Goal: Task Accomplishment & Management: Use online tool/utility

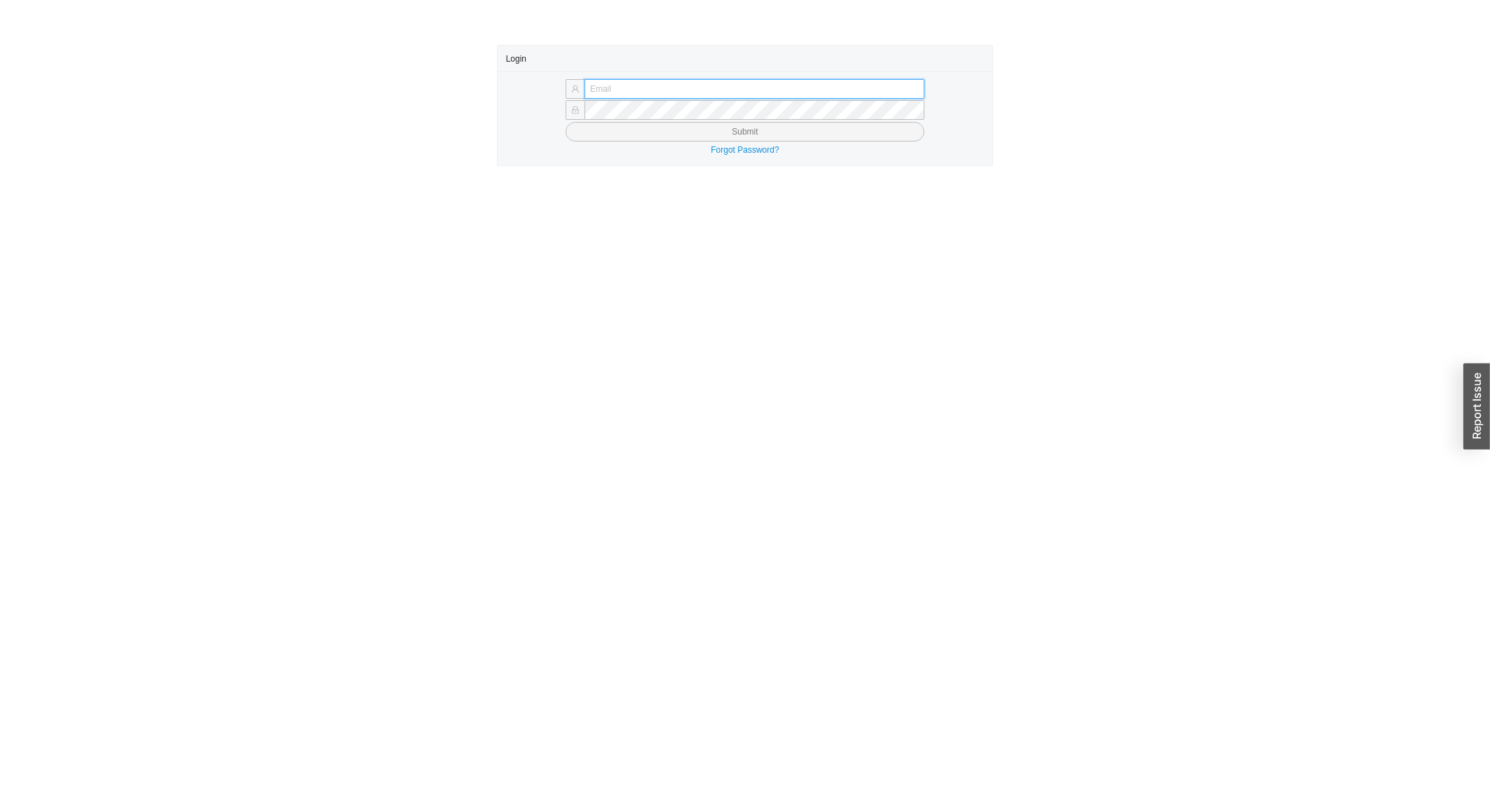
click at [671, 80] on input "text" at bounding box center [755, 89] width 340 height 20
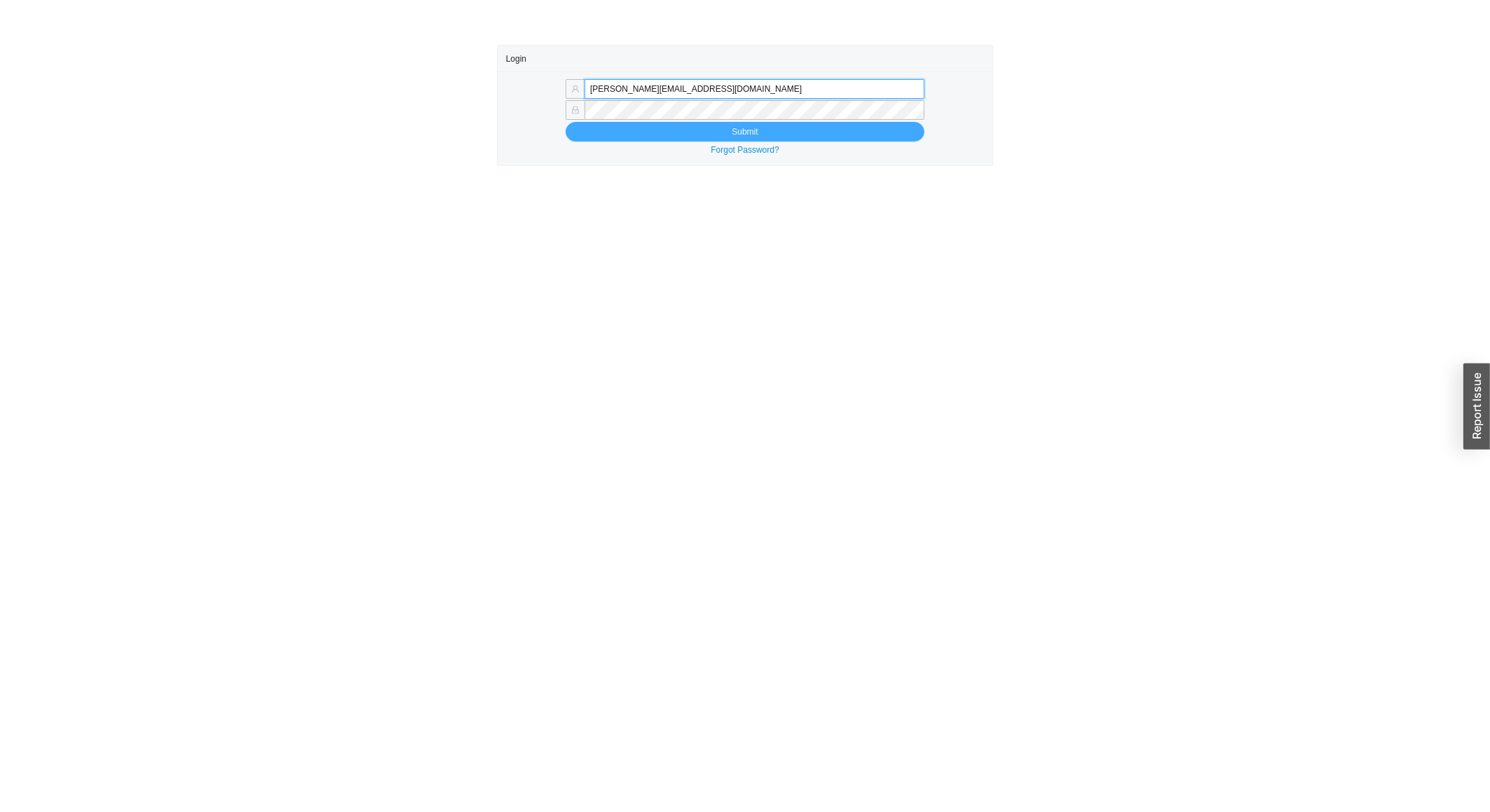
type input "miriama@homeandstone.com"
click at [715, 139] on button "Submit" at bounding box center [745, 132] width 359 height 20
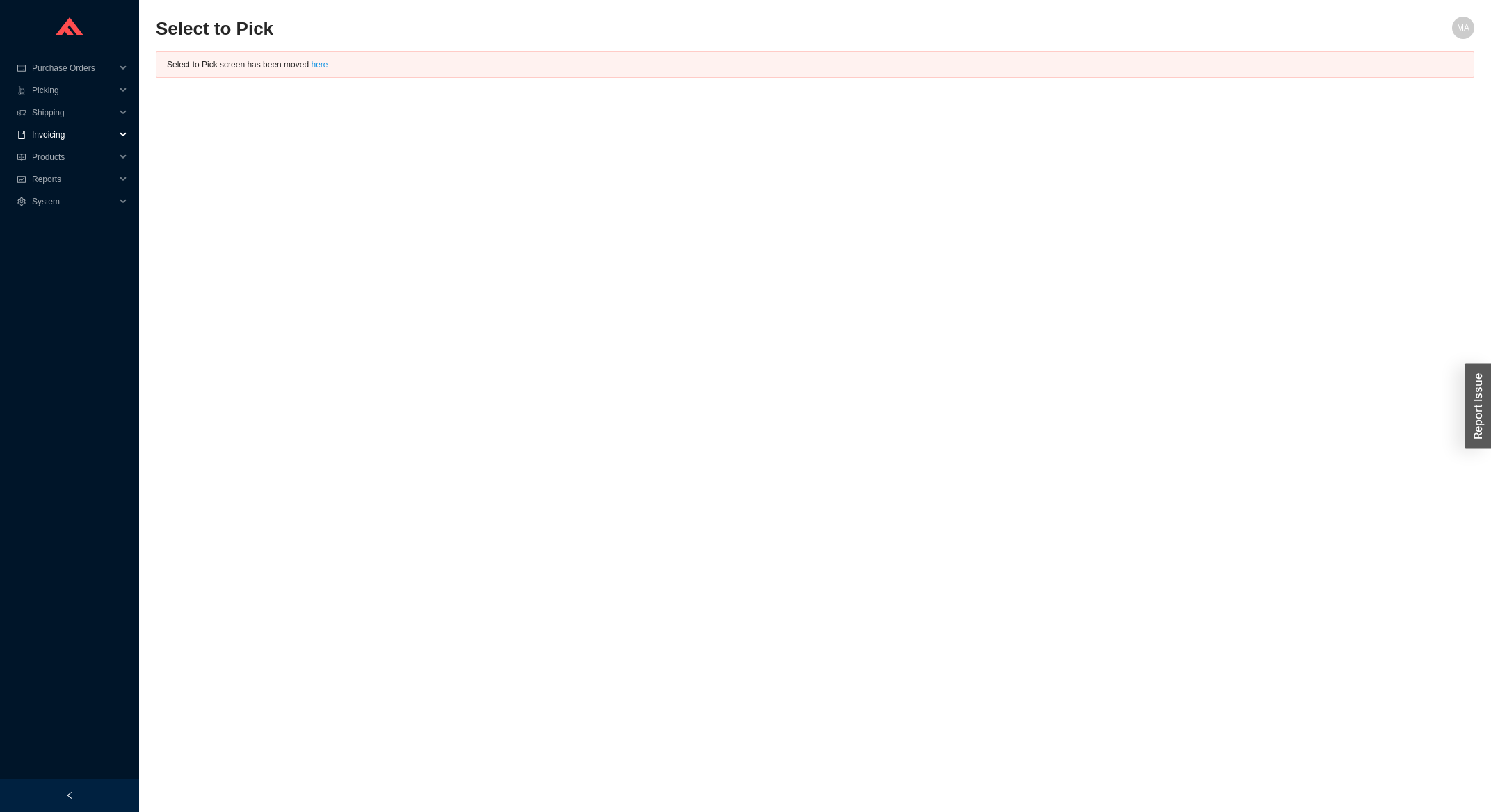
click at [46, 126] on span "Invoicing" at bounding box center [73, 135] width 83 height 23
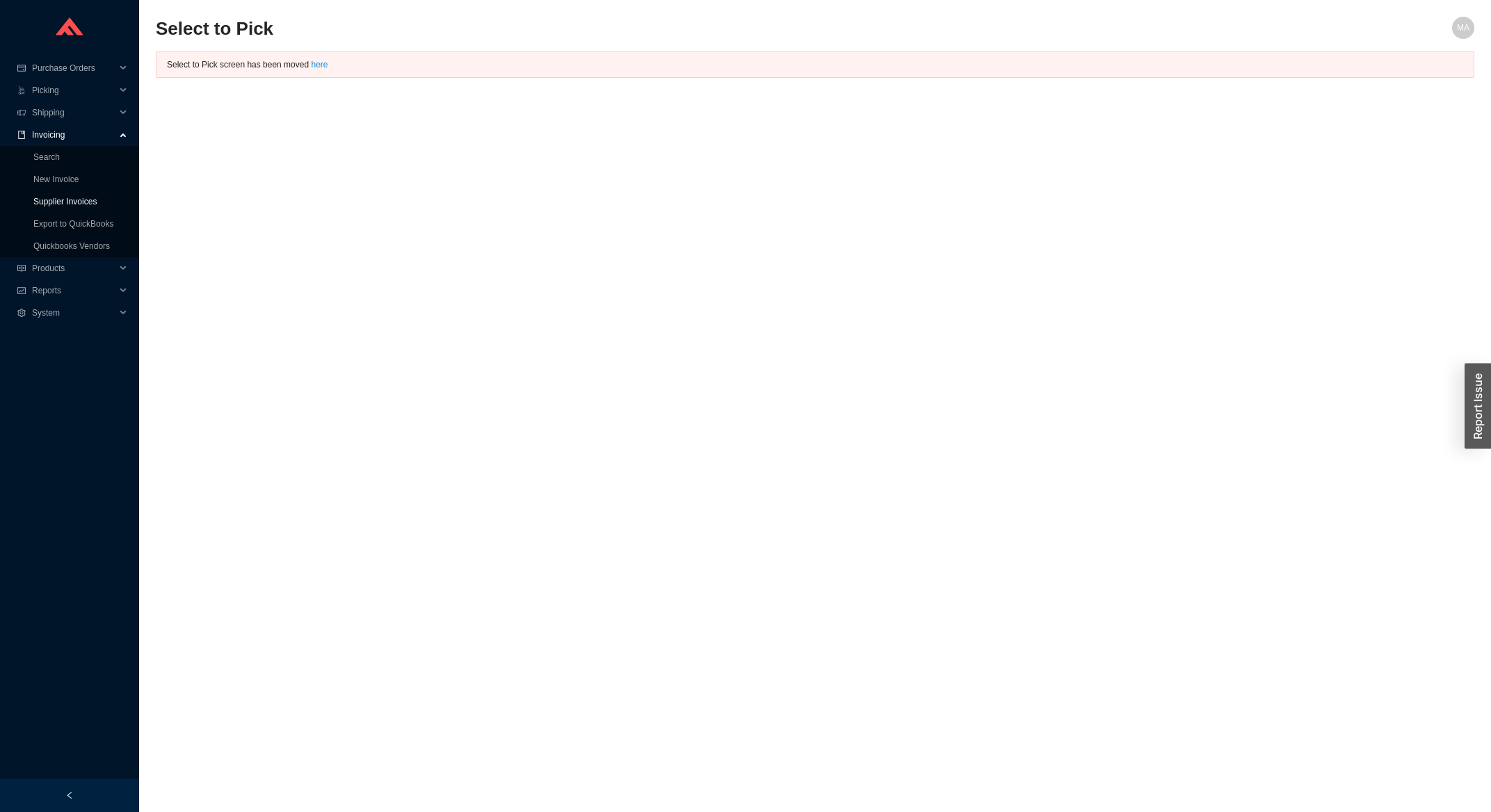
click at [91, 200] on link "Supplier Invoices" at bounding box center [65, 202] width 64 height 10
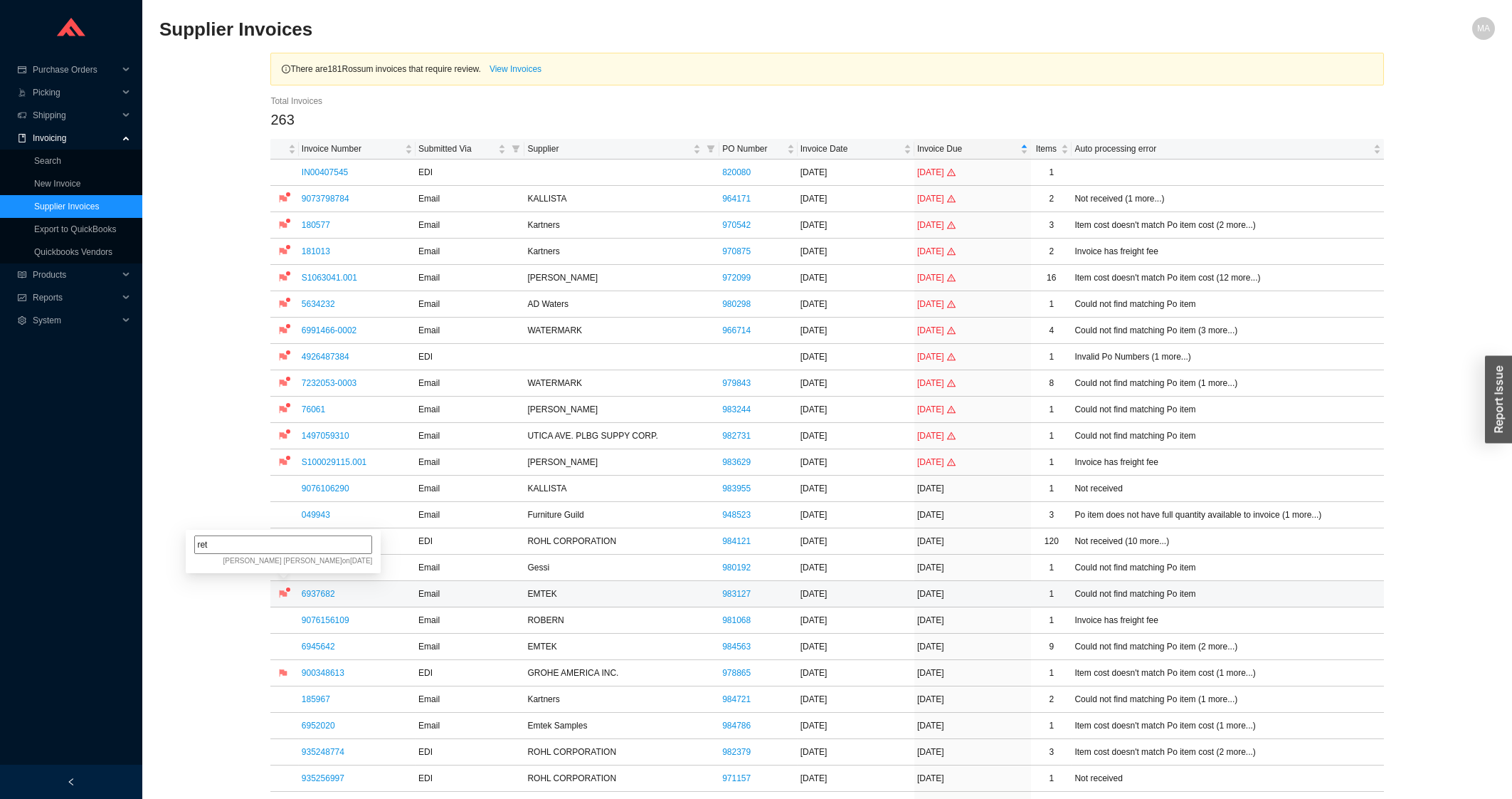
click at [234, 546] on input "ret" at bounding box center [283, 545] width 178 height 19
type input "r"
type input "lea - dont pay yet"
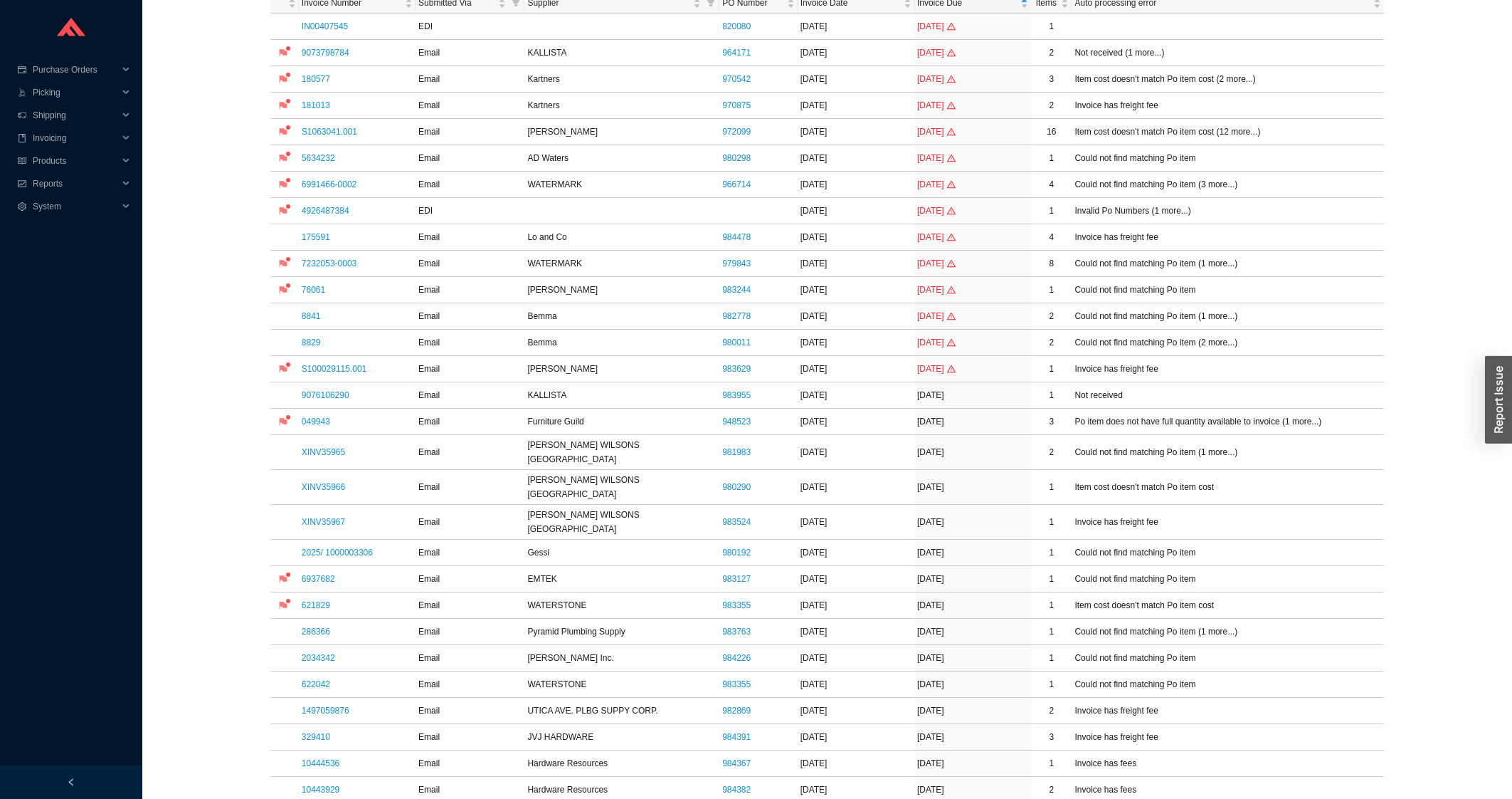
scroll to position [152, 0]
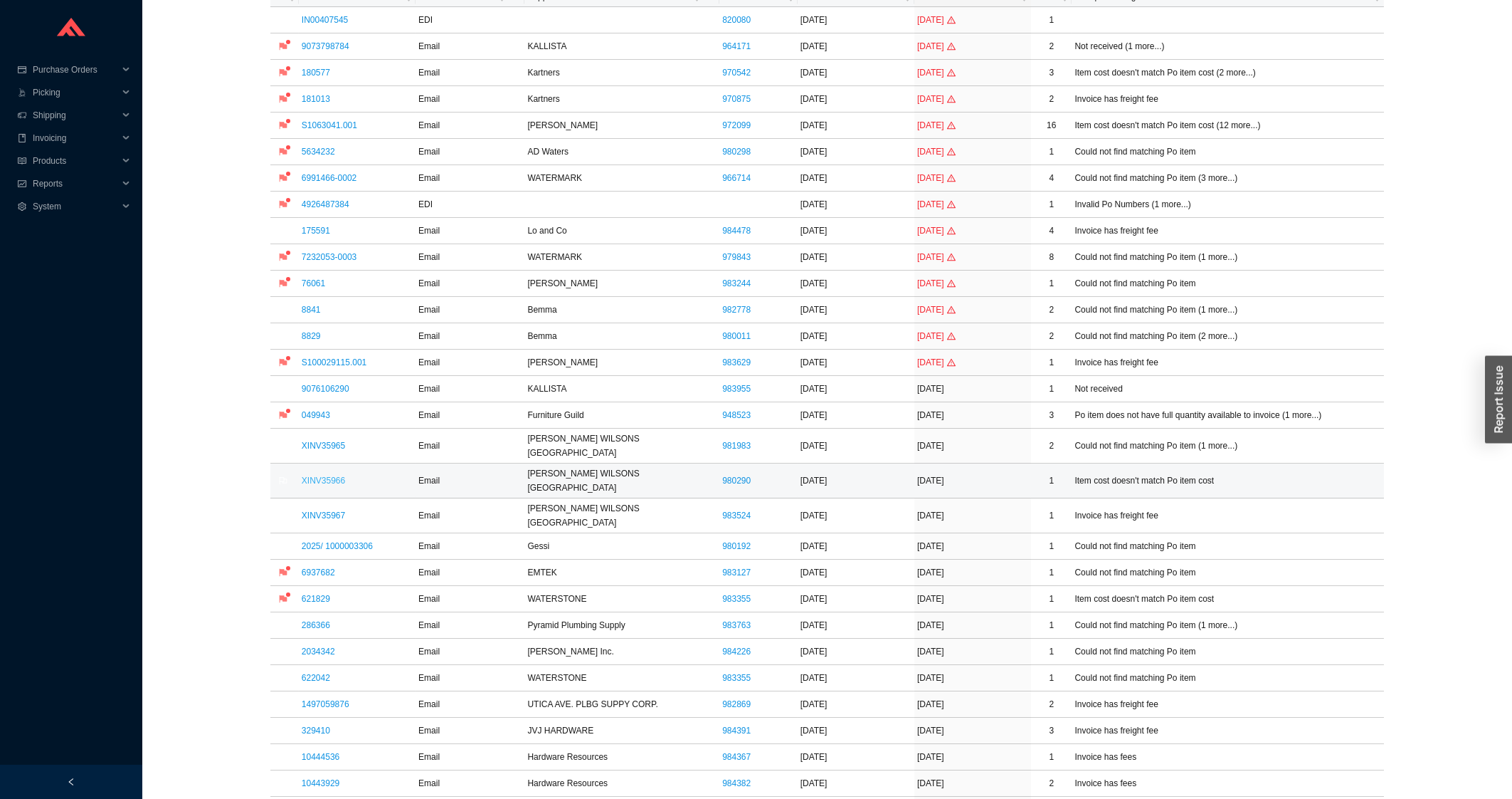
click at [329, 475] on link "XINV35966" at bounding box center [323, 480] width 43 height 10
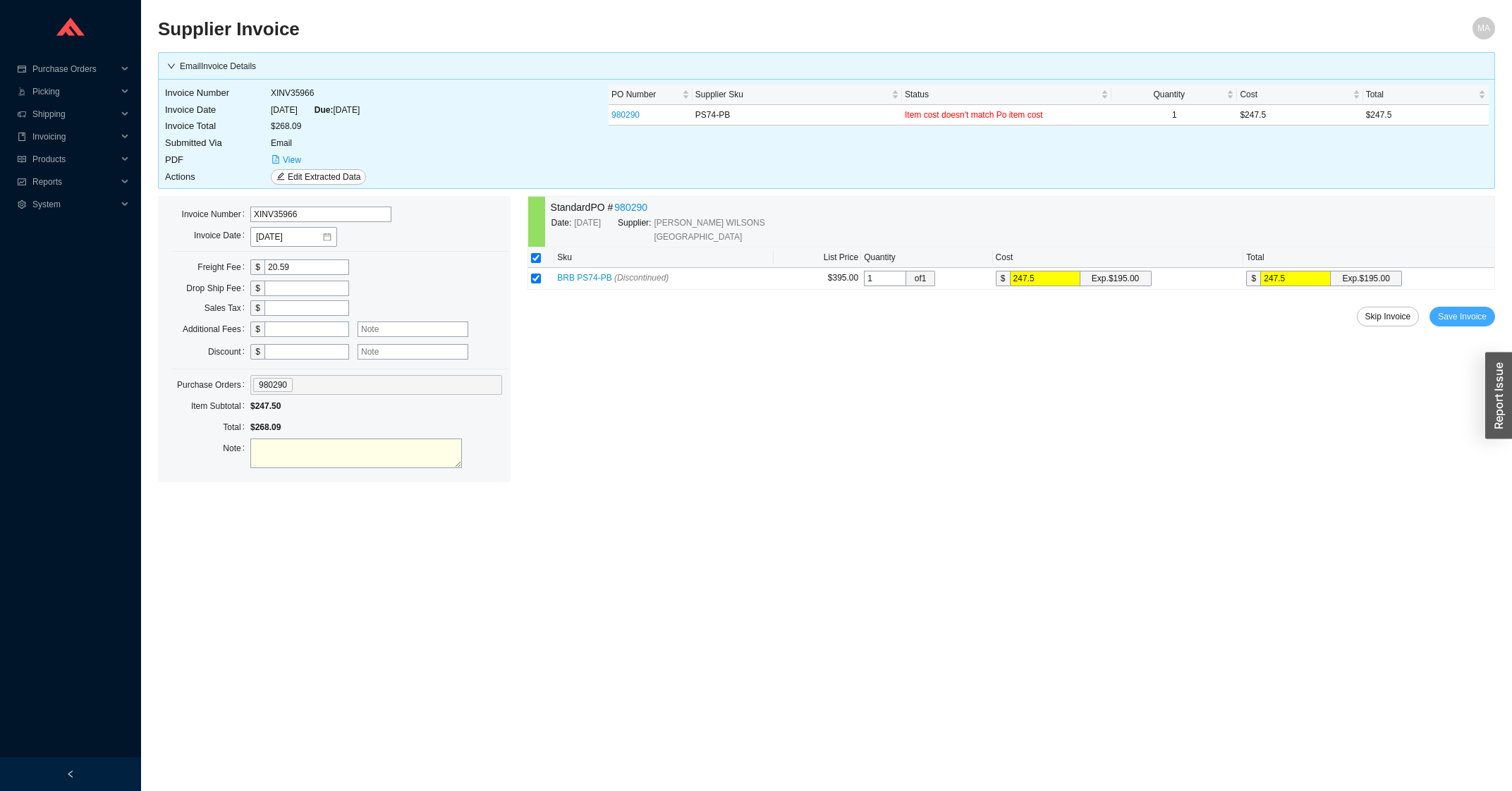
click at [1439, 314] on button "Save Invoice" at bounding box center [1462, 317] width 66 height 20
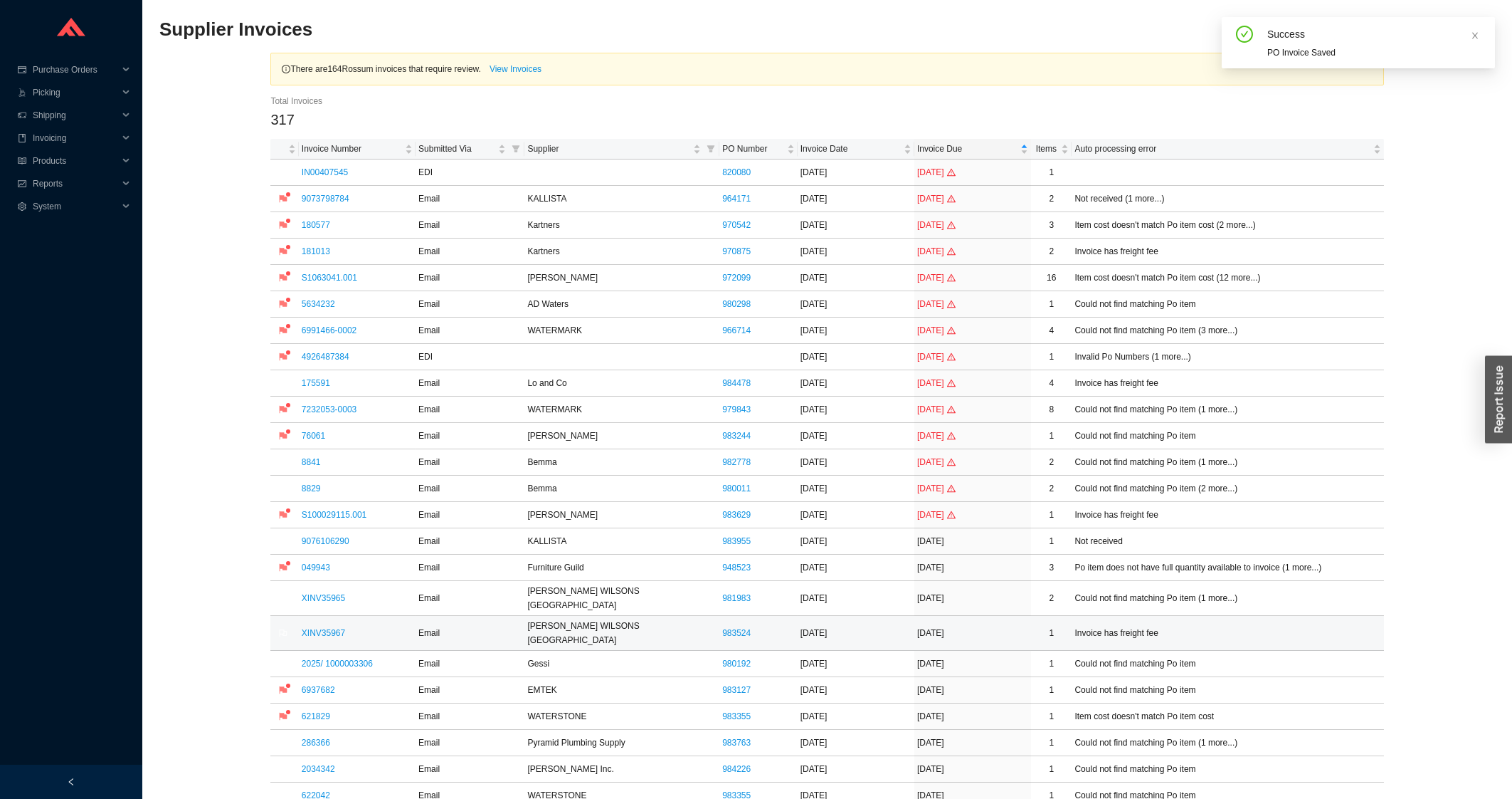
scroll to position [76, 0]
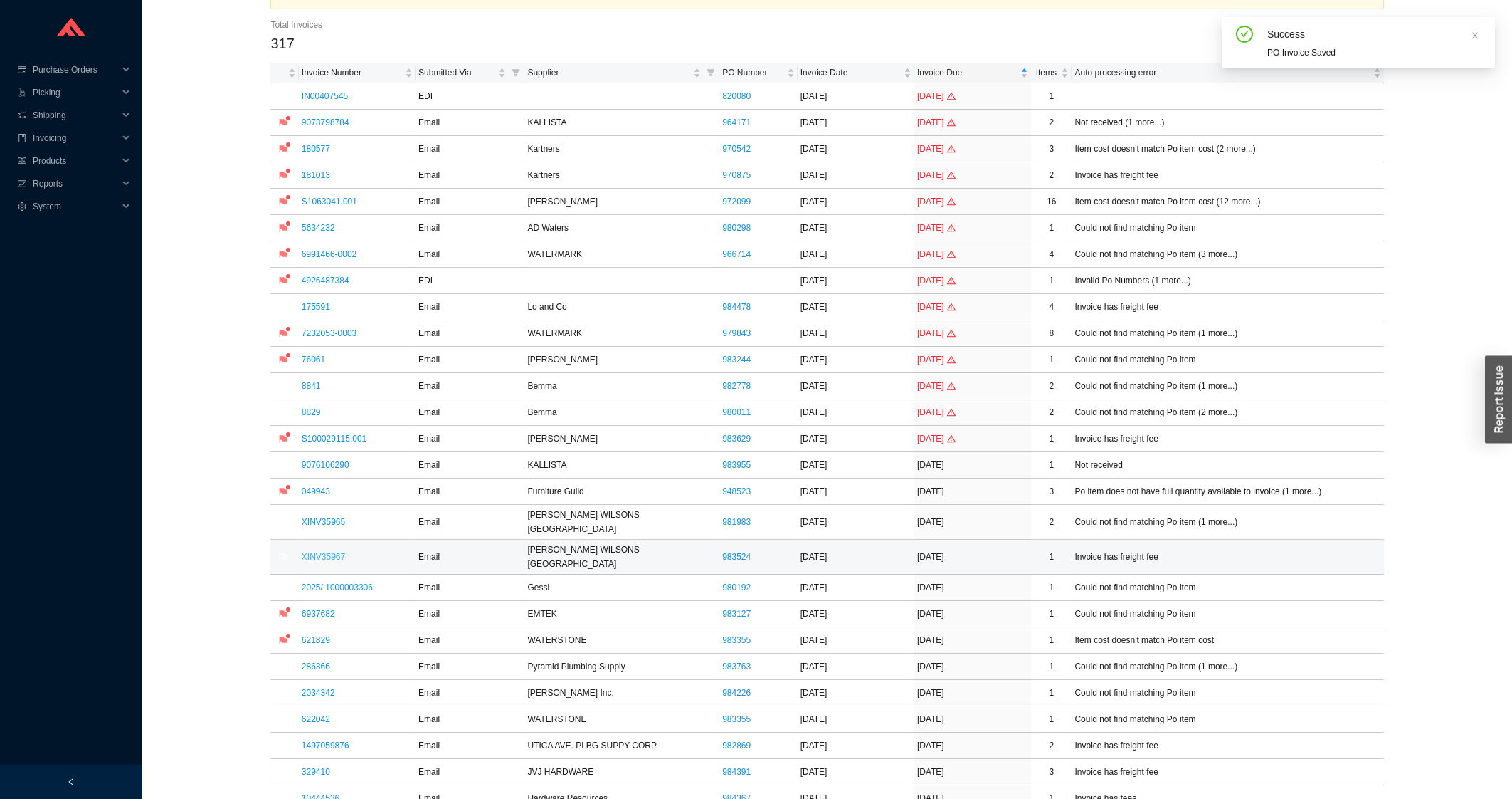
click at [326, 552] on link "XINV35967" at bounding box center [323, 557] width 43 height 10
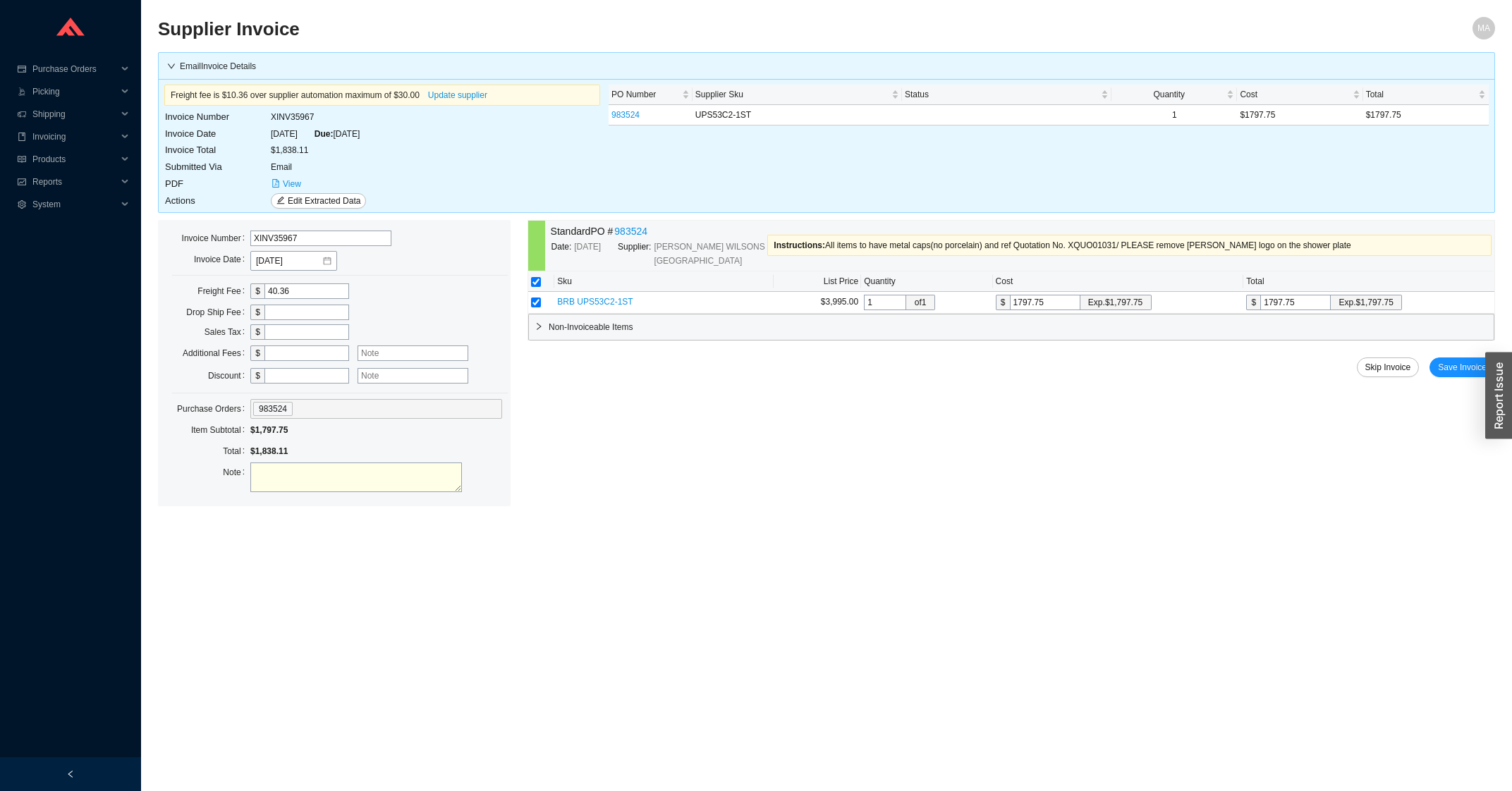
click at [1422, 363] on div "Skip Invoice Save Invoice" at bounding box center [1011, 368] width 967 height 20
click at [1446, 366] on span "Save Invoice" at bounding box center [1462, 368] width 49 height 14
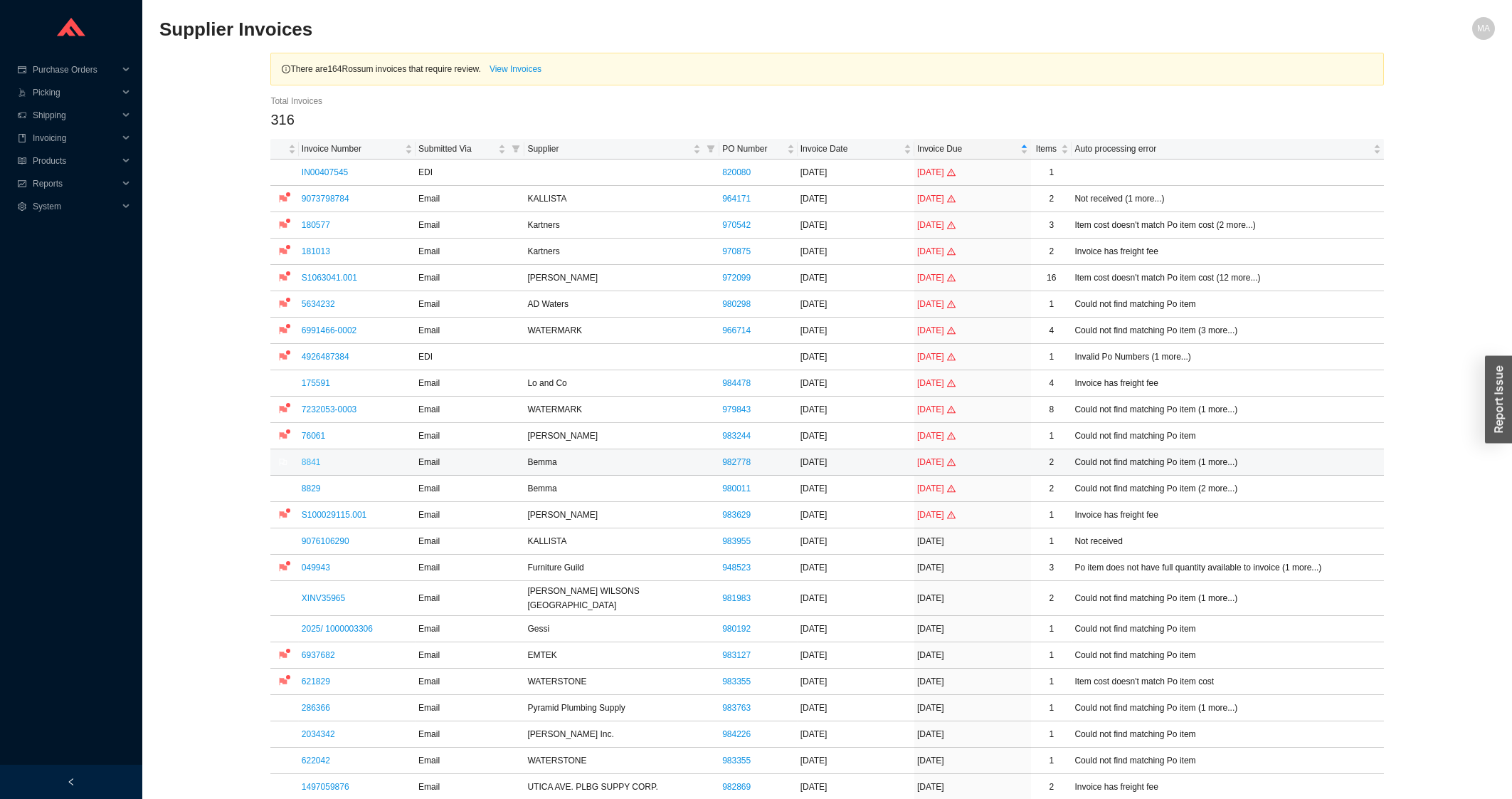
click at [313, 463] on link "8841" at bounding box center [311, 462] width 19 height 10
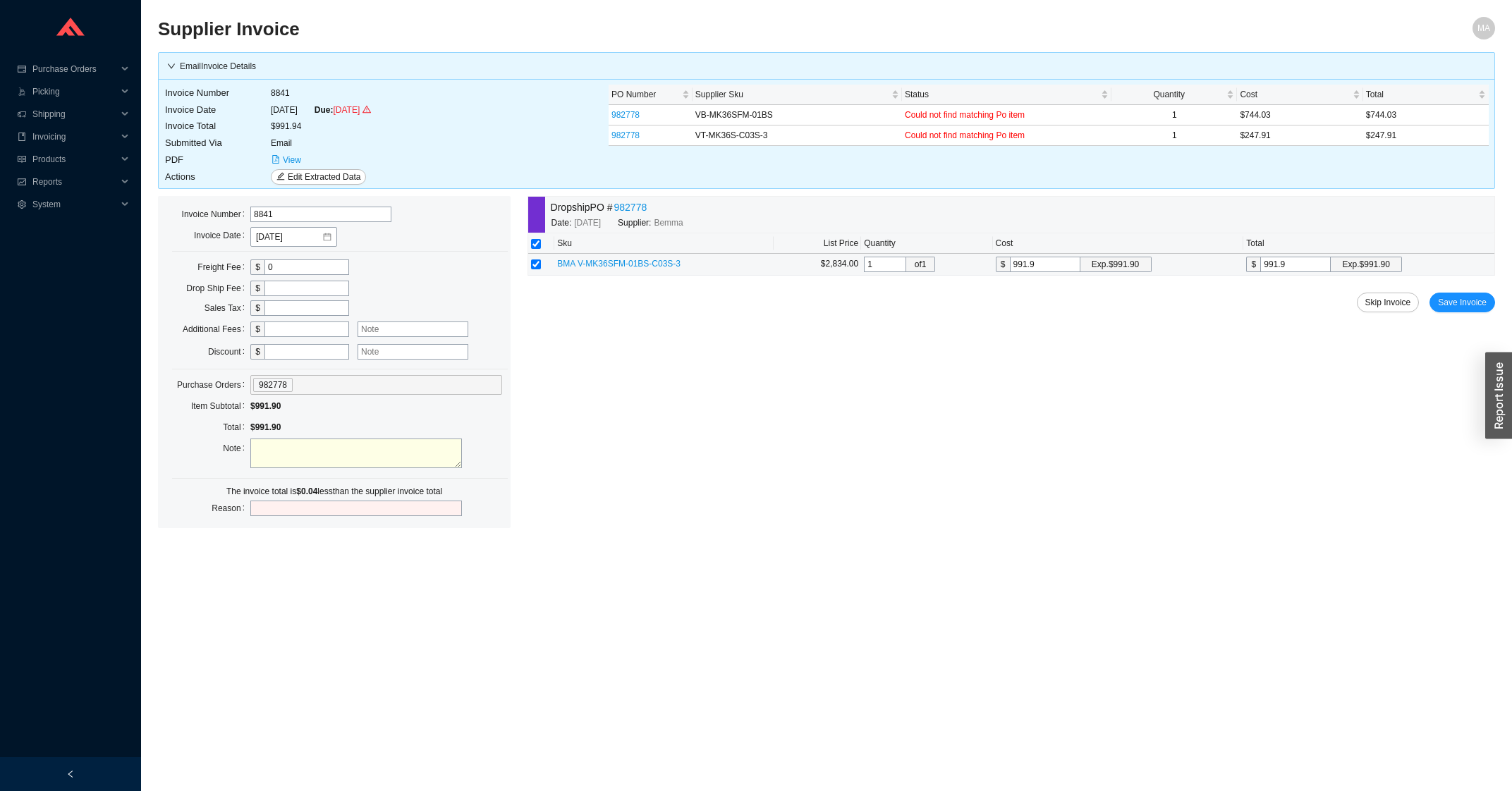
drag, startPoint x: 1297, startPoint y: 263, endPoint x: 1280, endPoint y: 261, distance: 17.1
click at [1280, 261] on input "991.9" at bounding box center [1295, 265] width 71 height 16
type input "991.94"
click at [1473, 297] on span "Save Invoice" at bounding box center [1462, 303] width 49 height 14
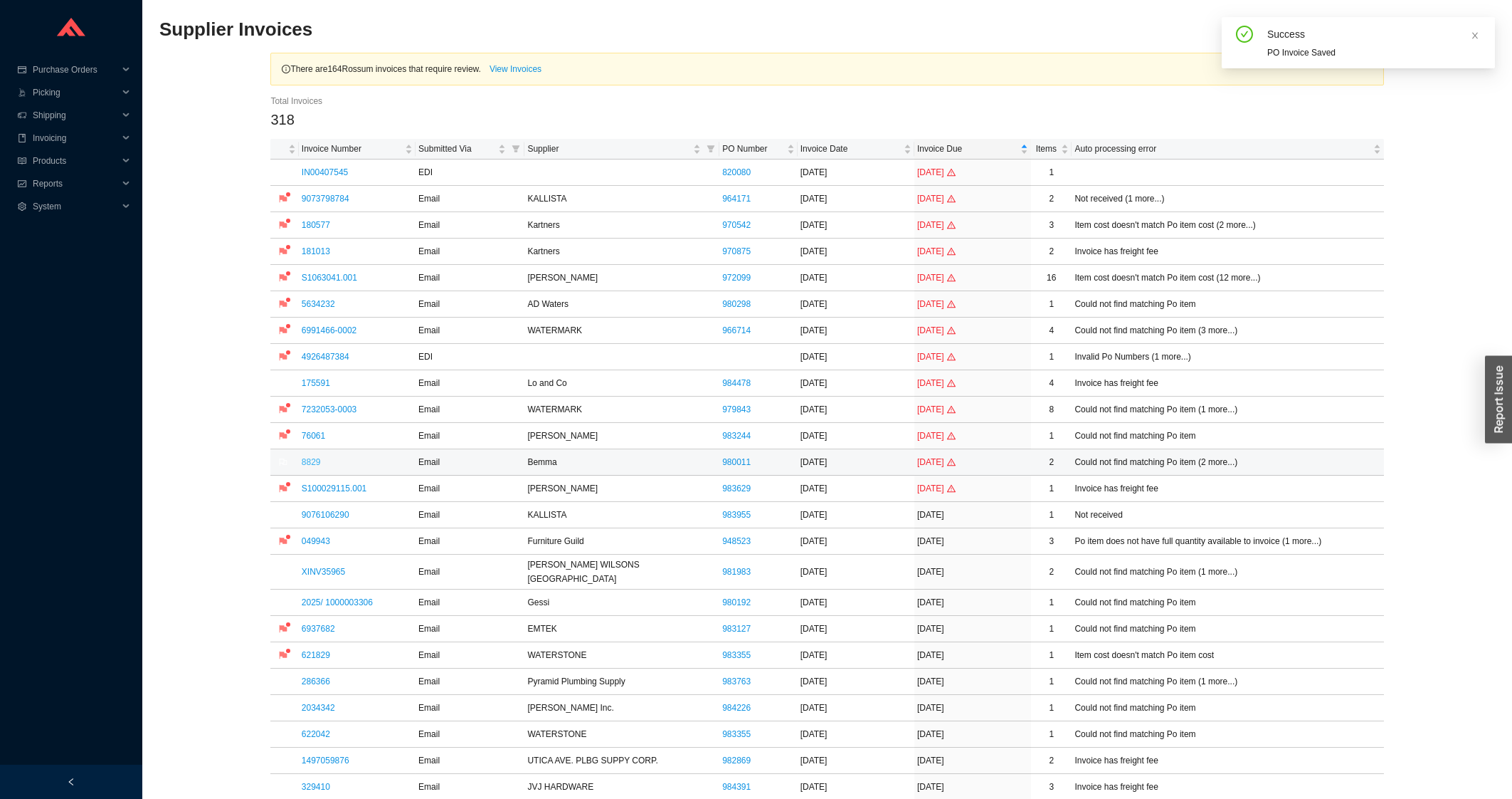
click at [313, 465] on link "8829" at bounding box center [311, 462] width 19 height 10
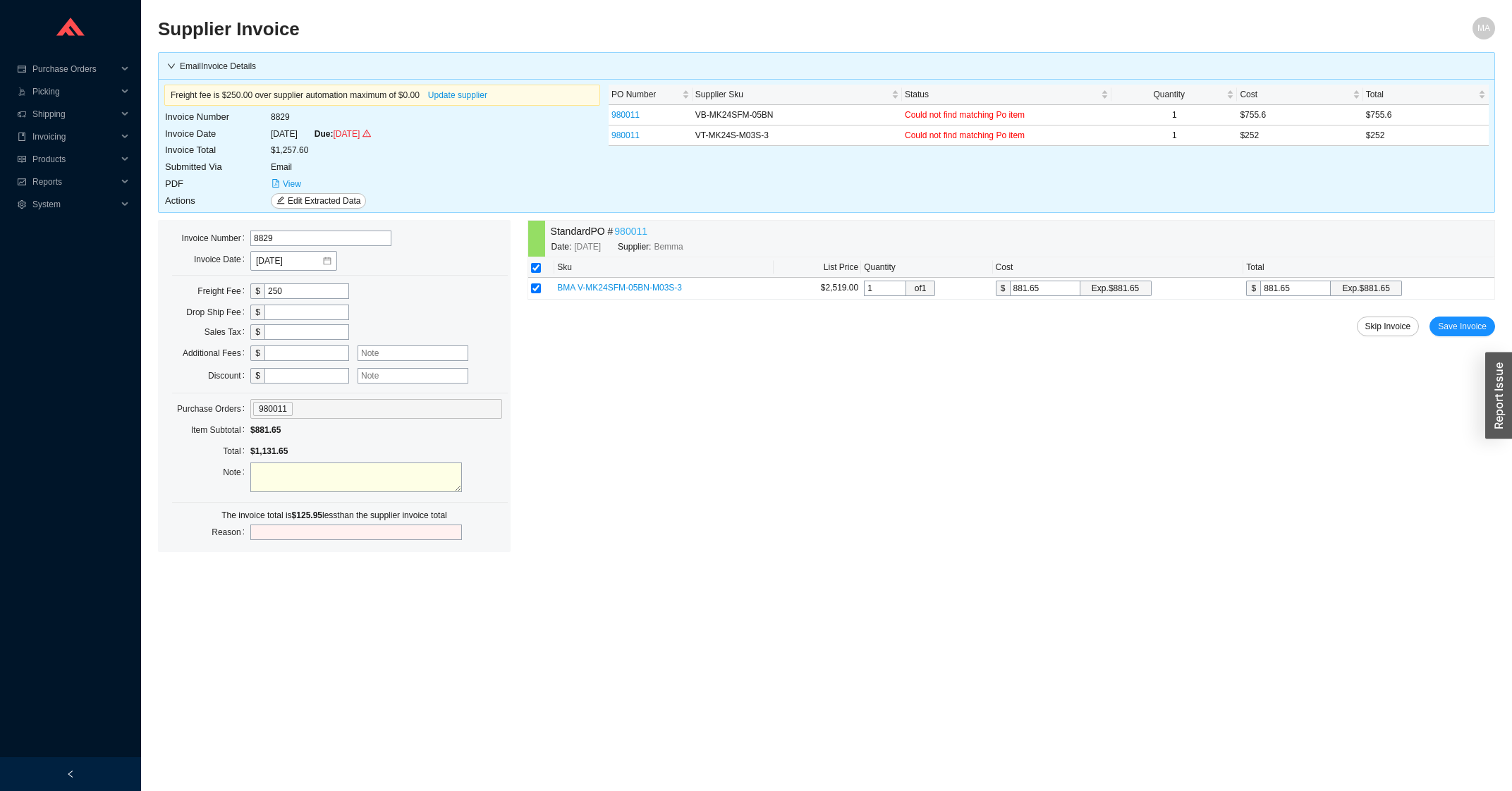
click at [625, 227] on link "980011" at bounding box center [630, 231] width 33 height 16
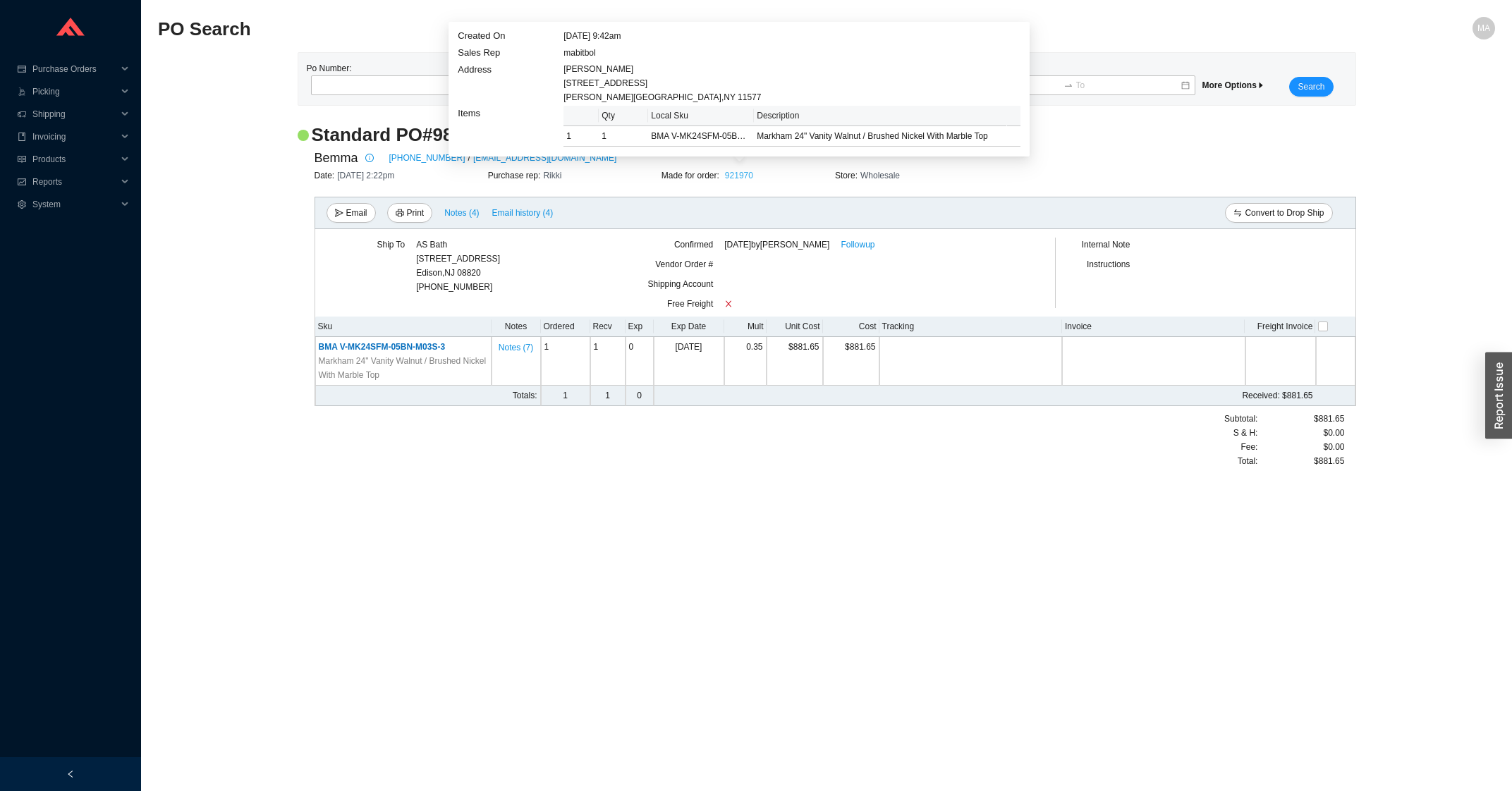
click at [743, 176] on link "921970" at bounding box center [738, 175] width 28 height 10
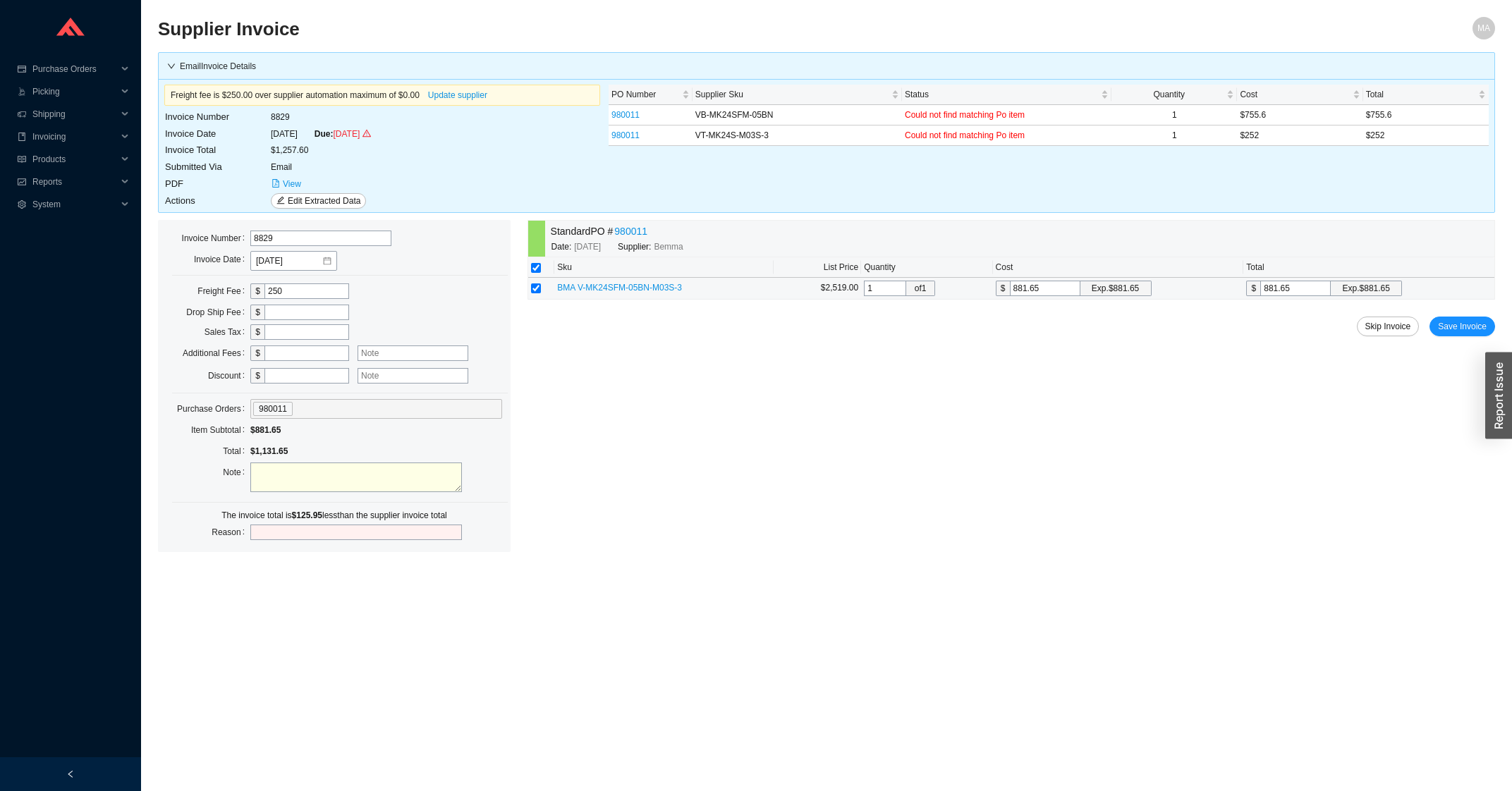
drag, startPoint x: 1053, startPoint y: 288, endPoint x: 1013, endPoint y: 292, distance: 40.2
click at [1013, 292] on input "881.65" at bounding box center [1045, 288] width 71 height 16
type input "1"
type input "10"
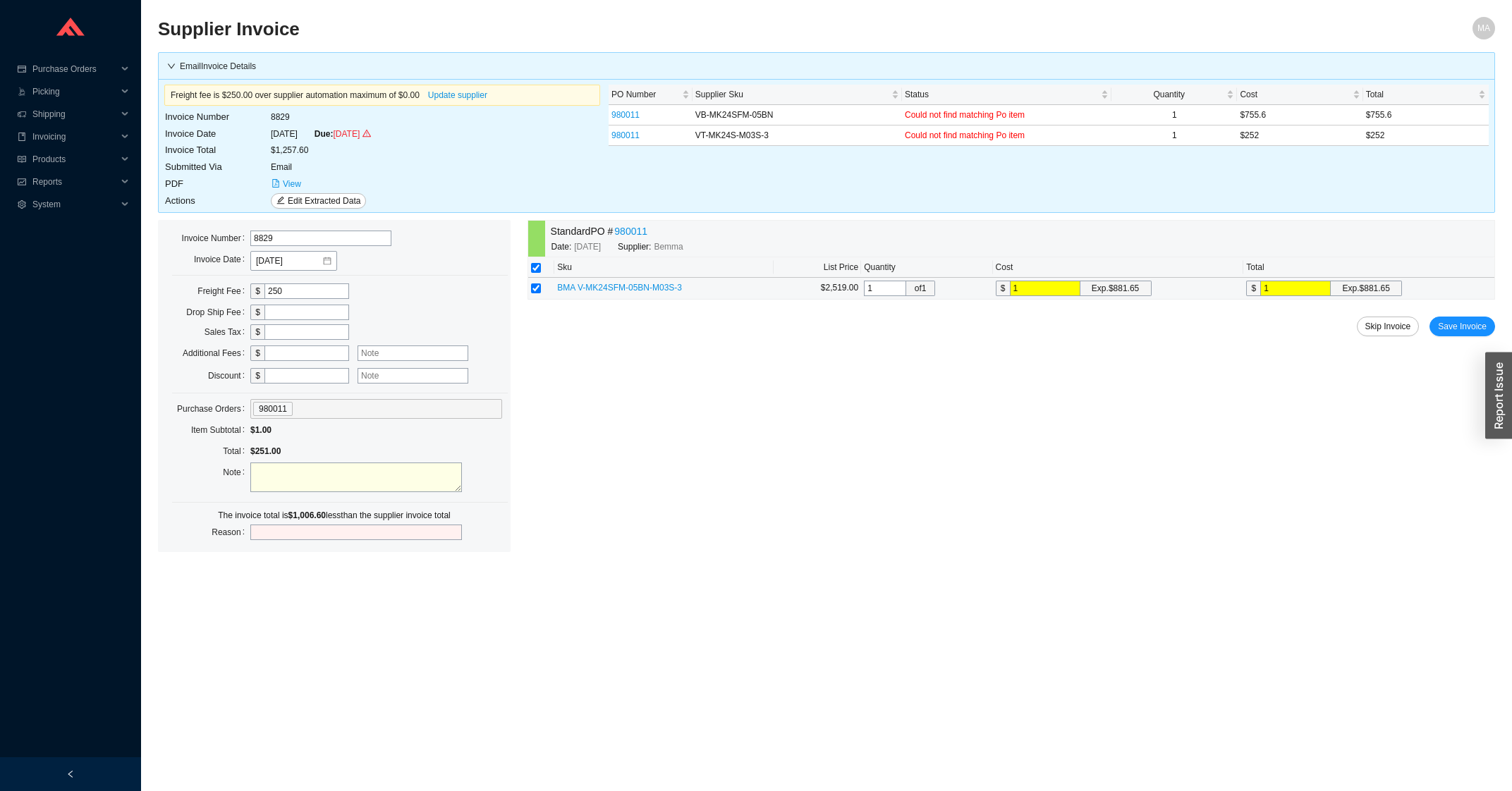
type input "10"
type input "100"
type input "1007"
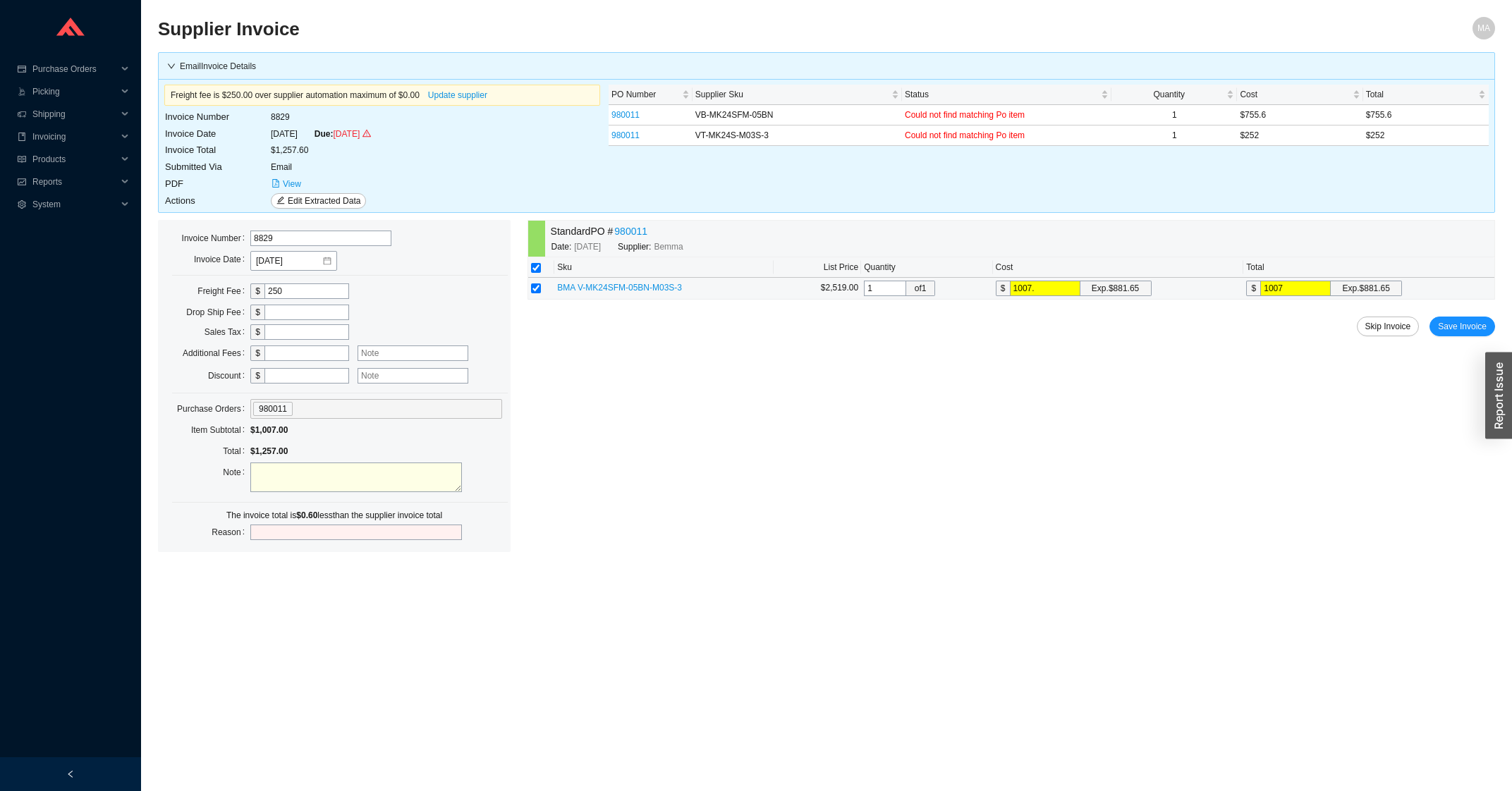
type input "1007.6"
click at [1466, 288] on td "$ 1007.6 Exp. $881.65" at bounding box center [1368, 288] width 251 height 22
click at [1471, 330] on span "Save Invoice" at bounding box center [1462, 326] width 49 height 14
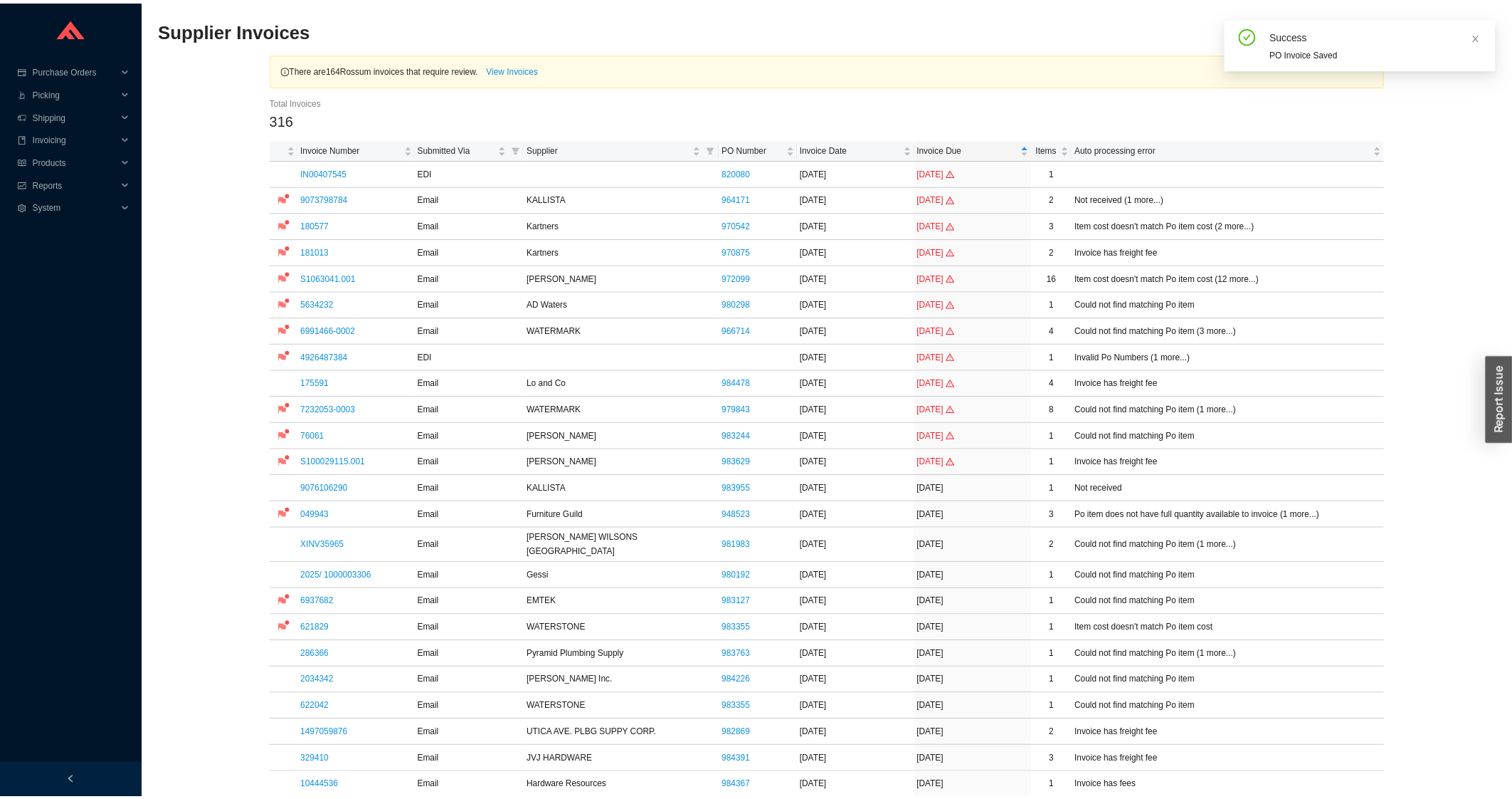
scroll to position [305, 0]
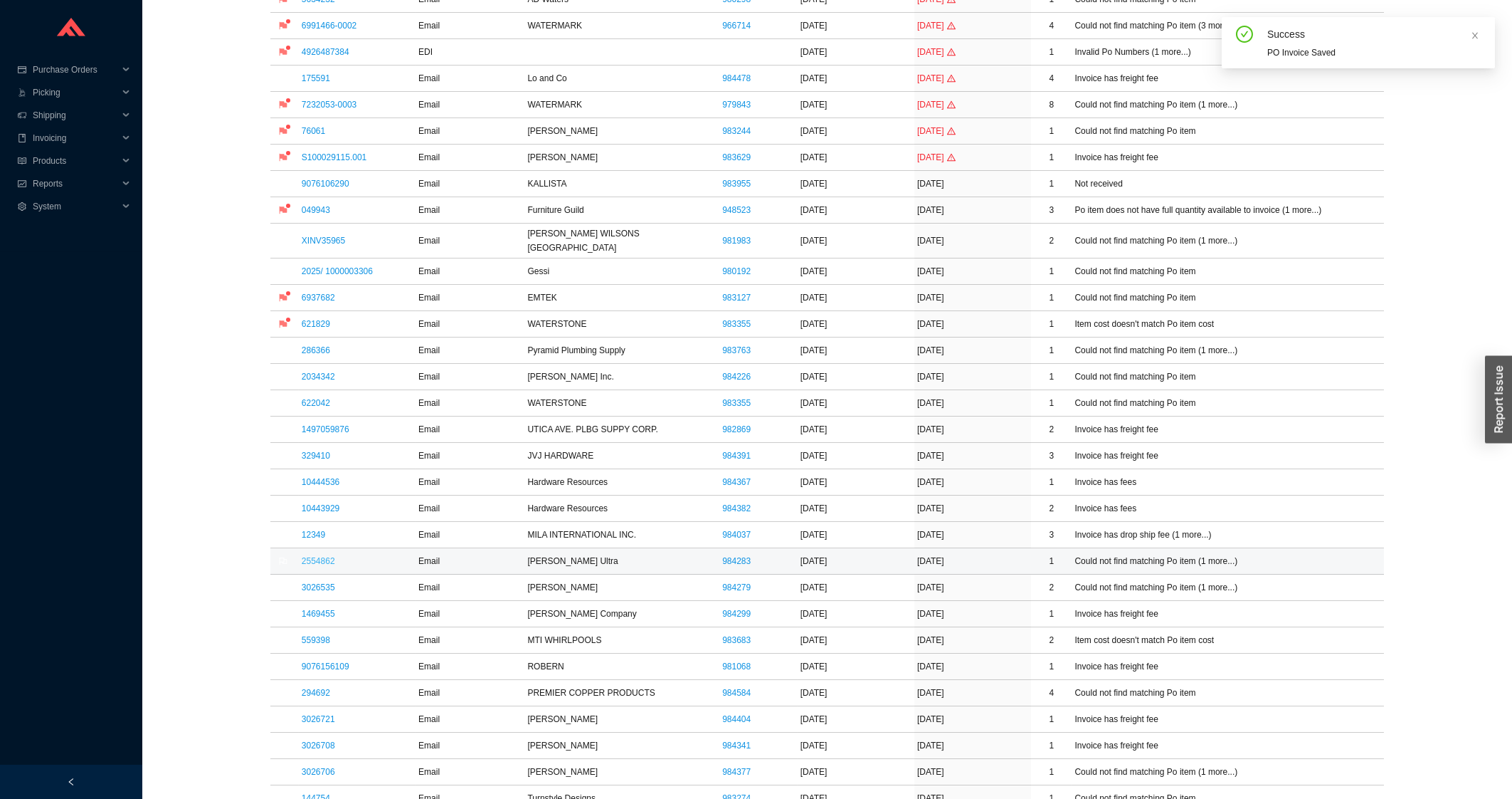
click at [315, 556] on link "2554862" at bounding box center [318, 561] width 33 height 10
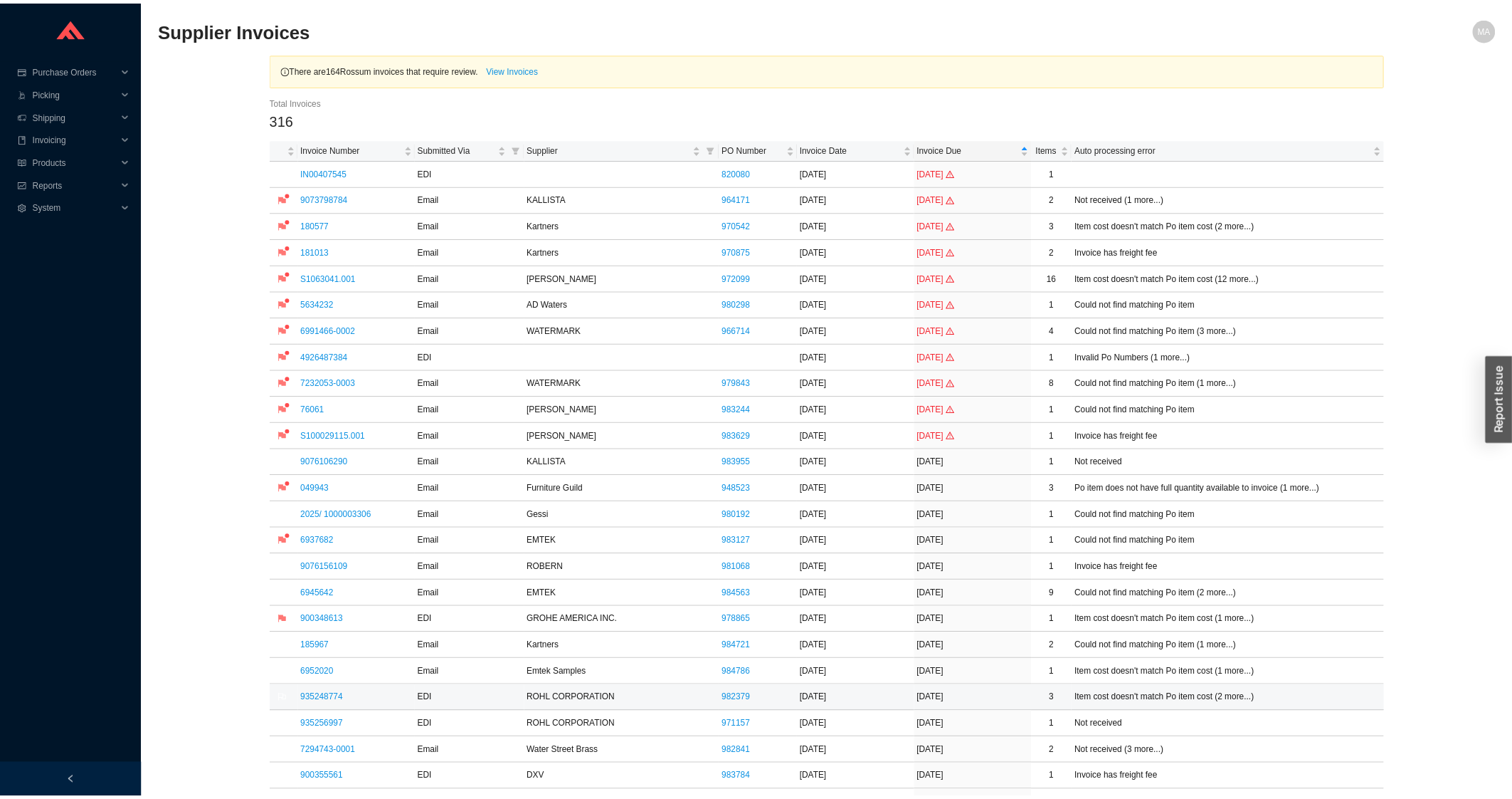
scroll to position [305, 0]
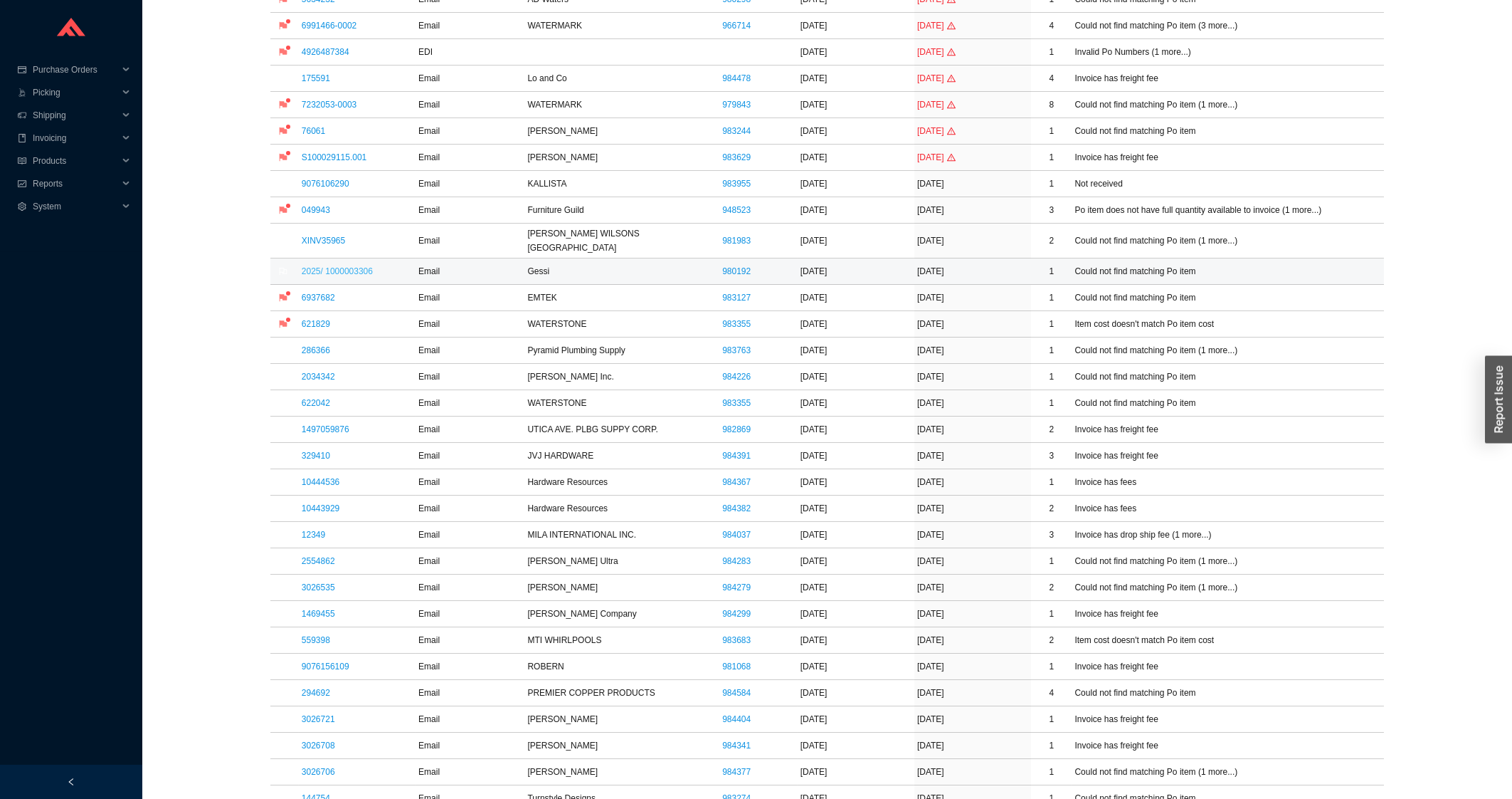
click at [336, 267] on link "2025/ 1000003306" at bounding box center [337, 272] width 71 height 10
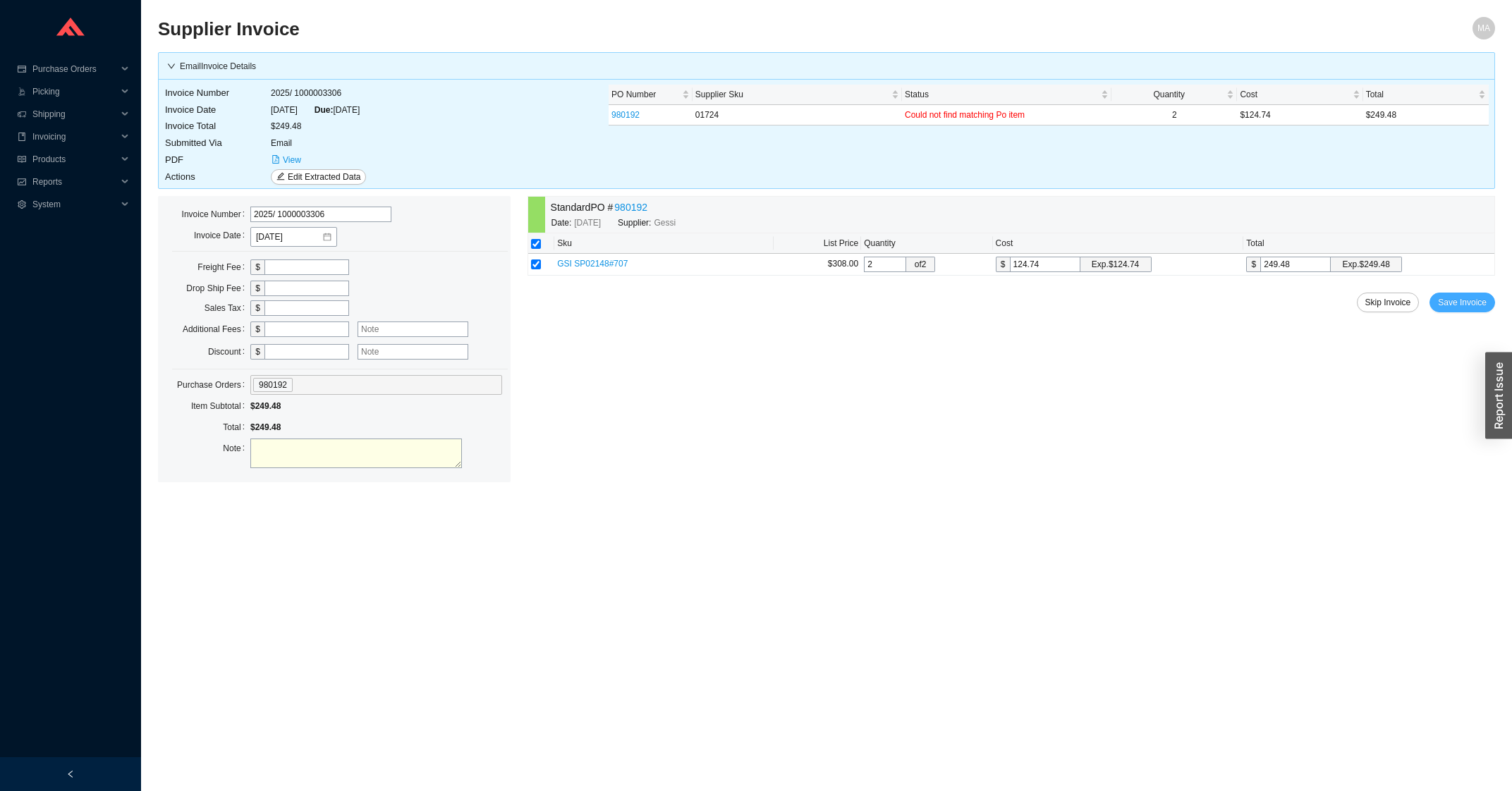
click at [1443, 306] on span "Save Invoice" at bounding box center [1462, 303] width 49 height 14
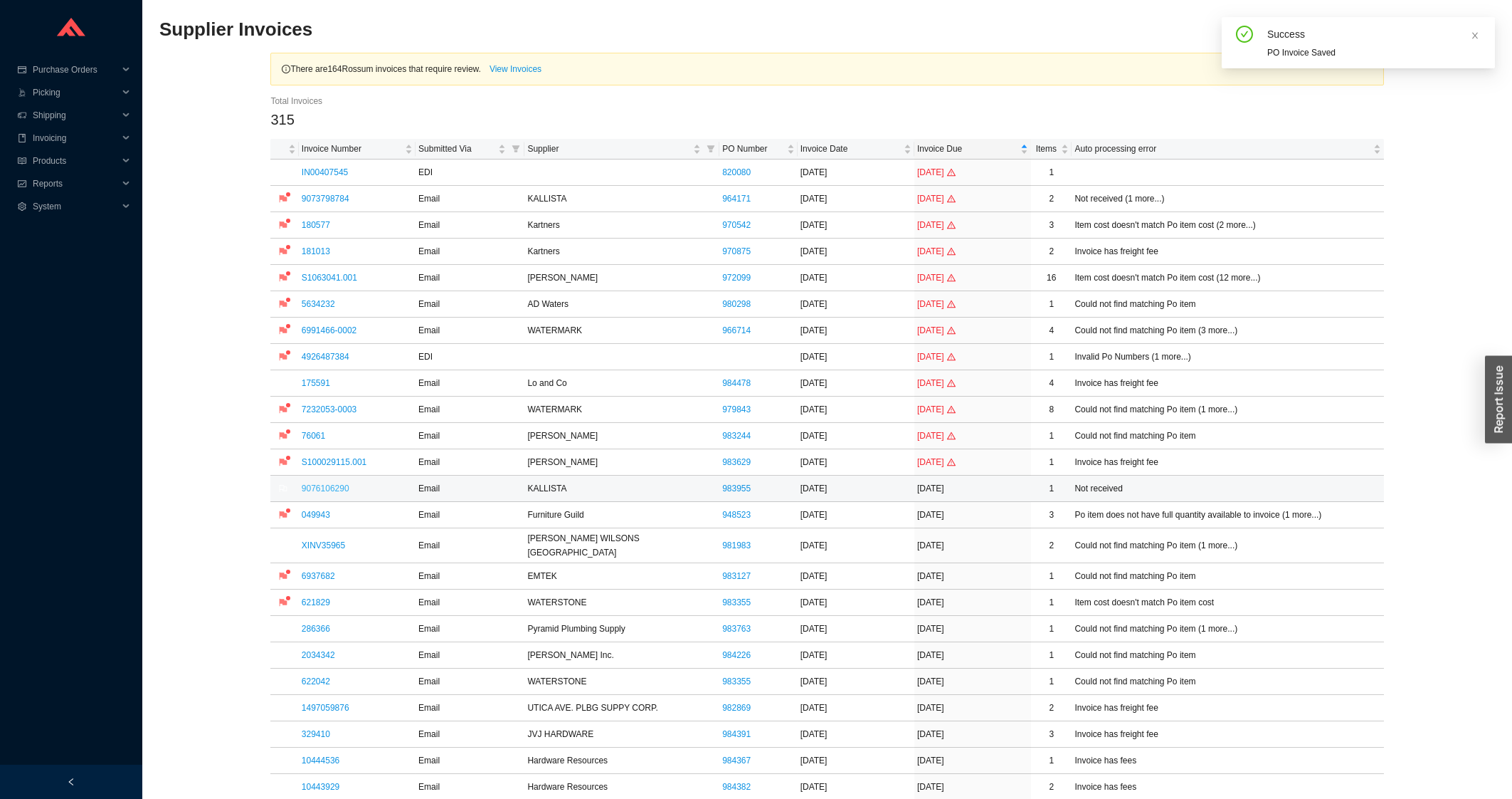
click at [332, 484] on link "9076106290" at bounding box center [326, 488] width 48 height 10
click at [326, 384] on link "175591" at bounding box center [316, 383] width 28 height 10
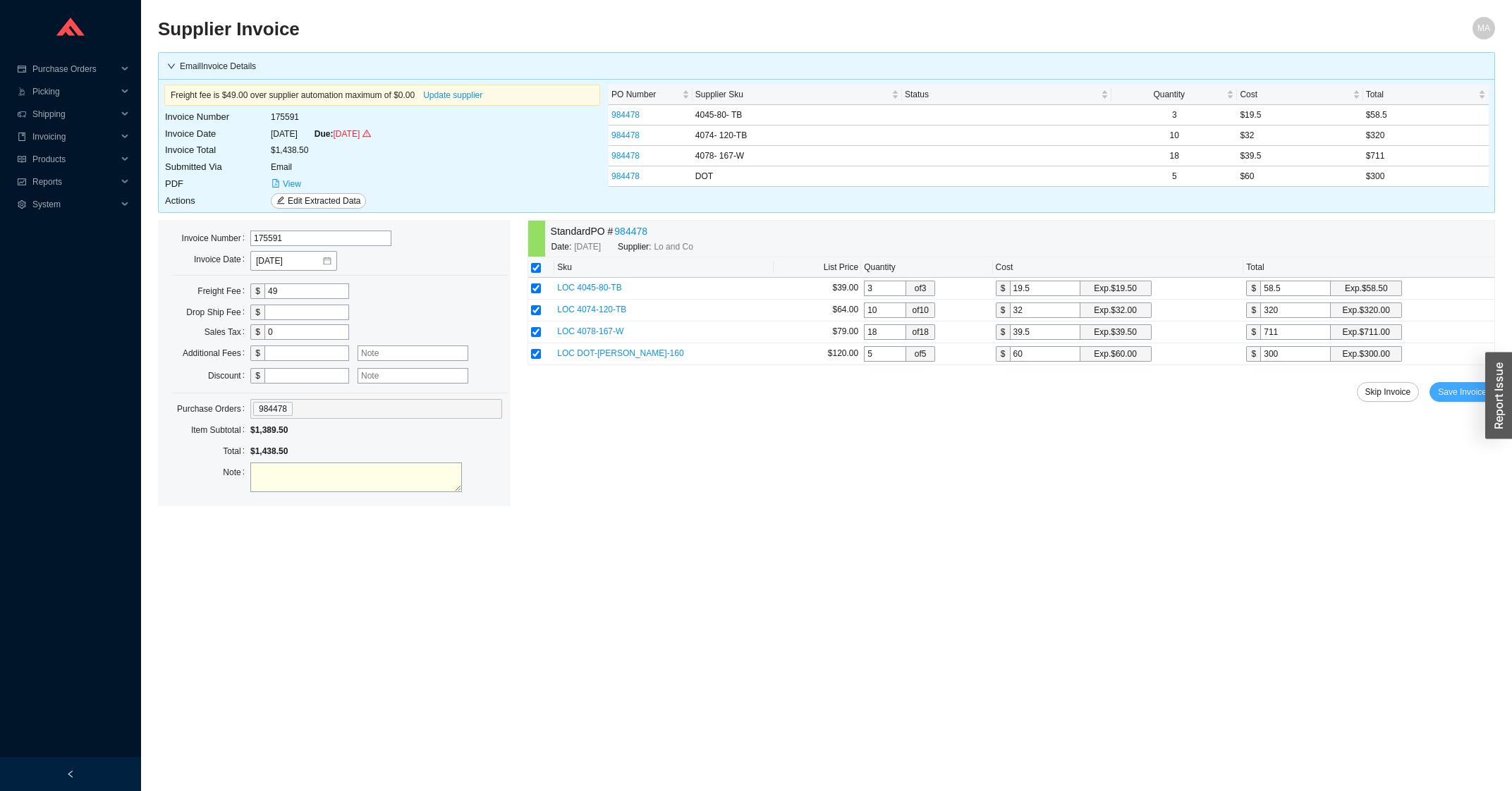
click at [1465, 398] on span "Save Invoice" at bounding box center [1462, 392] width 49 height 14
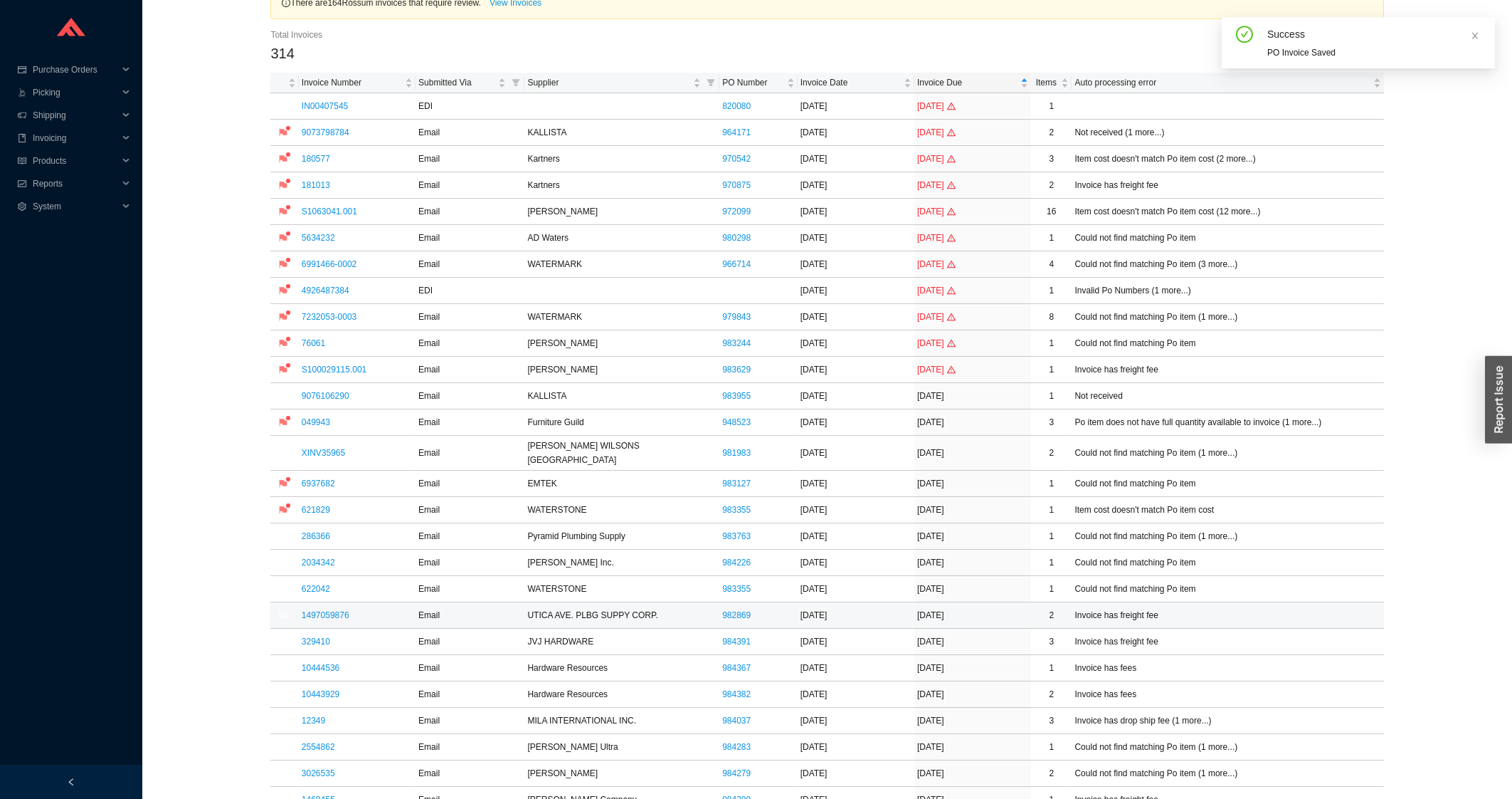
scroll to position [152, 0]
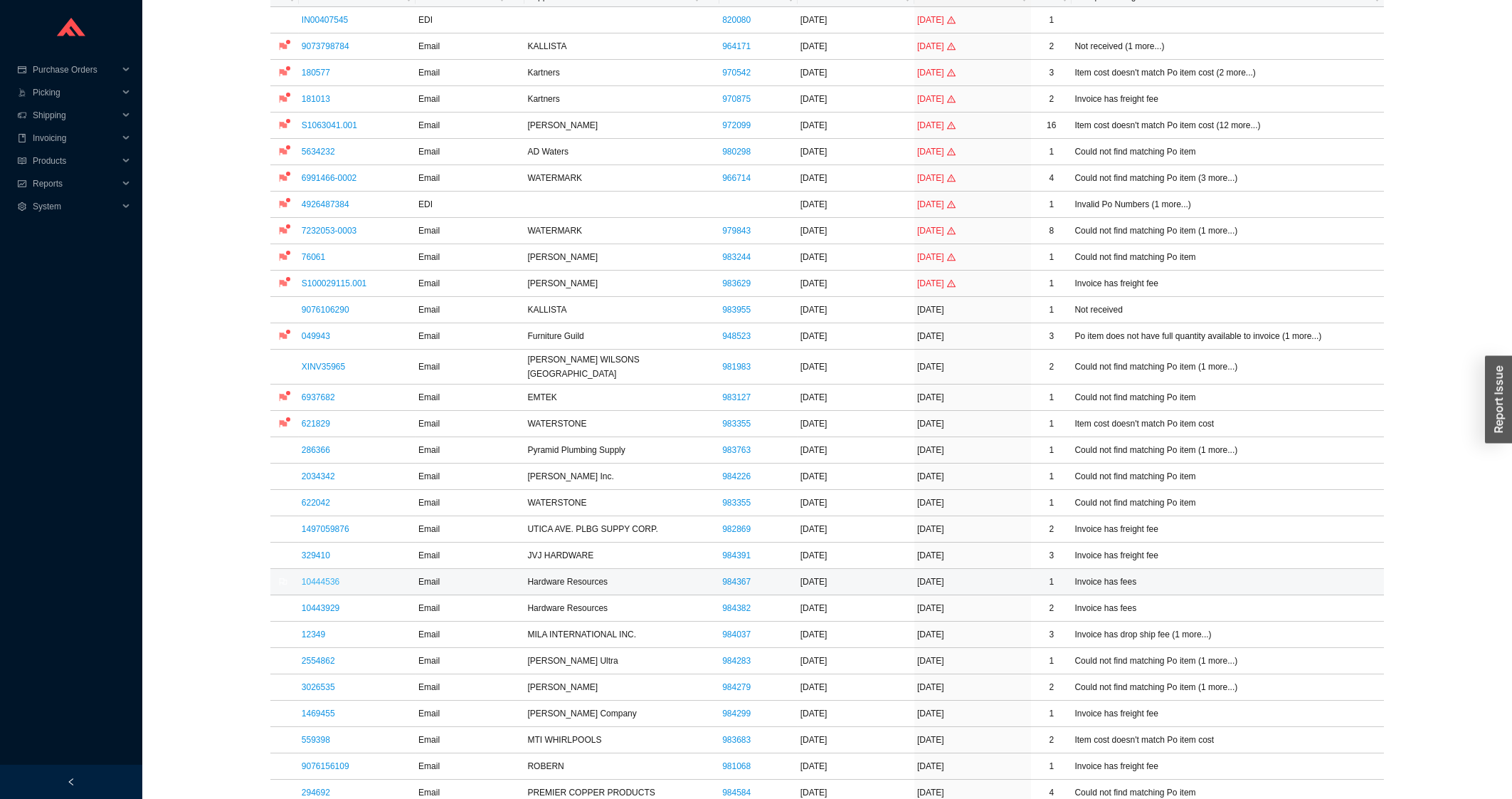
click at [331, 576] on link "10444536" at bounding box center [321, 582] width 38 height 10
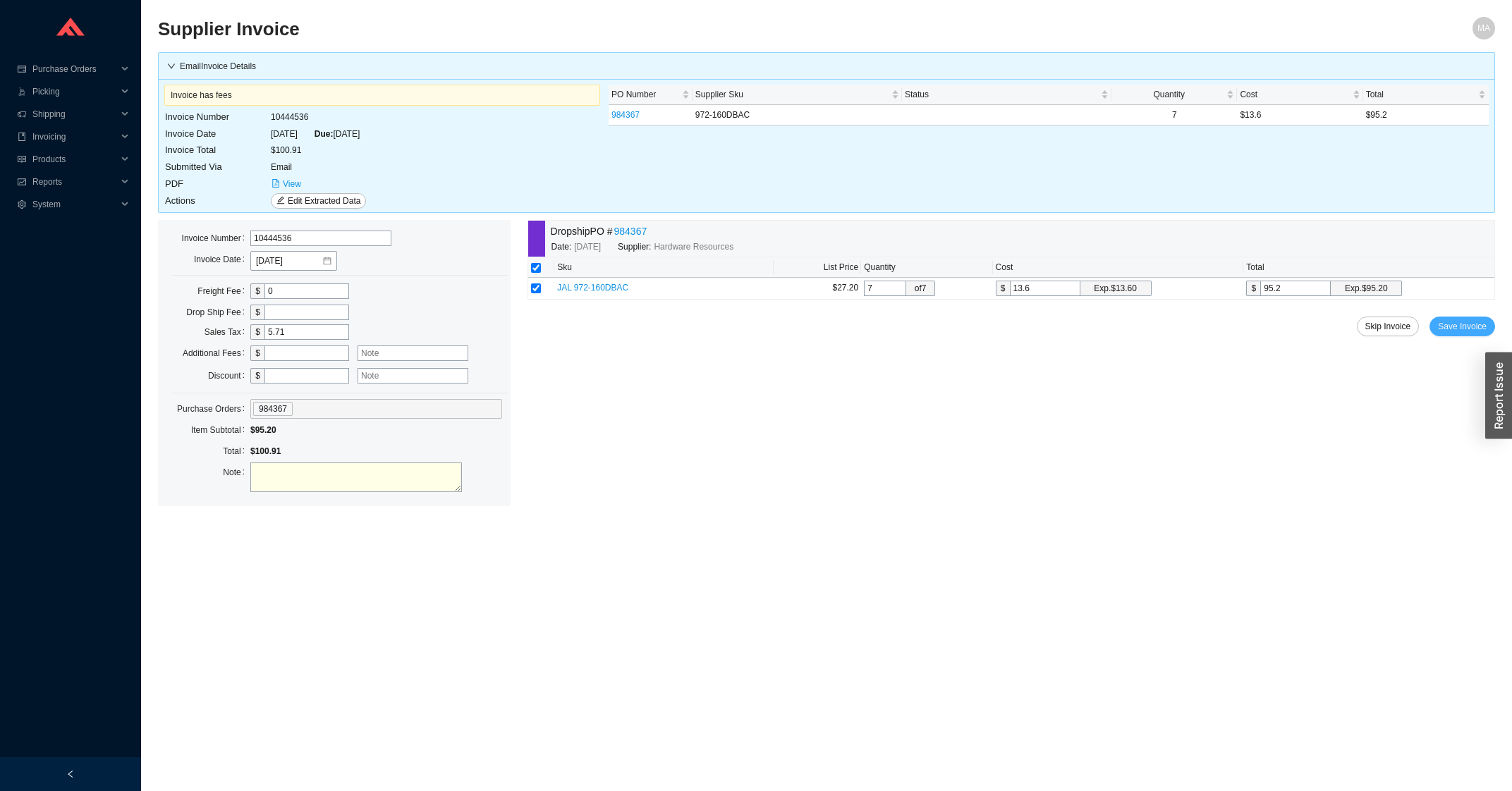
click at [1463, 328] on span "Save Invoice" at bounding box center [1462, 326] width 49 height 14
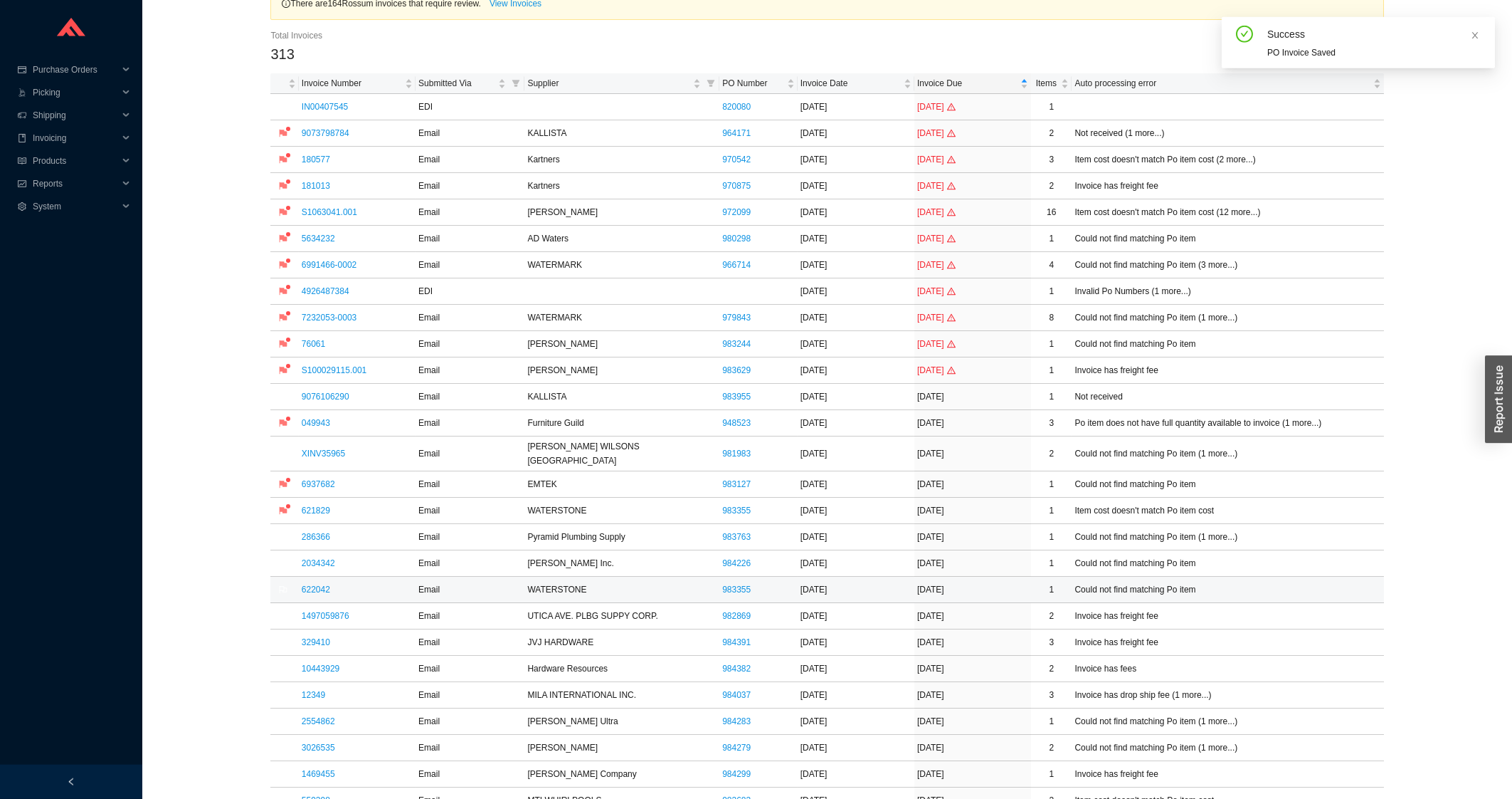
scroll to position [152, 0]
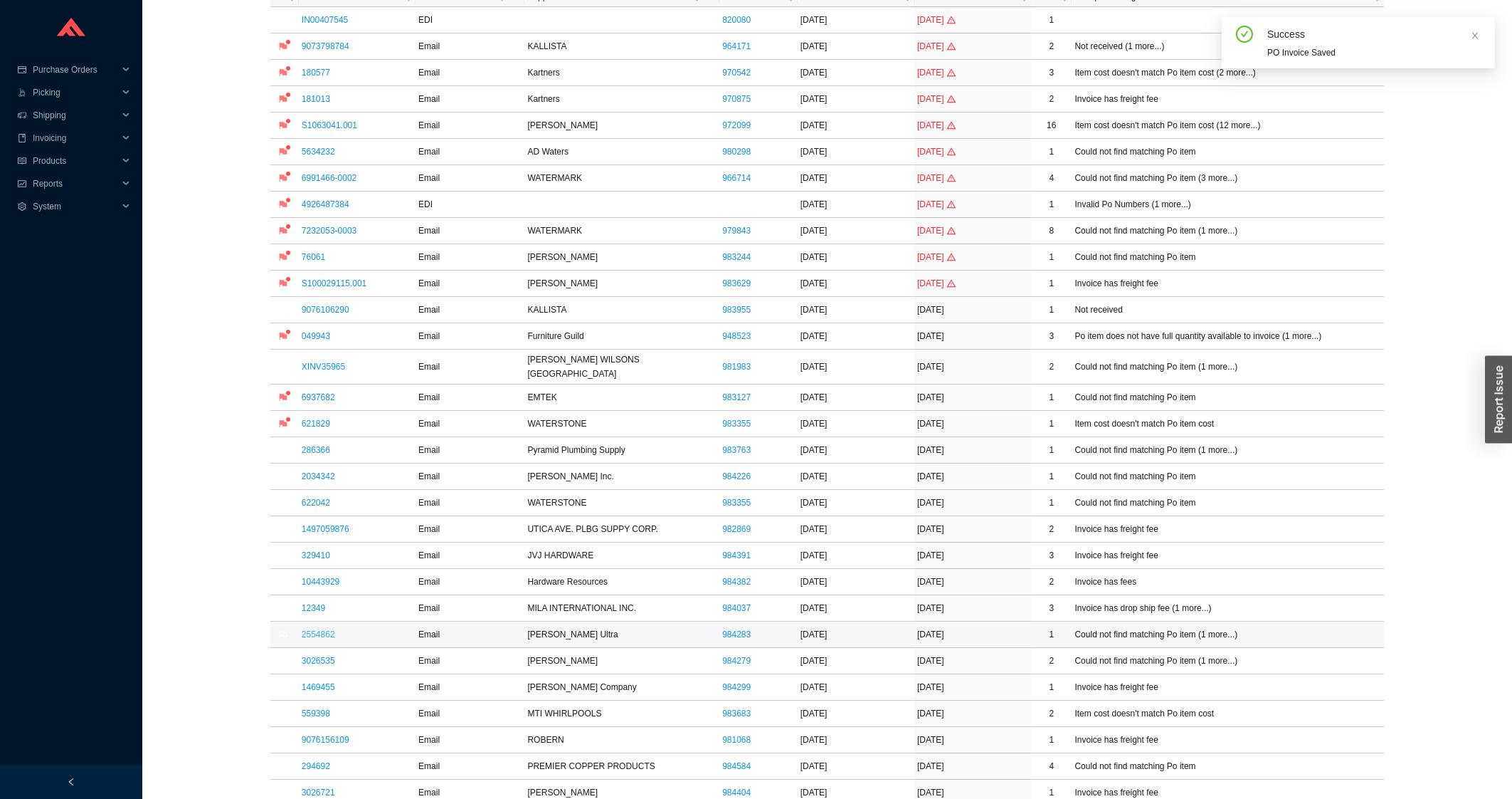
click at [327, 629] on link "2554862" at bounding box center [318, 634] width 33 height 10
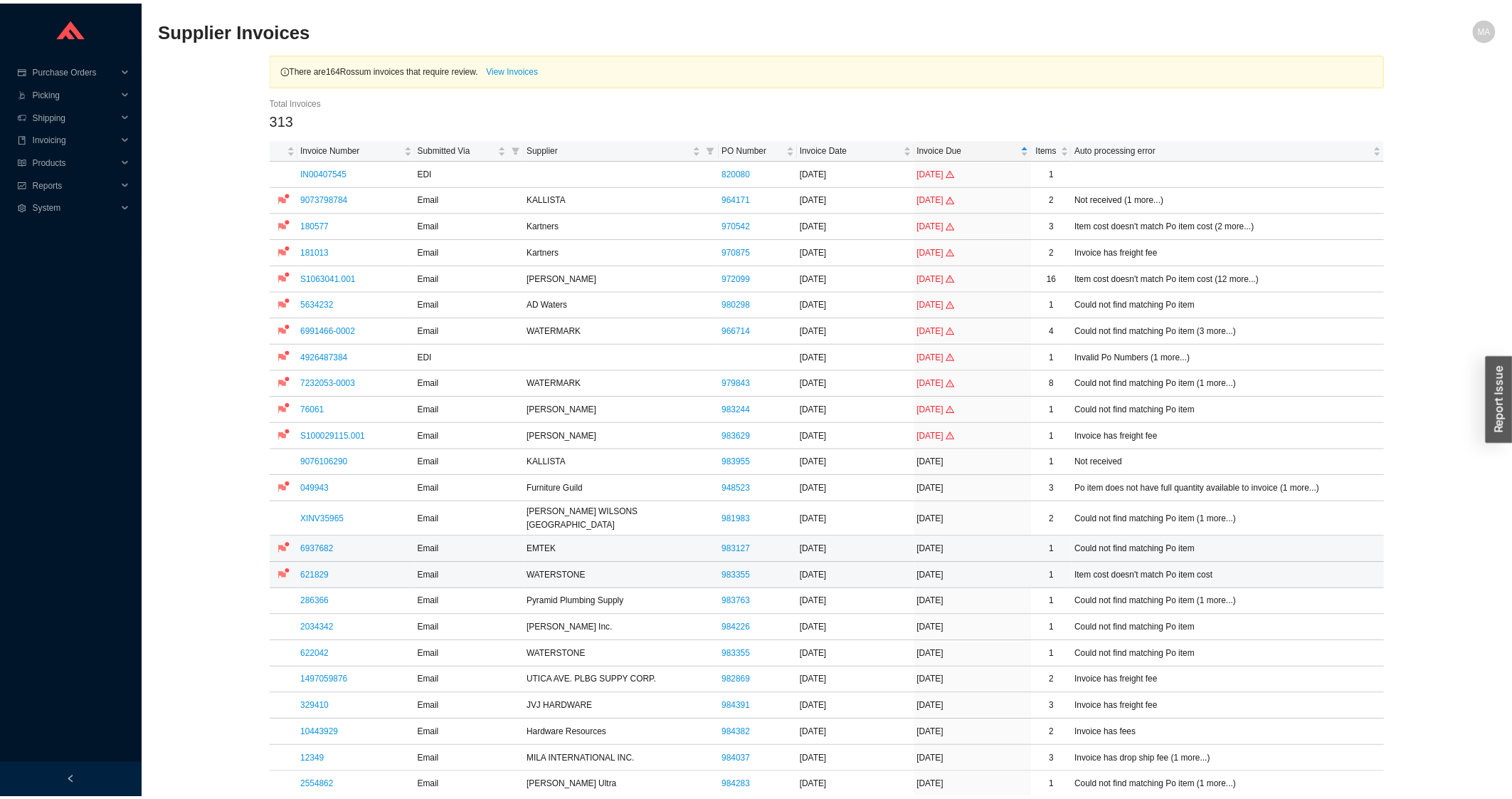
scroll to position [152, 0]
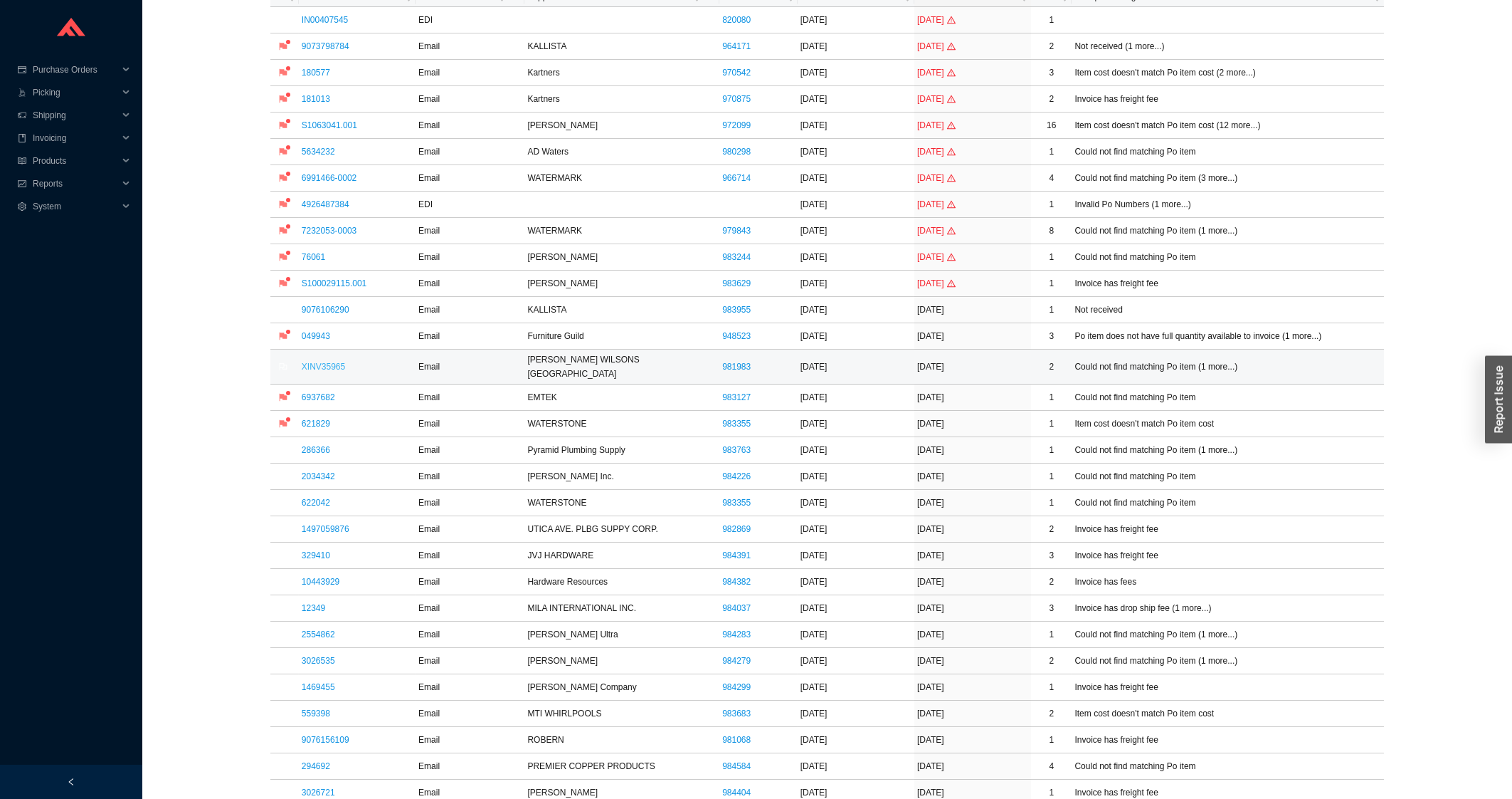
click at [323, 367] on link "XINV35965" at bounding box center [323, 367] width 43 height 10
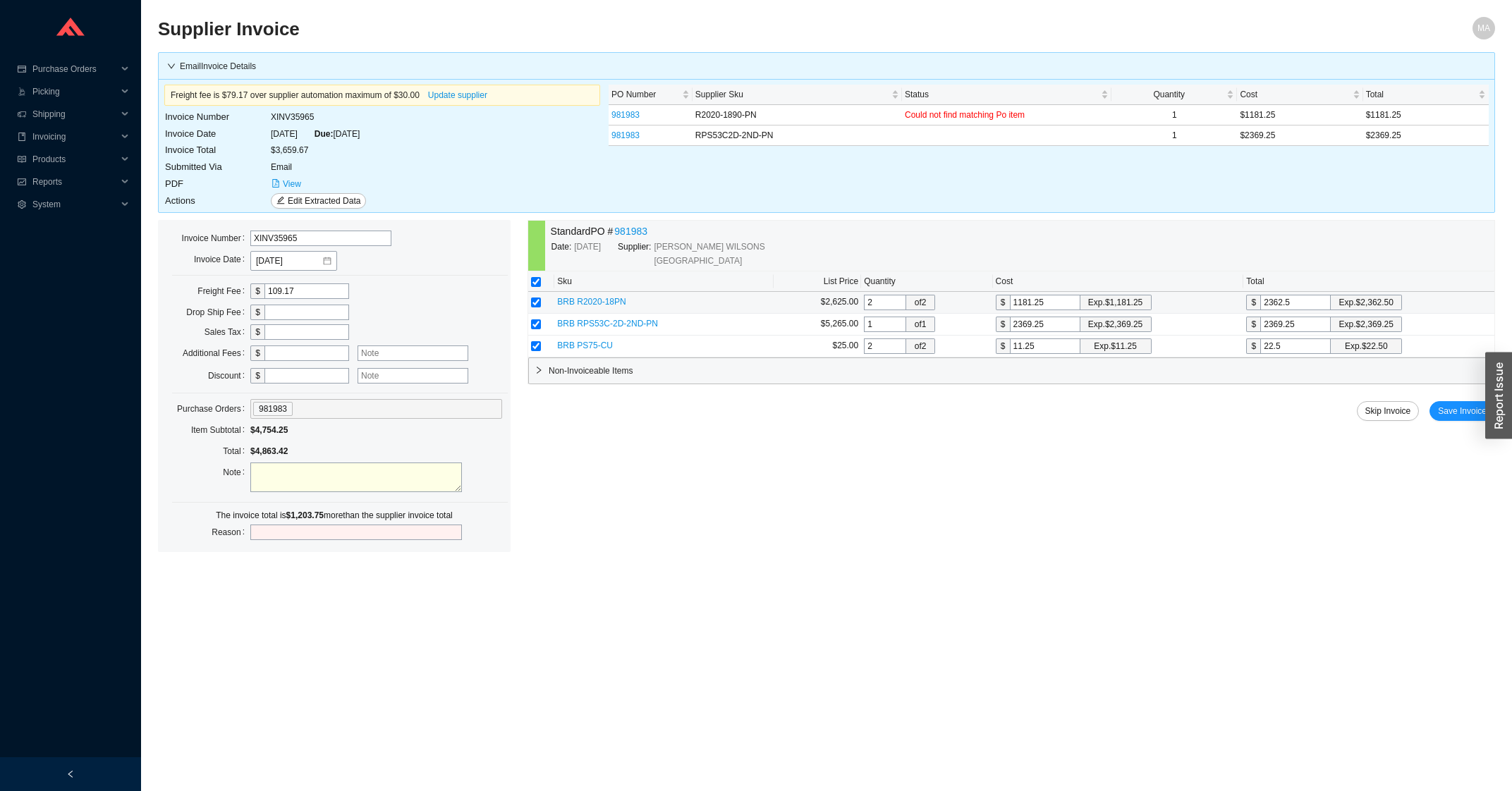
click at [1307, 296] on input "2362.5" at bounding box center [1295, 303] width 71 height 16
click at [1307, 298] on input "2362.5" at bounding box center [1295, 303] width 71 height 16
drag, startPoint x: 877, startPoint y: 309, endPoint x: 863, endPoint y: 308, distance: 14.0
click at [864, 308] on input "2" at bounding box center [884, 303] width 42 height 16
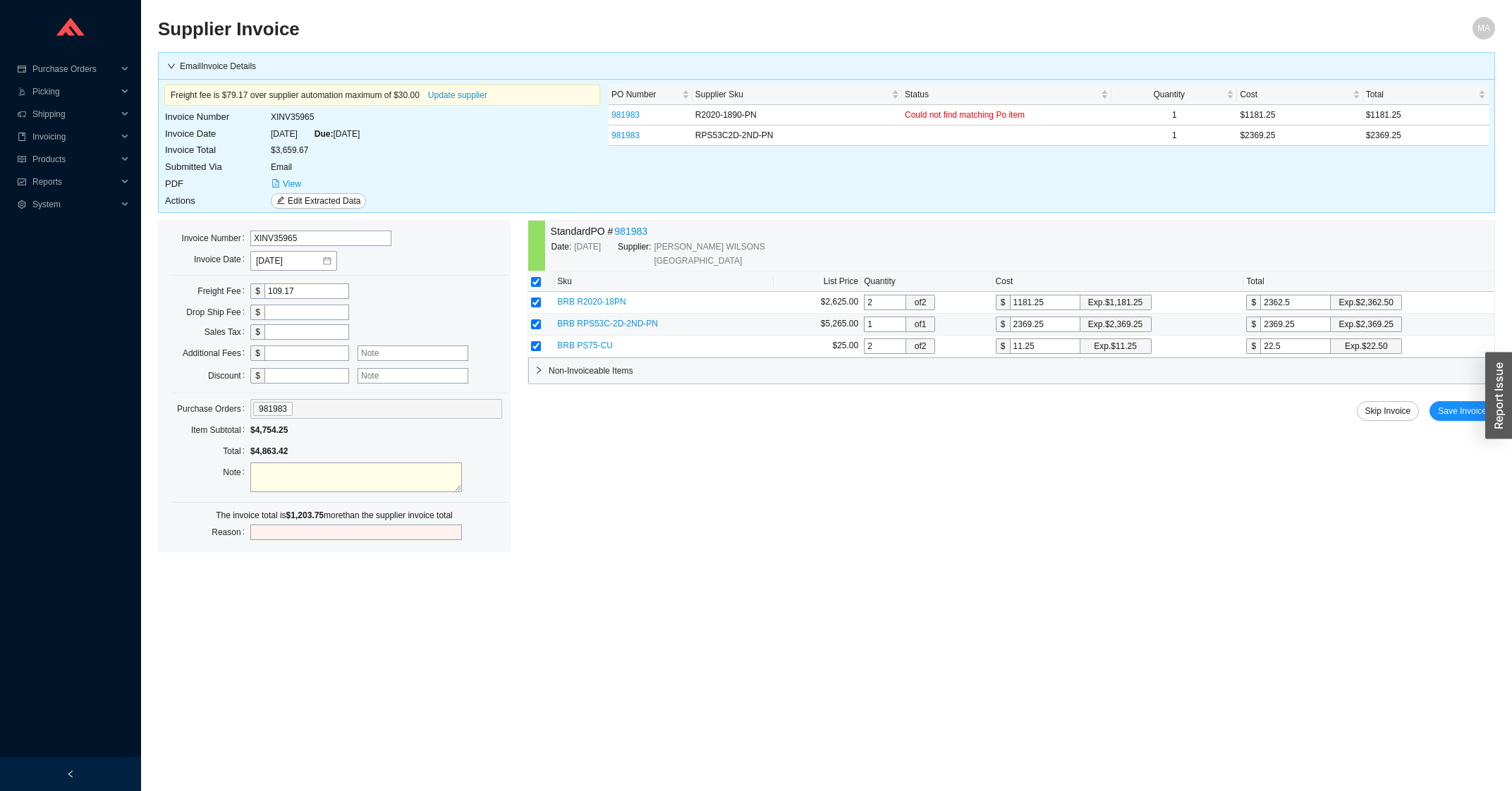
type input "1"
type input "1181.25"
type input "1"
click at [538, 349] on input "checkbox" at bounding box center [536, 346] width 10 height 10
checkbox input "false"
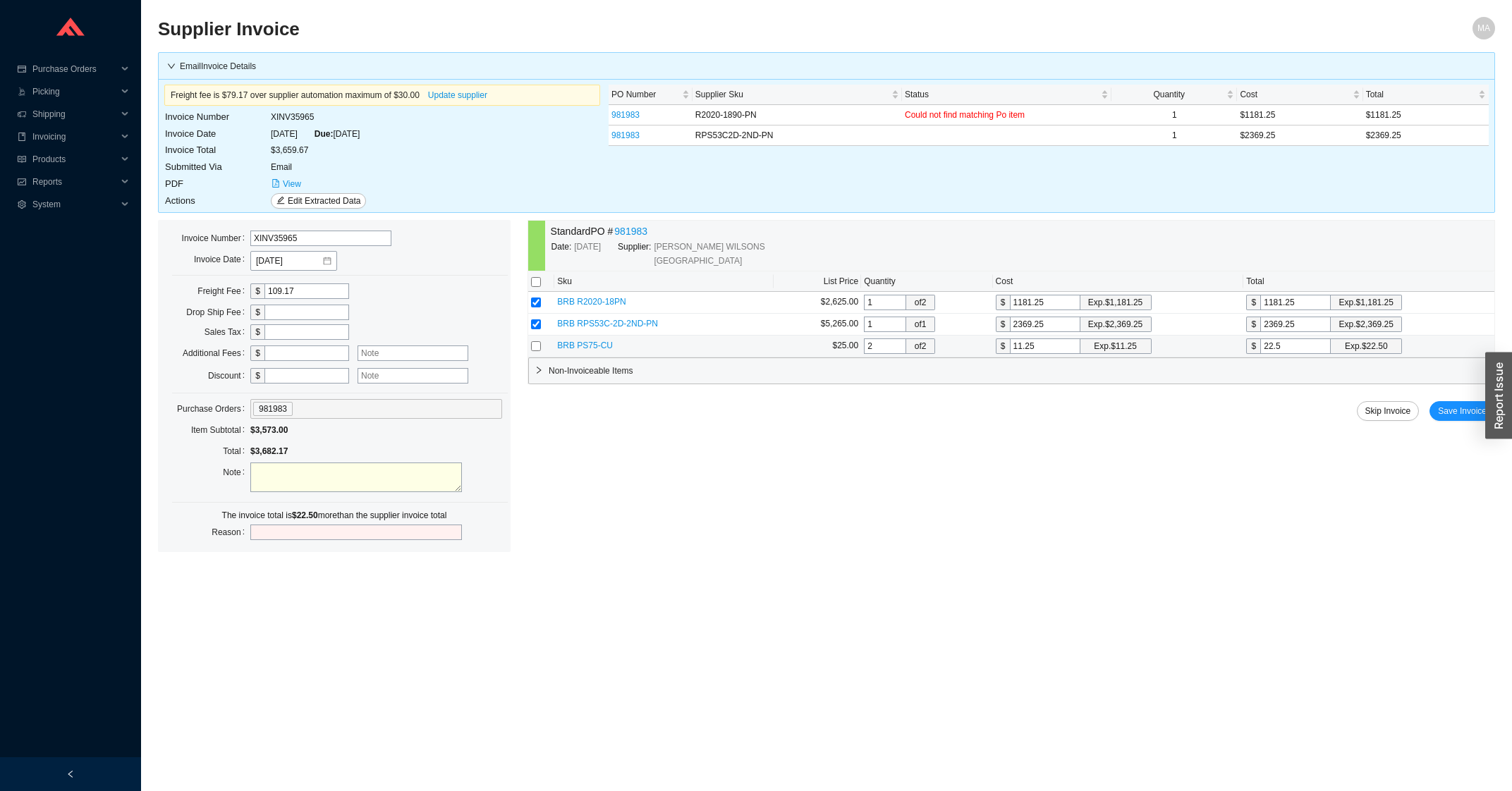
checkbox input "false"
click at [1476, 406] on button "Save Invoice" at bounding box center [1462, 411] width 66 height 20
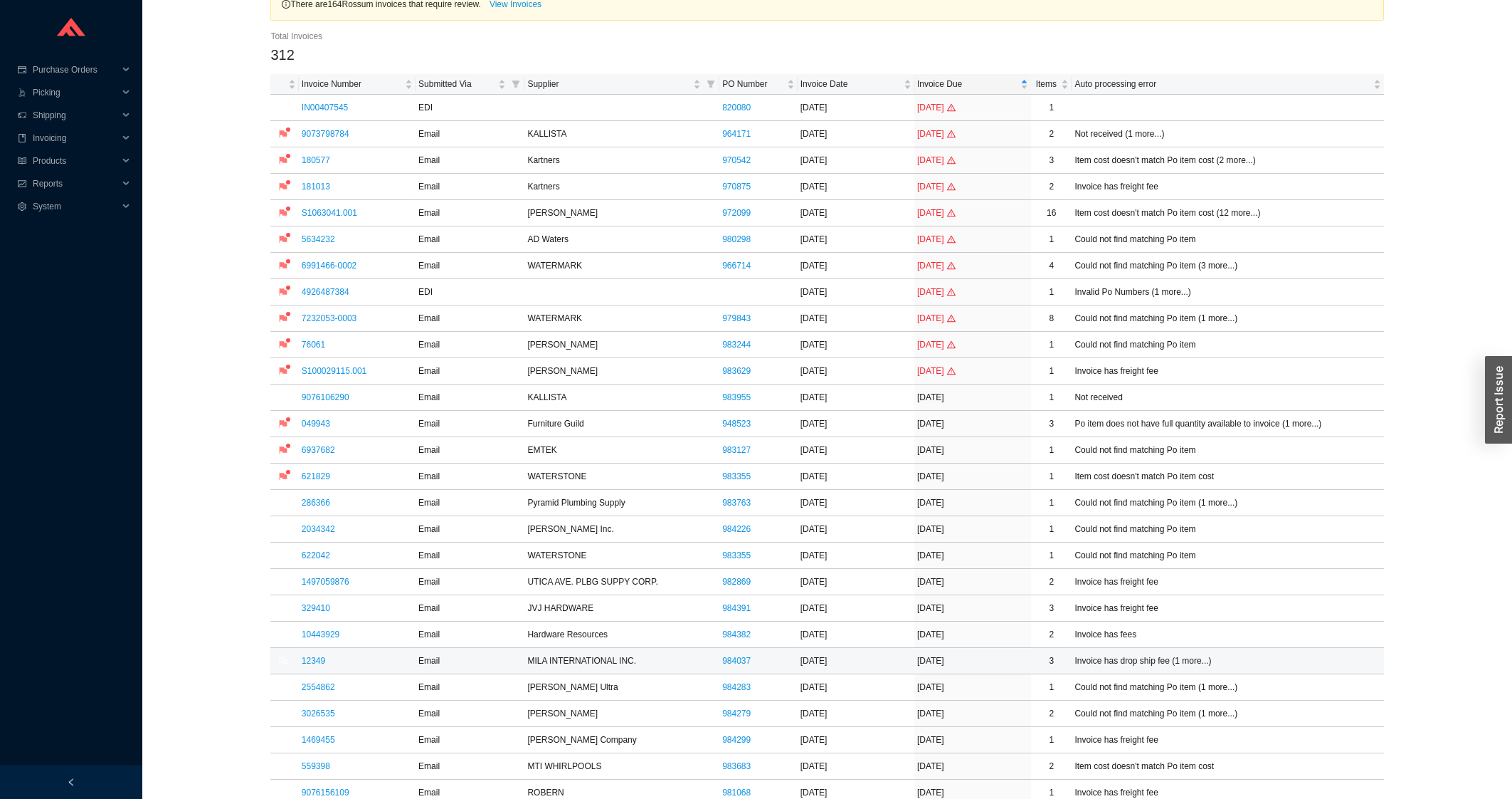
scroll to position [152, 0]
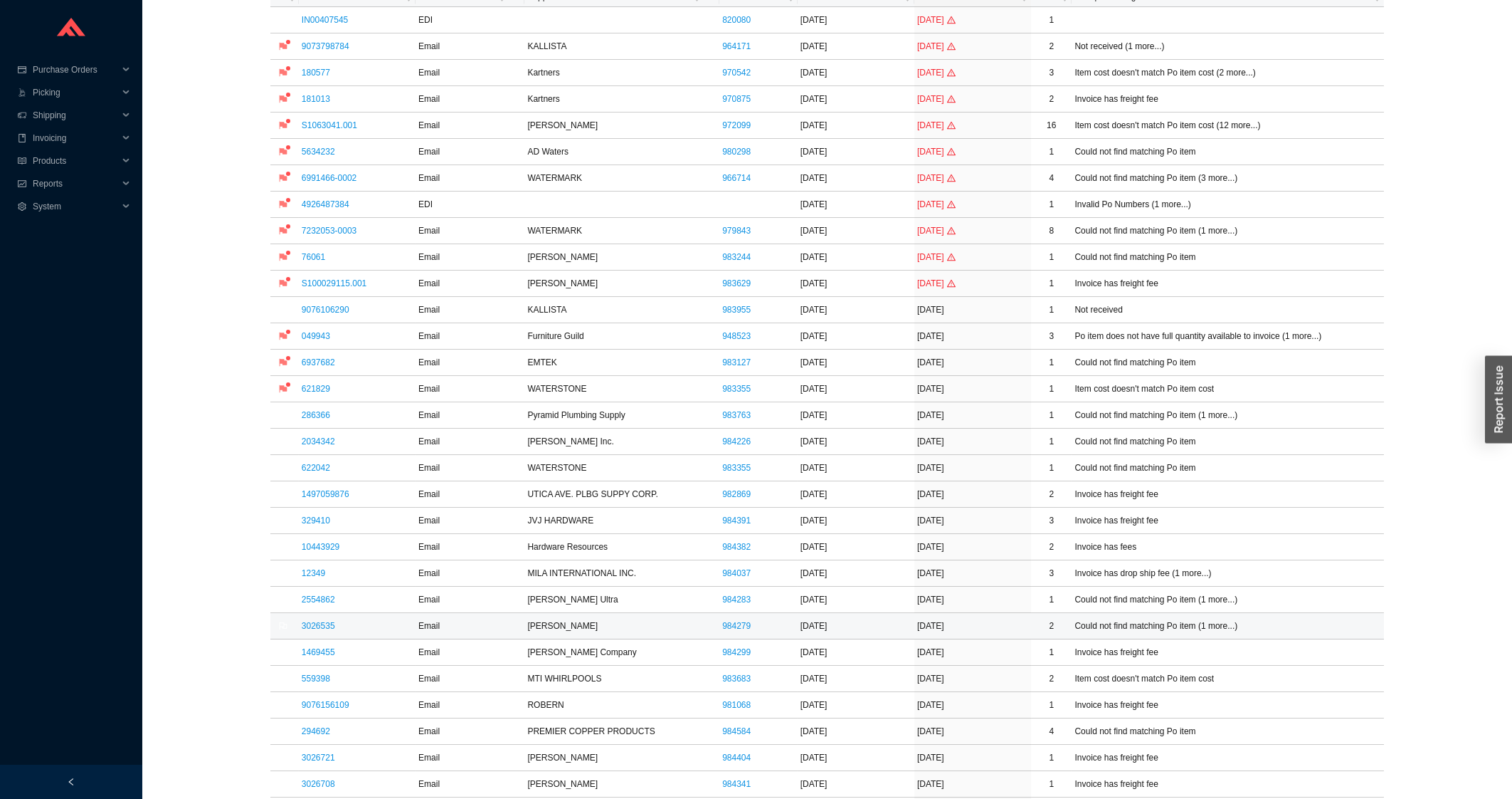
click at [328, 631] on link "3026535" at bounding box center [318, 626] width 33 height 10
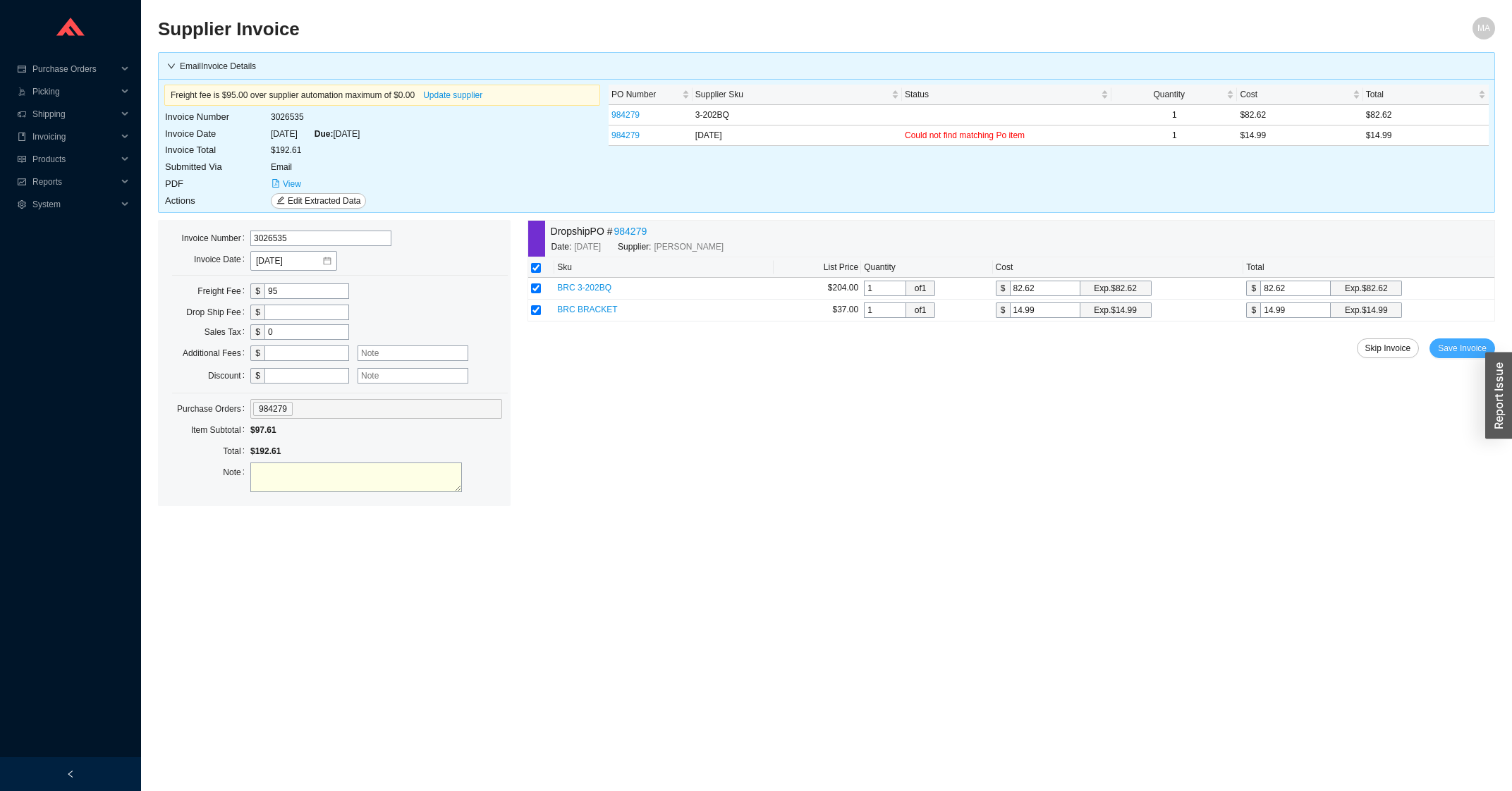
click at [1443, 350] on span "Save Invoice" at bounding box center [1462, 348] width 49 height 14
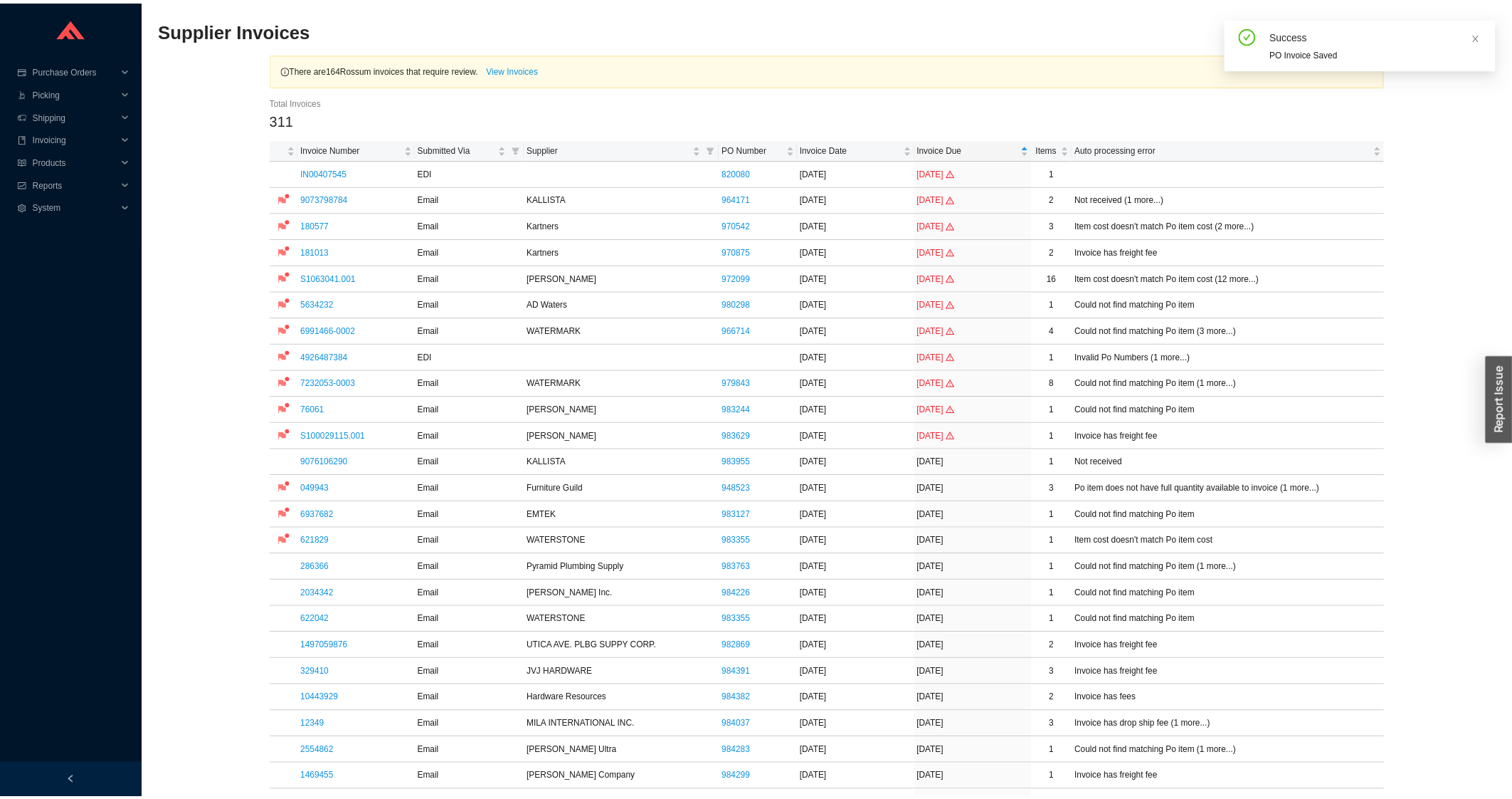
scroll to position [458, 0]
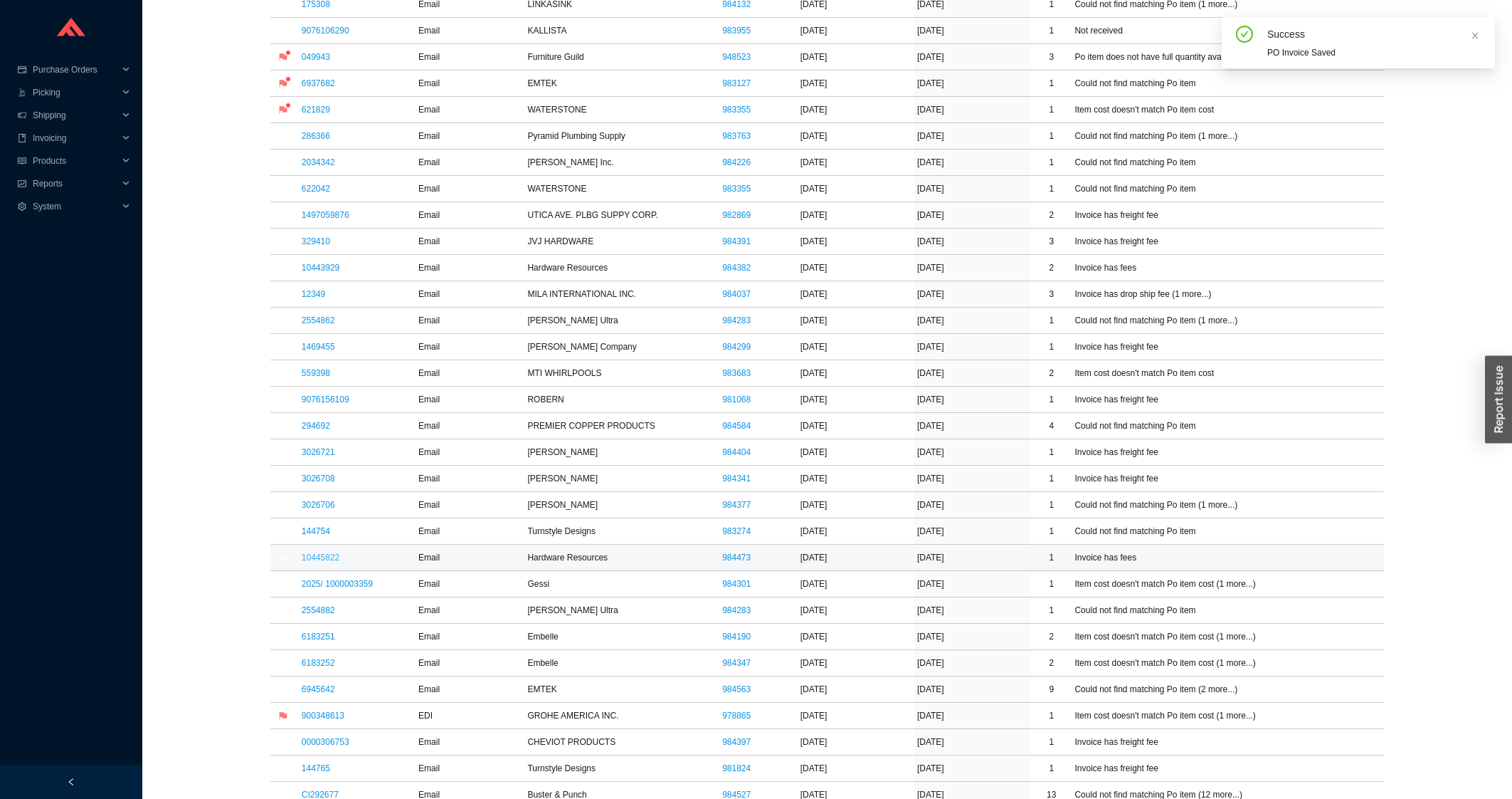
click at [323, 562] on link "10445822" at bounding box center [321, 558] width 38 height 10
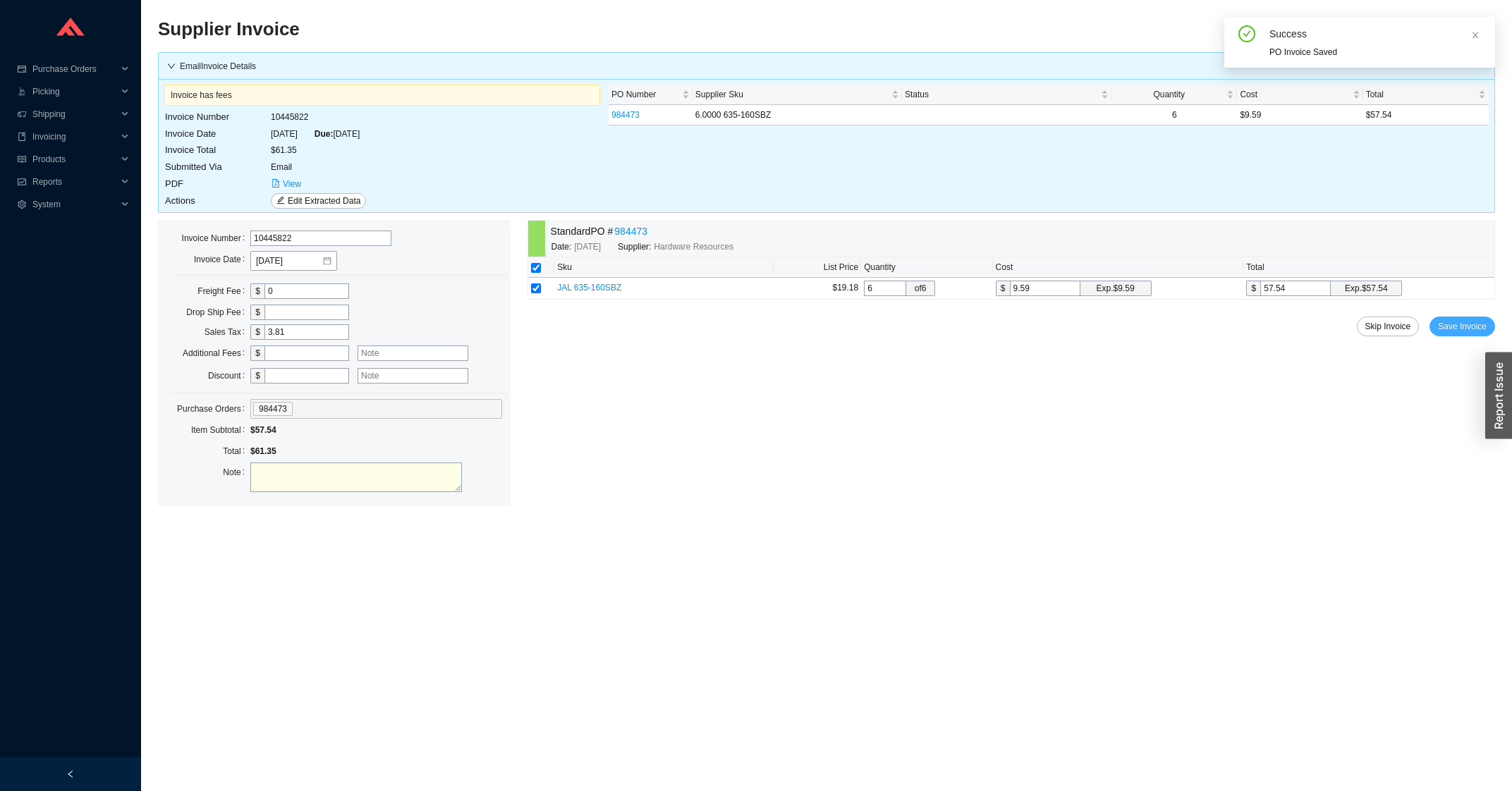
click at [1457, 332] on span "Save Invoice" at bounding box center [1462, 326] width 49 height 14
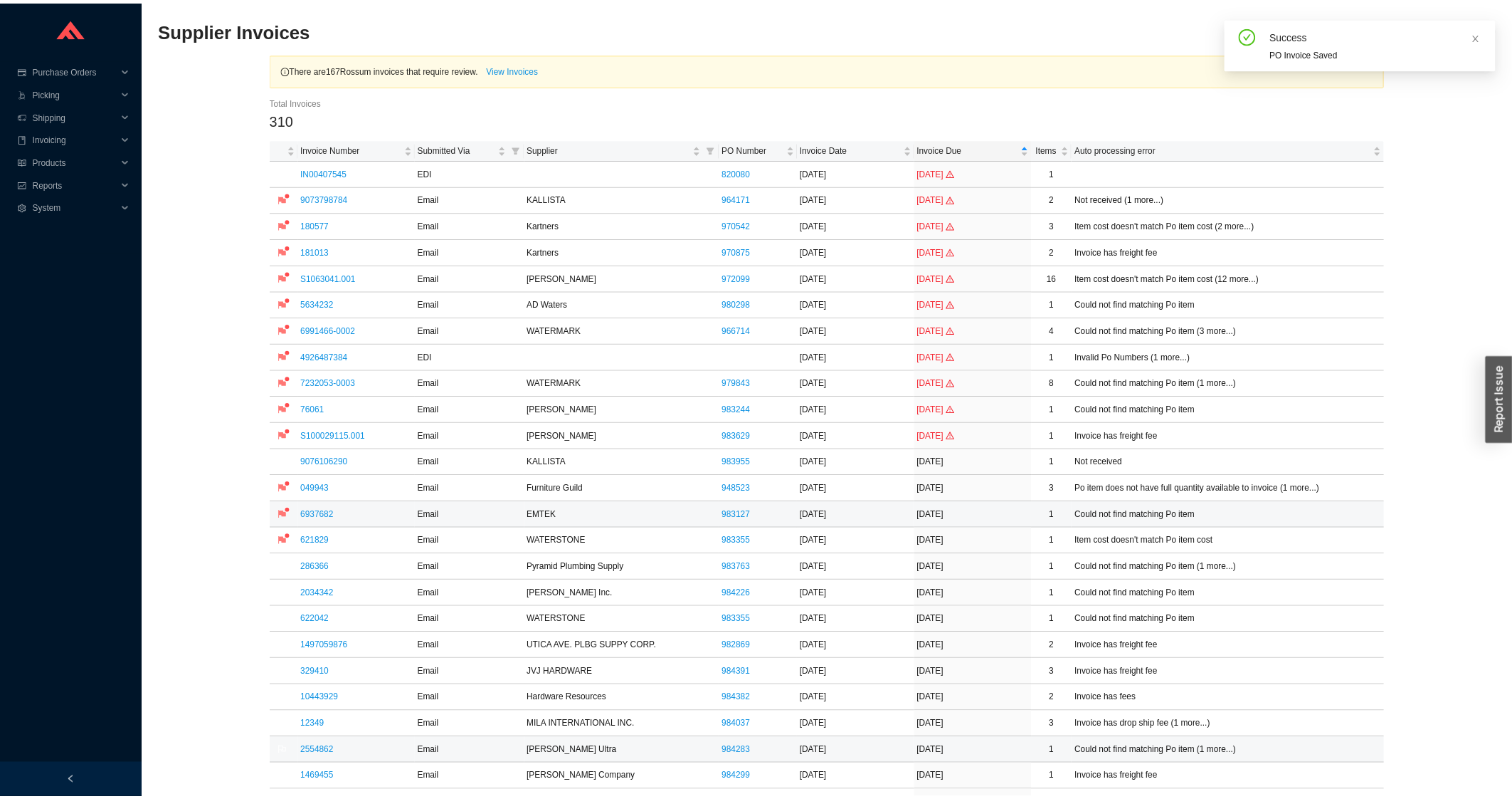
scroll to position [228, 0]
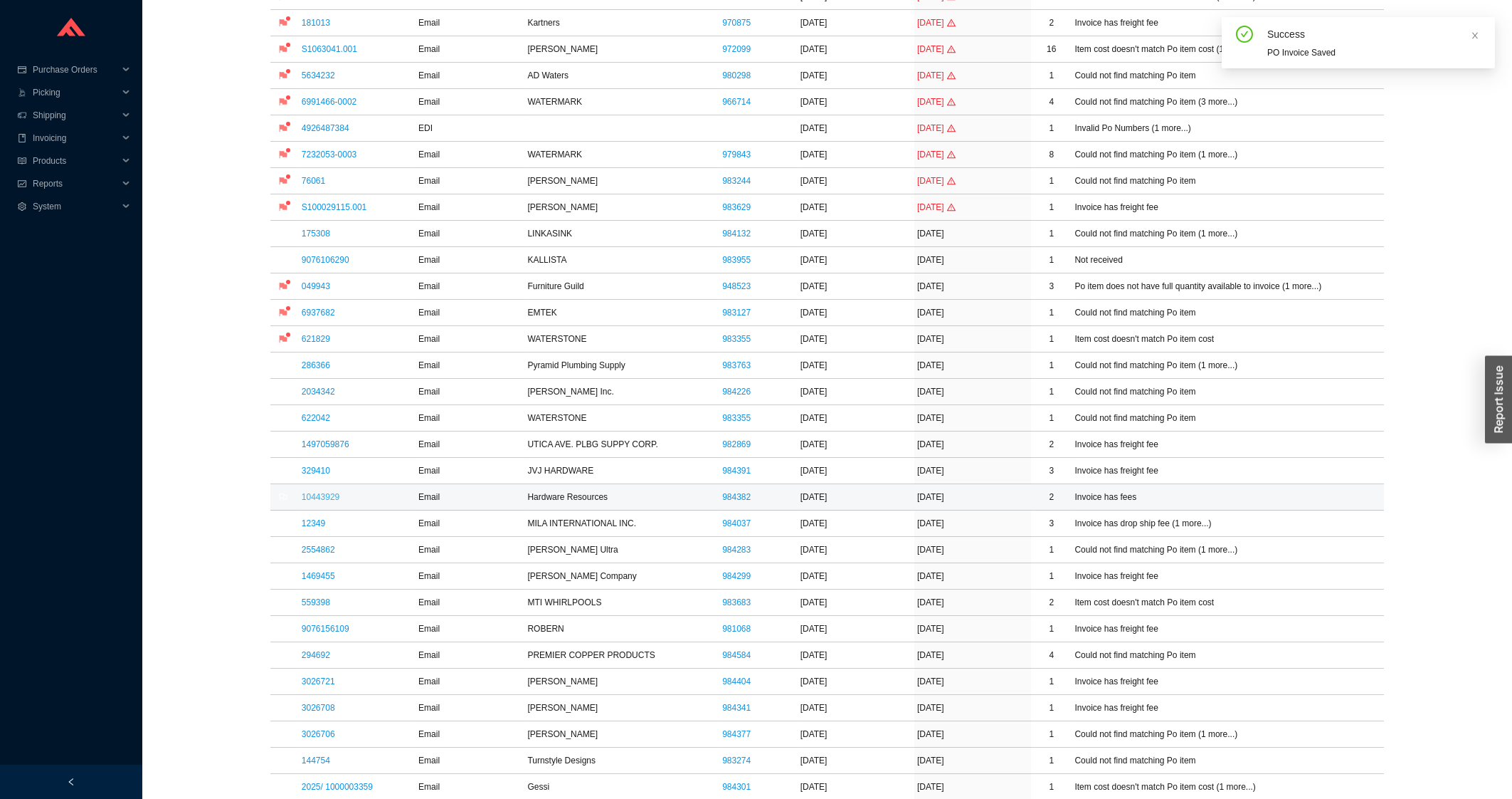
click at [318, 493] on link "10443929" at bounding box center [321, 497] width 38 height 10
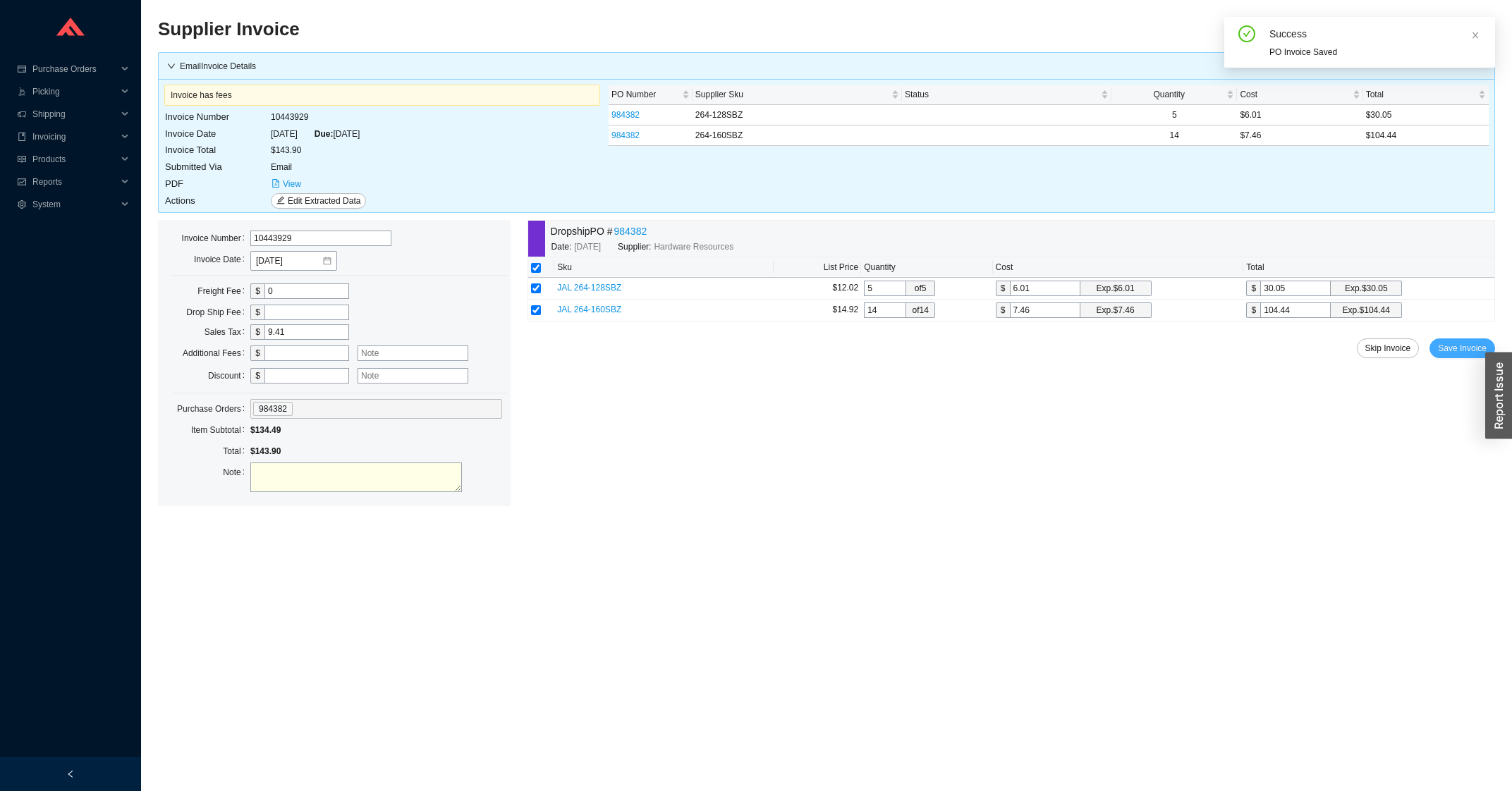
click at [1458, 345] on span "Save Invoice" at bounding box center [1462, 348] width 49 height 14
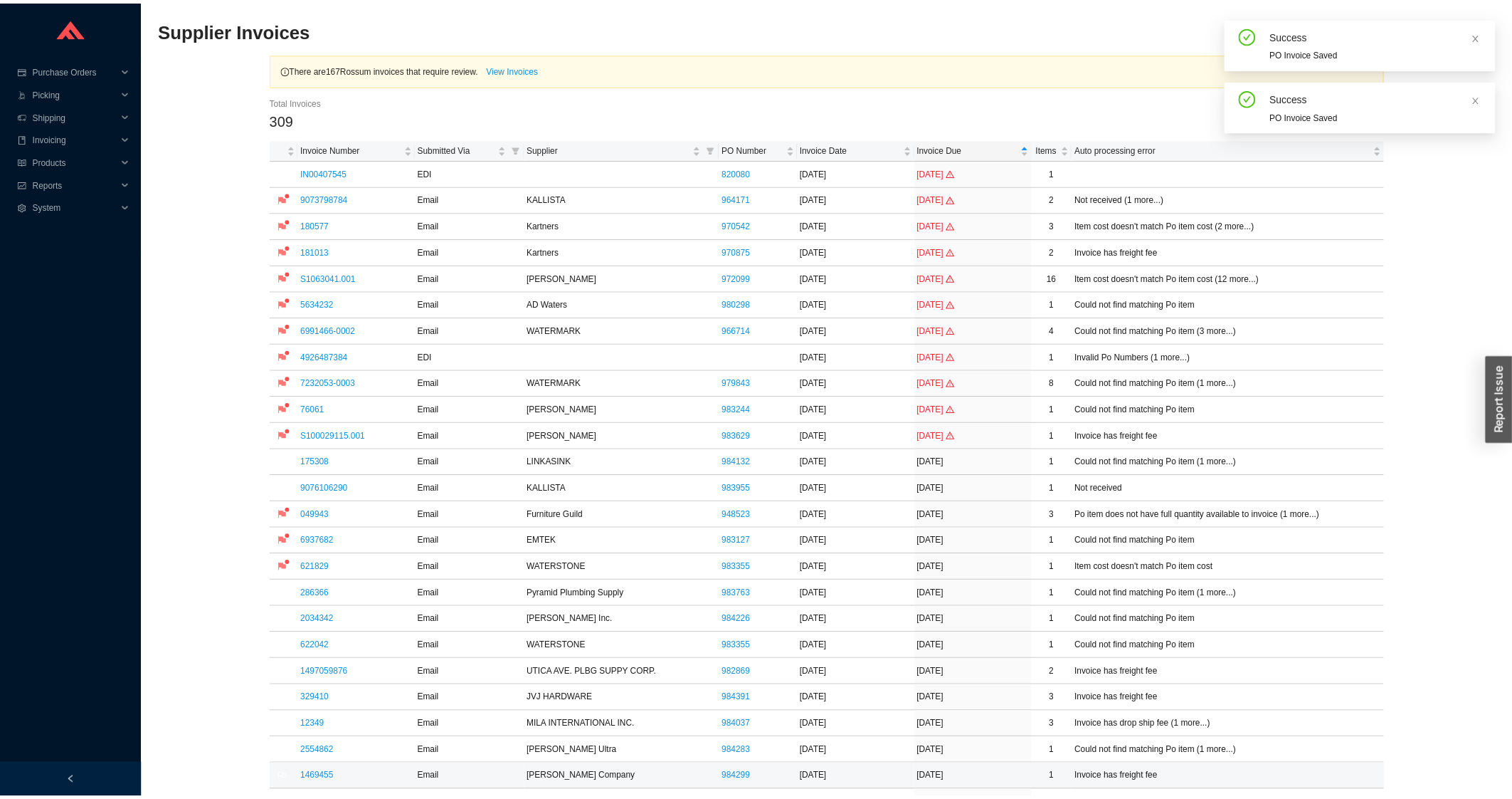
scroll to position [305, 0]
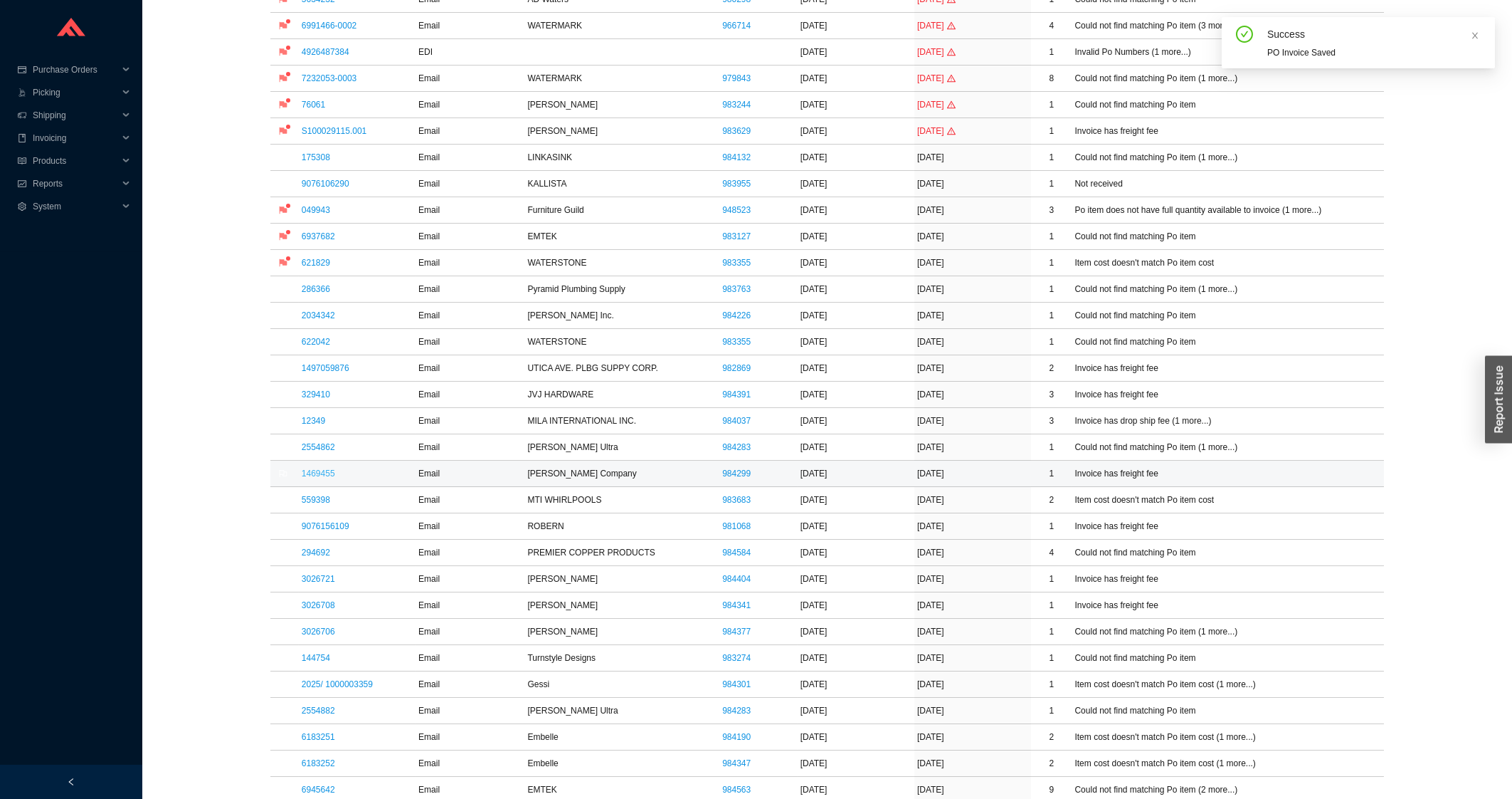
click at [327, 478] on link "1469455" at bounding box center [318, 473] width 33 height 10
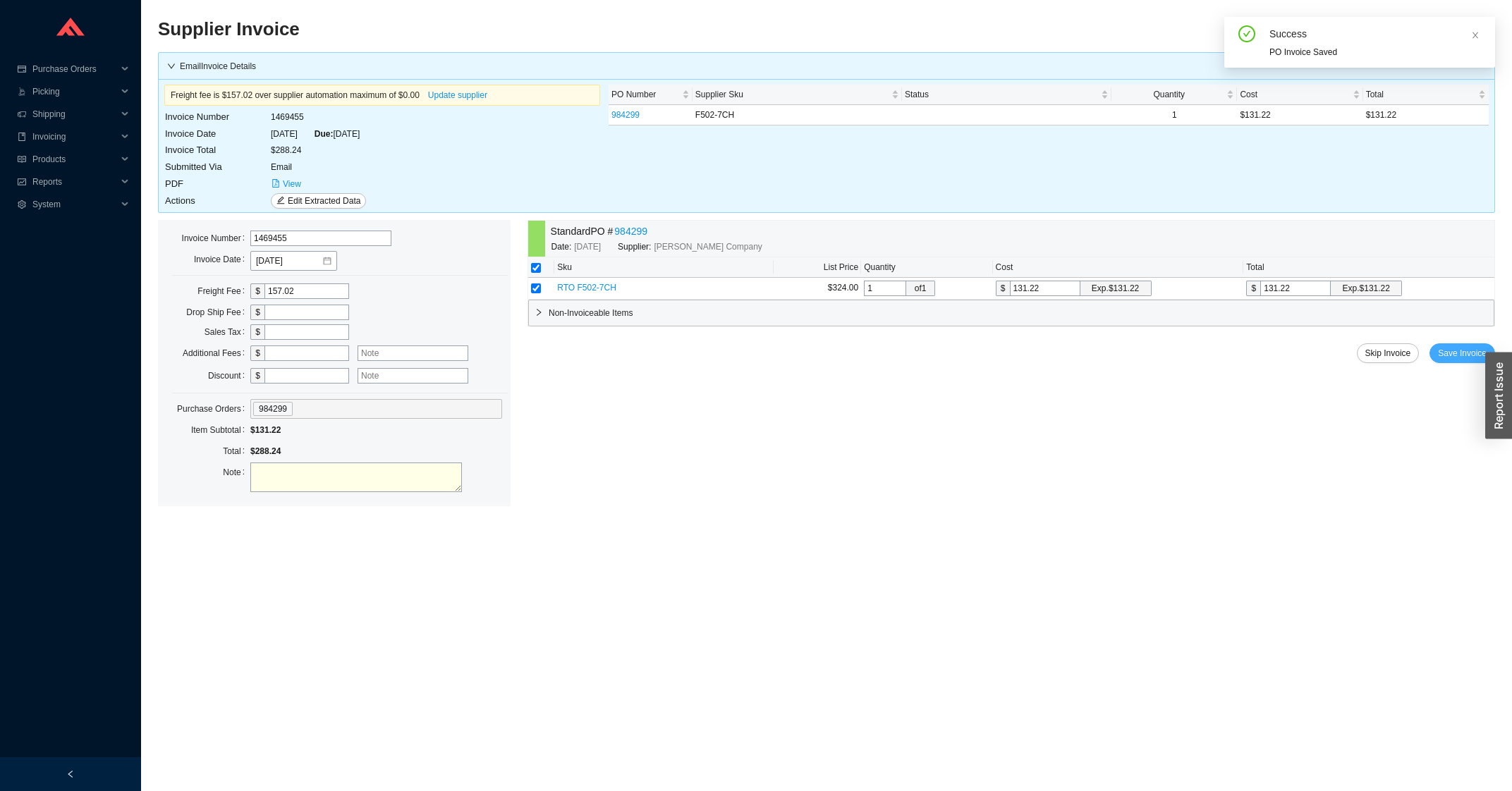
click at [1446, 363] on button "Save Invoice" at bounding box center [1462, 353] width 66 height 20
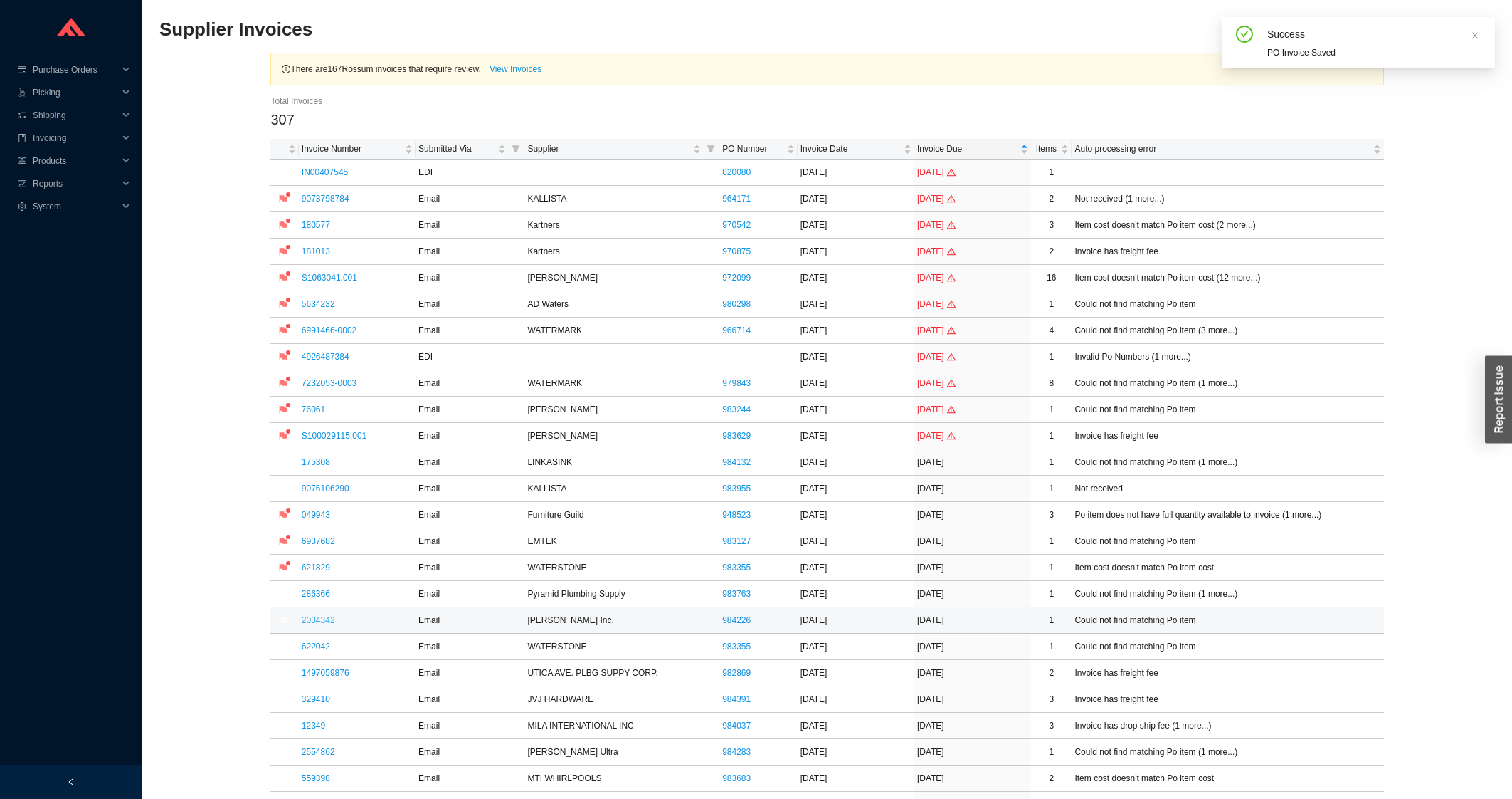
click at [325, 616] on link "2034342" at bounding box center [318, 620] width 33 height 10
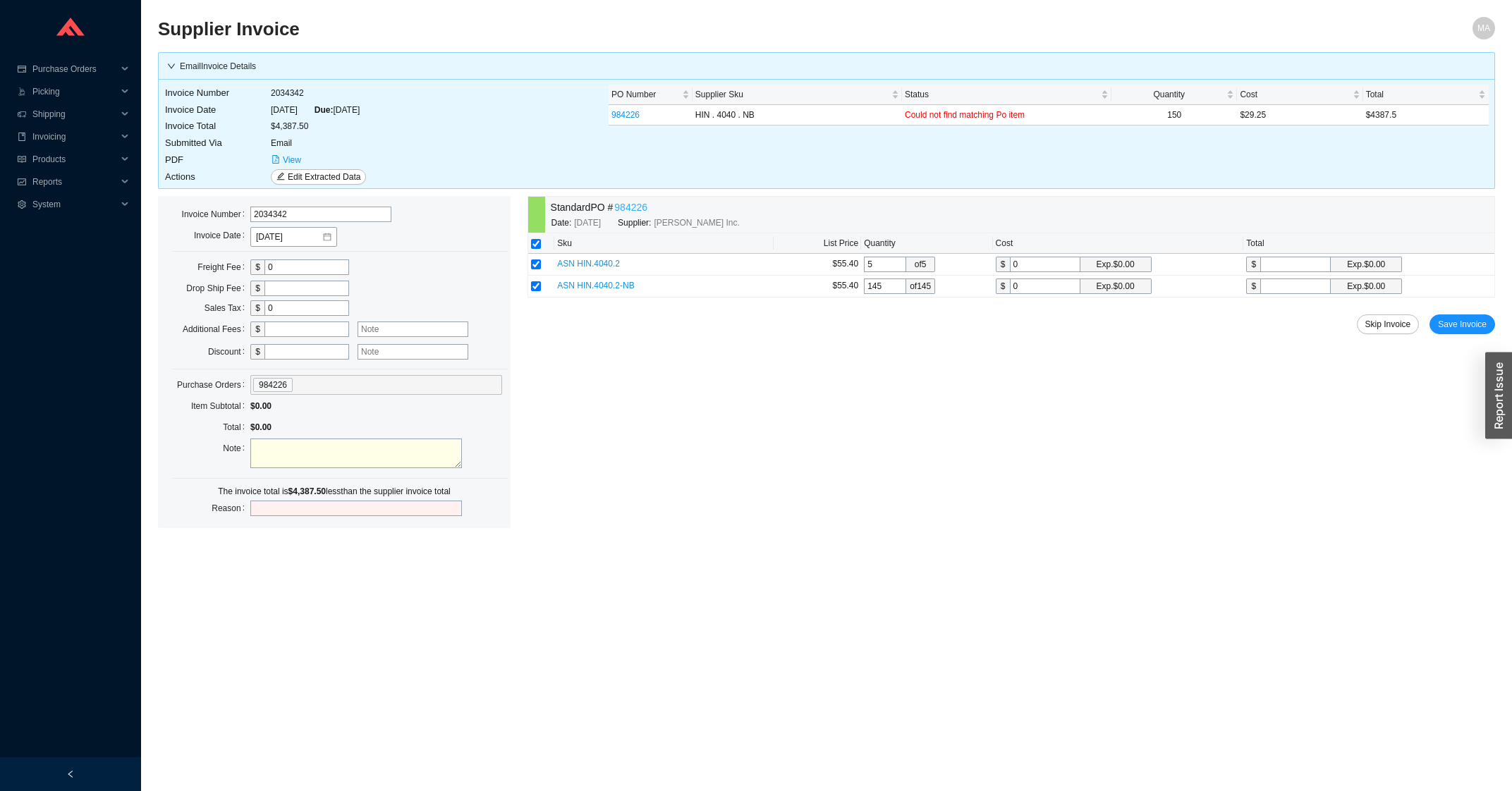
click at [630, 208] on link "984226" at bounding box center [630, 207] width 33 height 16
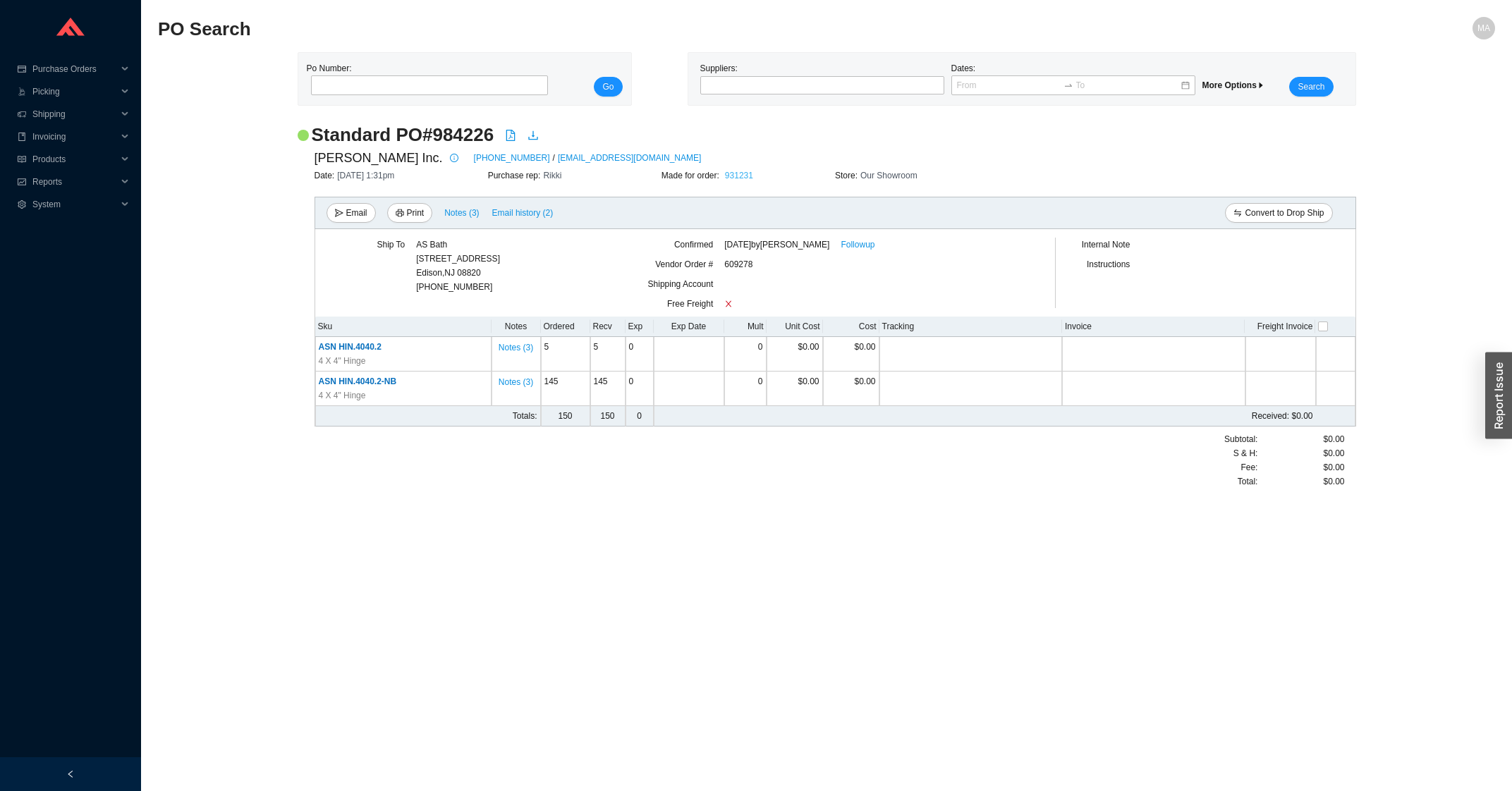
click at [743, 180] on link "931231" at bounding box center [738, 175] width 28 height 10
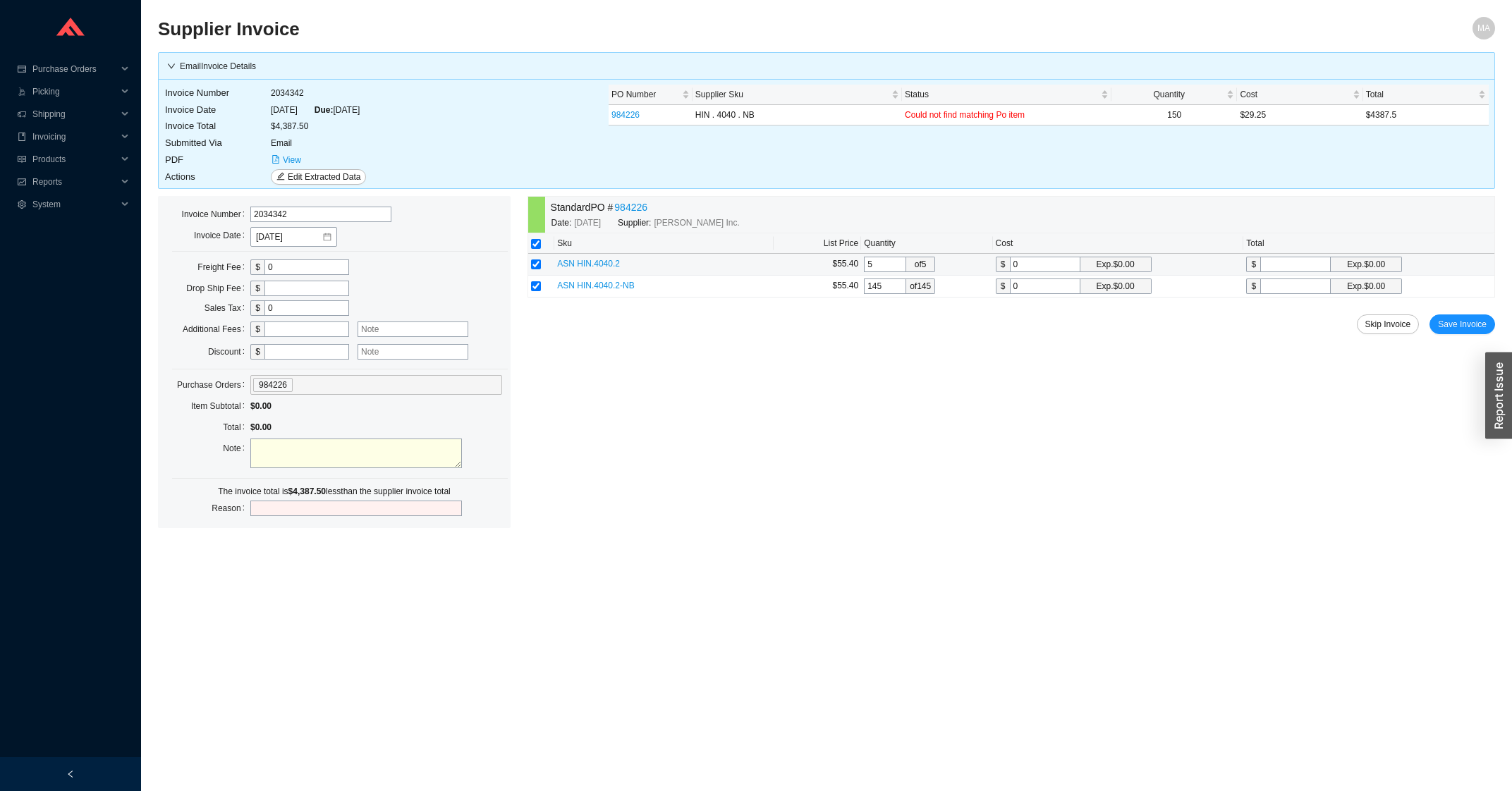
click at [1040, 267] on input "0" at bounding box center [1045, 265] width 71 height 16
type input "2"
type input "10"
type input "29"
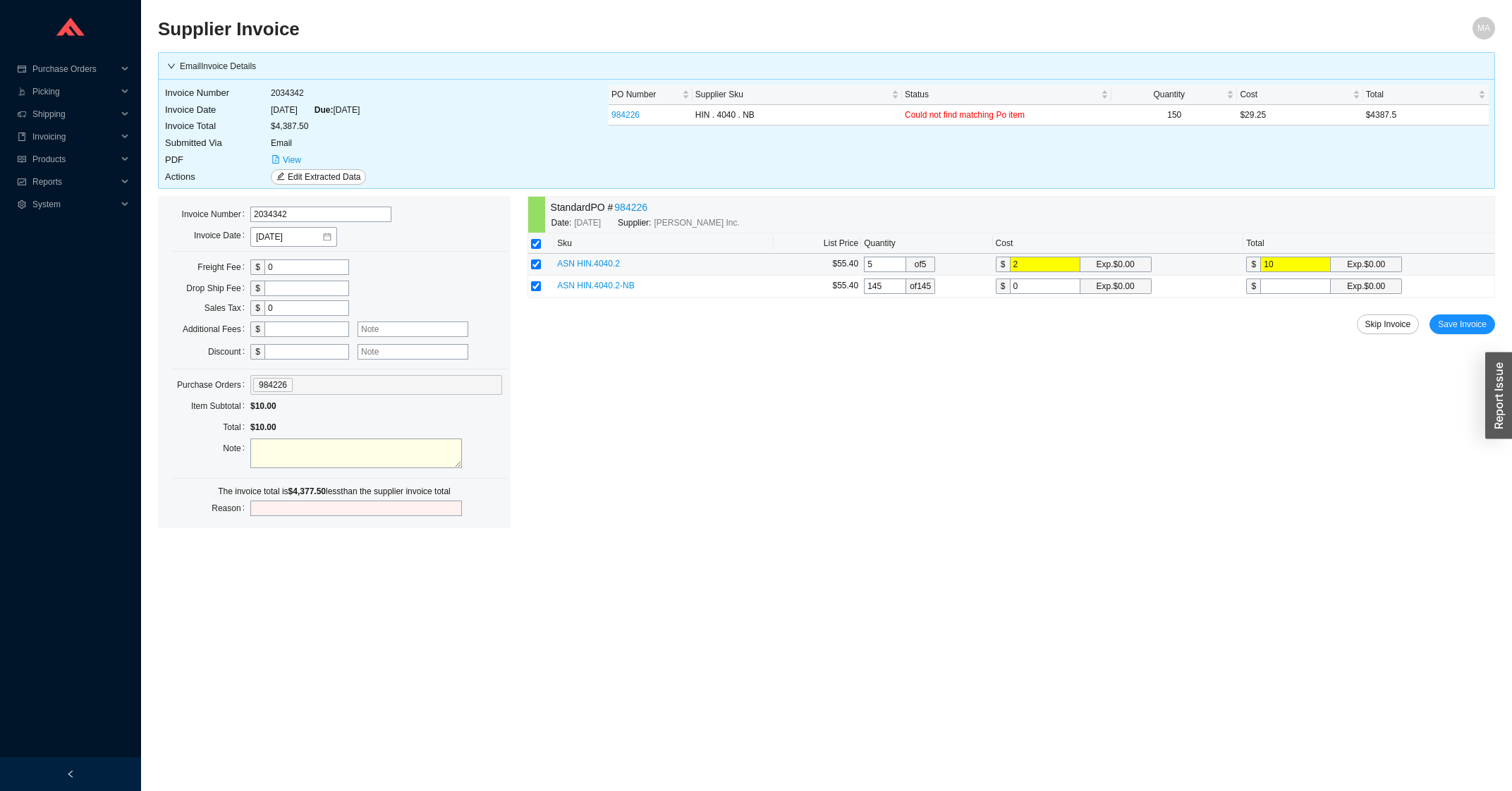
type input "145"
type input "29.2"
type input "146"
type input "29.25"
type input "146.25"
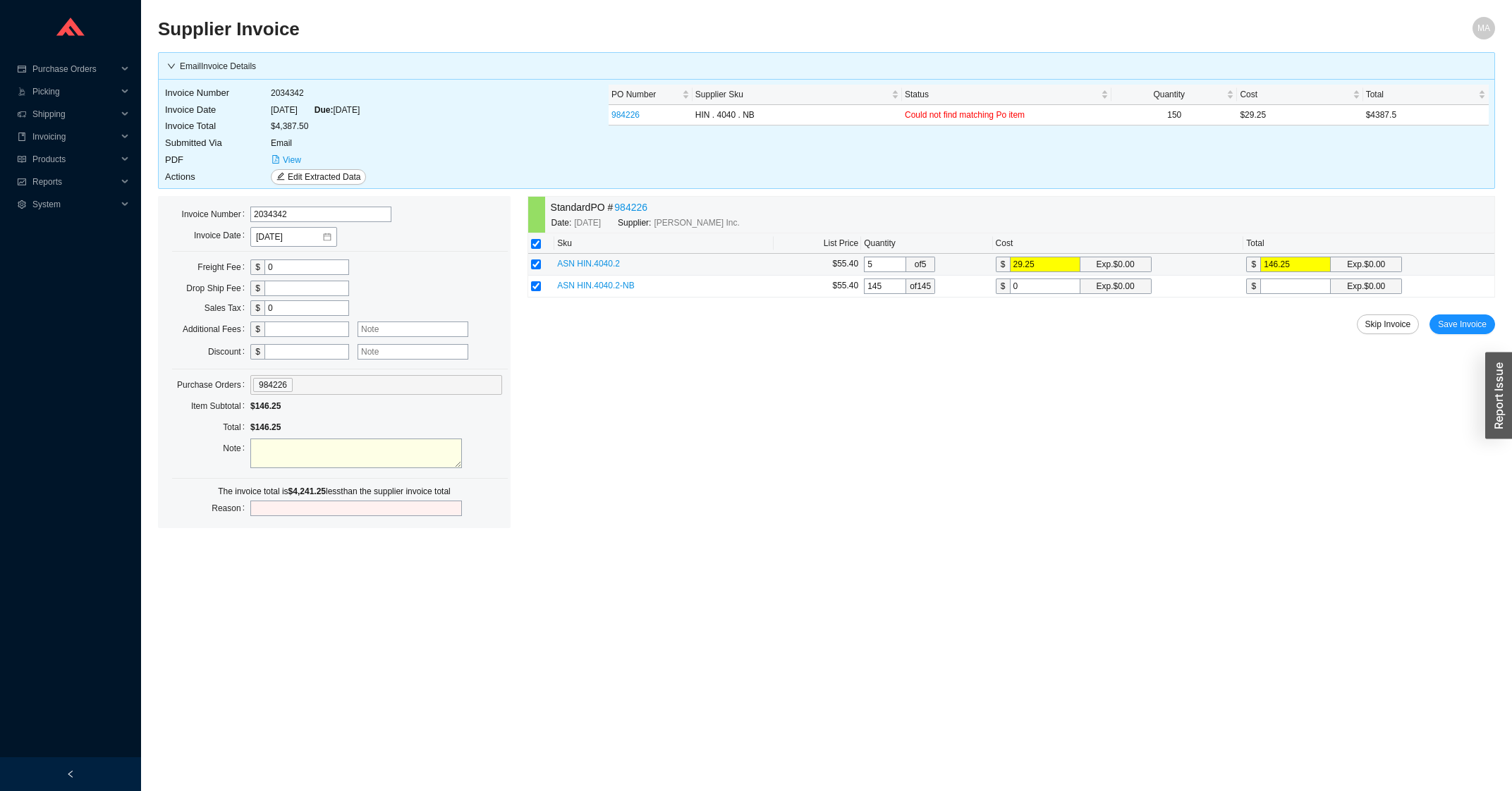
type input "29.25"
type input "2"
type input "290"
type input "29"
type input "4205"
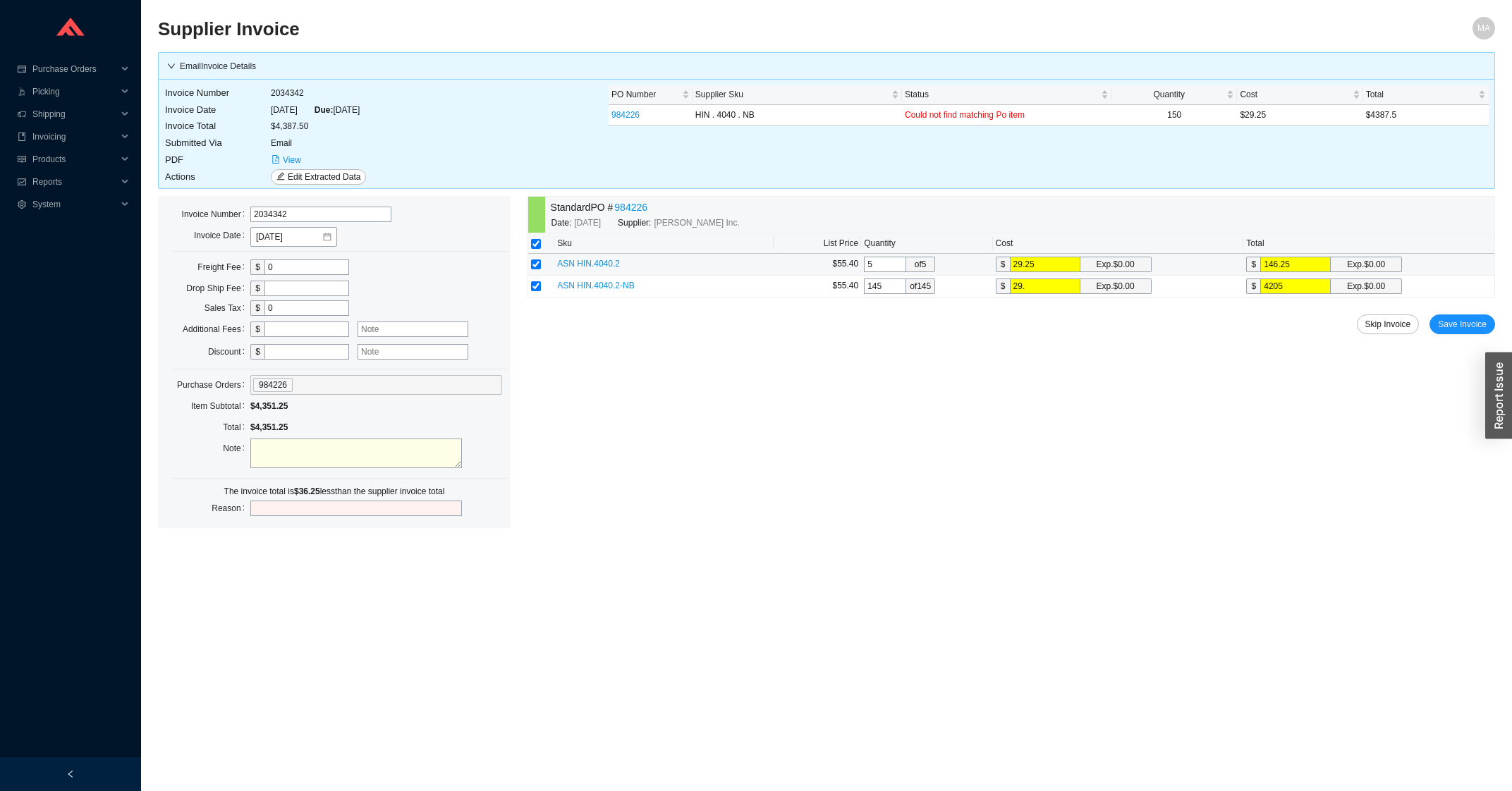
type input "29.2"
type input "4234"
type input "29.25"
type input "4241.25"
type input "29.25"
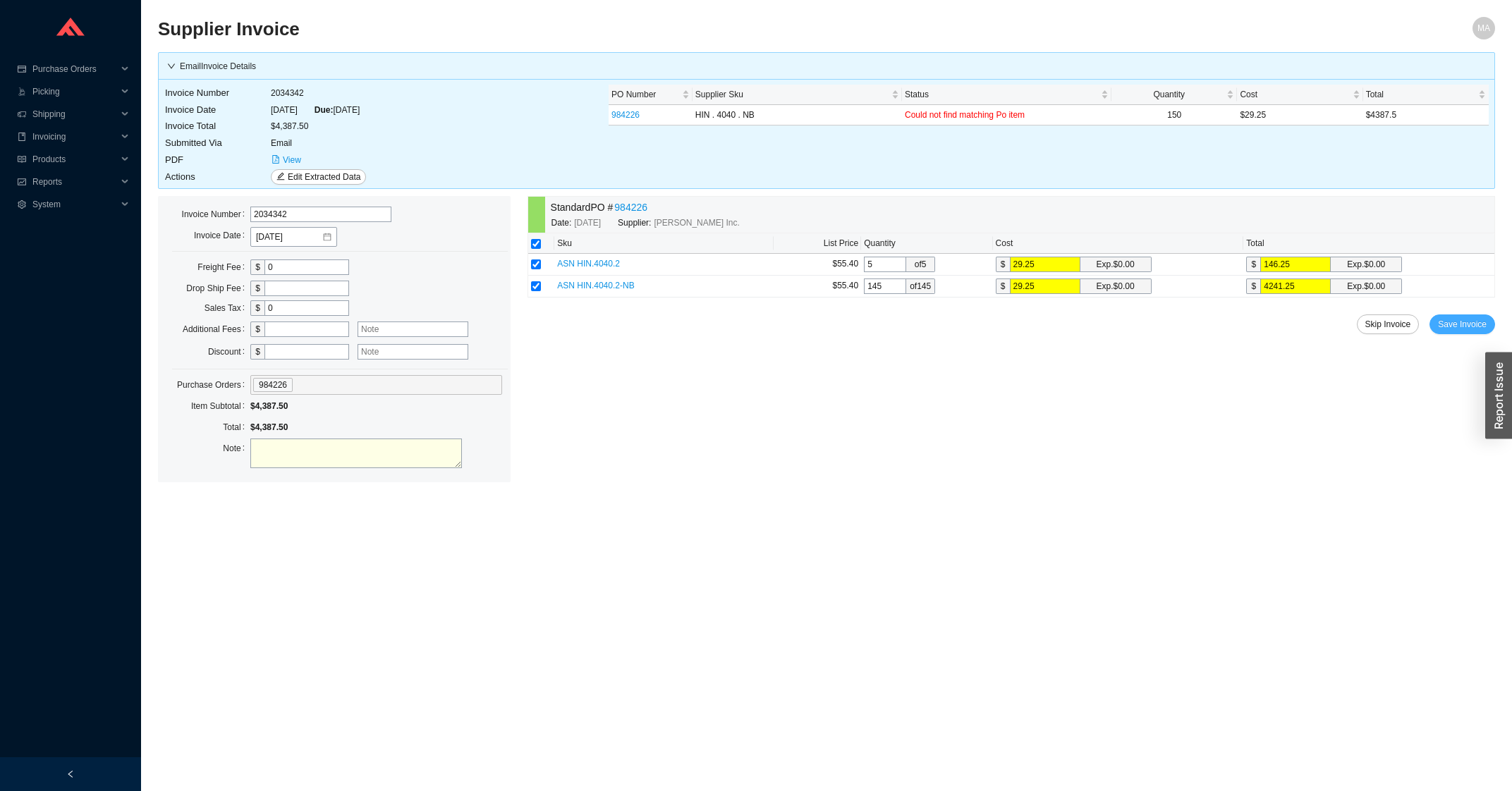
click at [1476, 326] on span "Save Invoice" at bounding box center [1462, 324] width 49 height 14
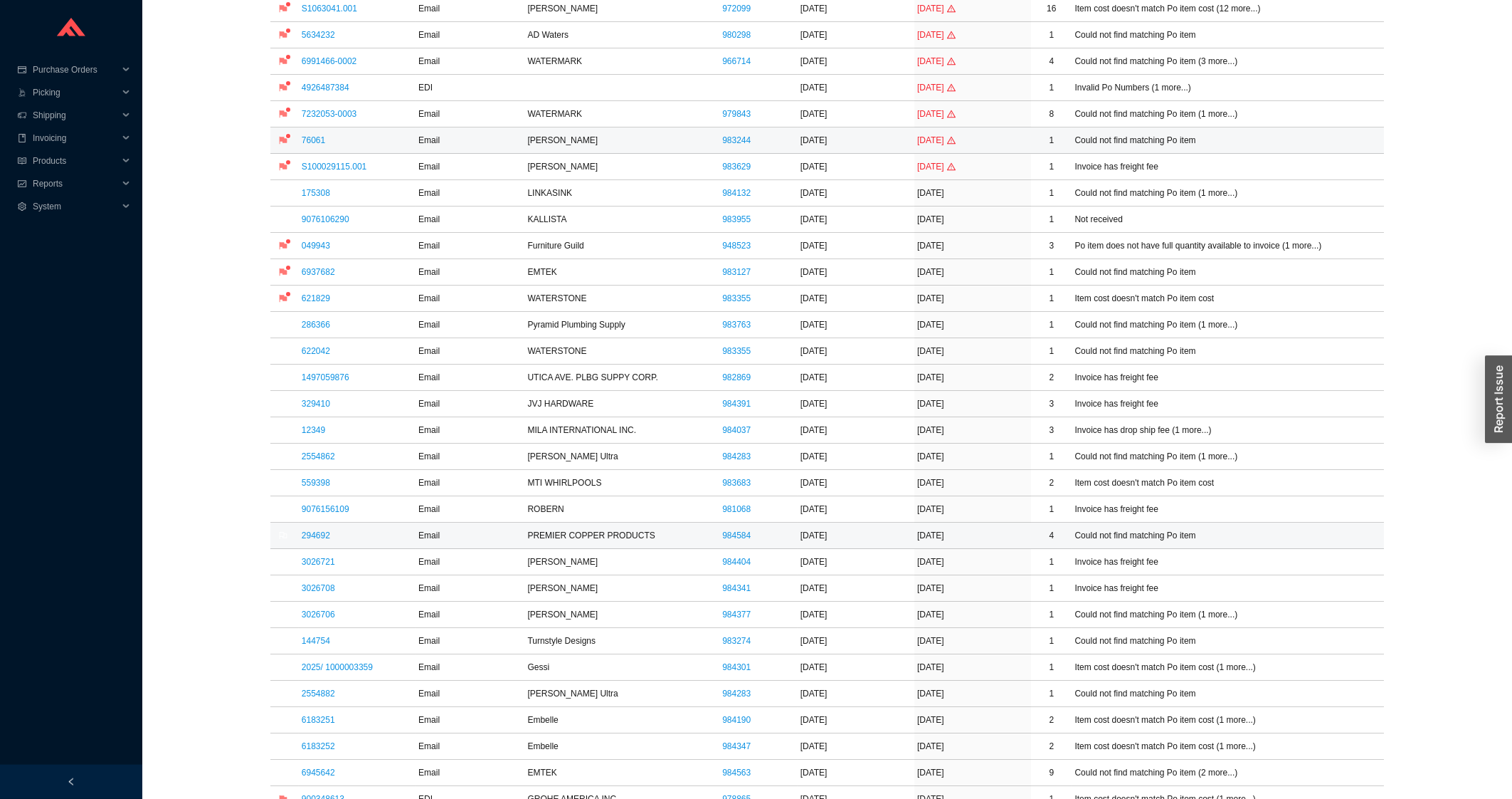
scroll to position [381, 0]
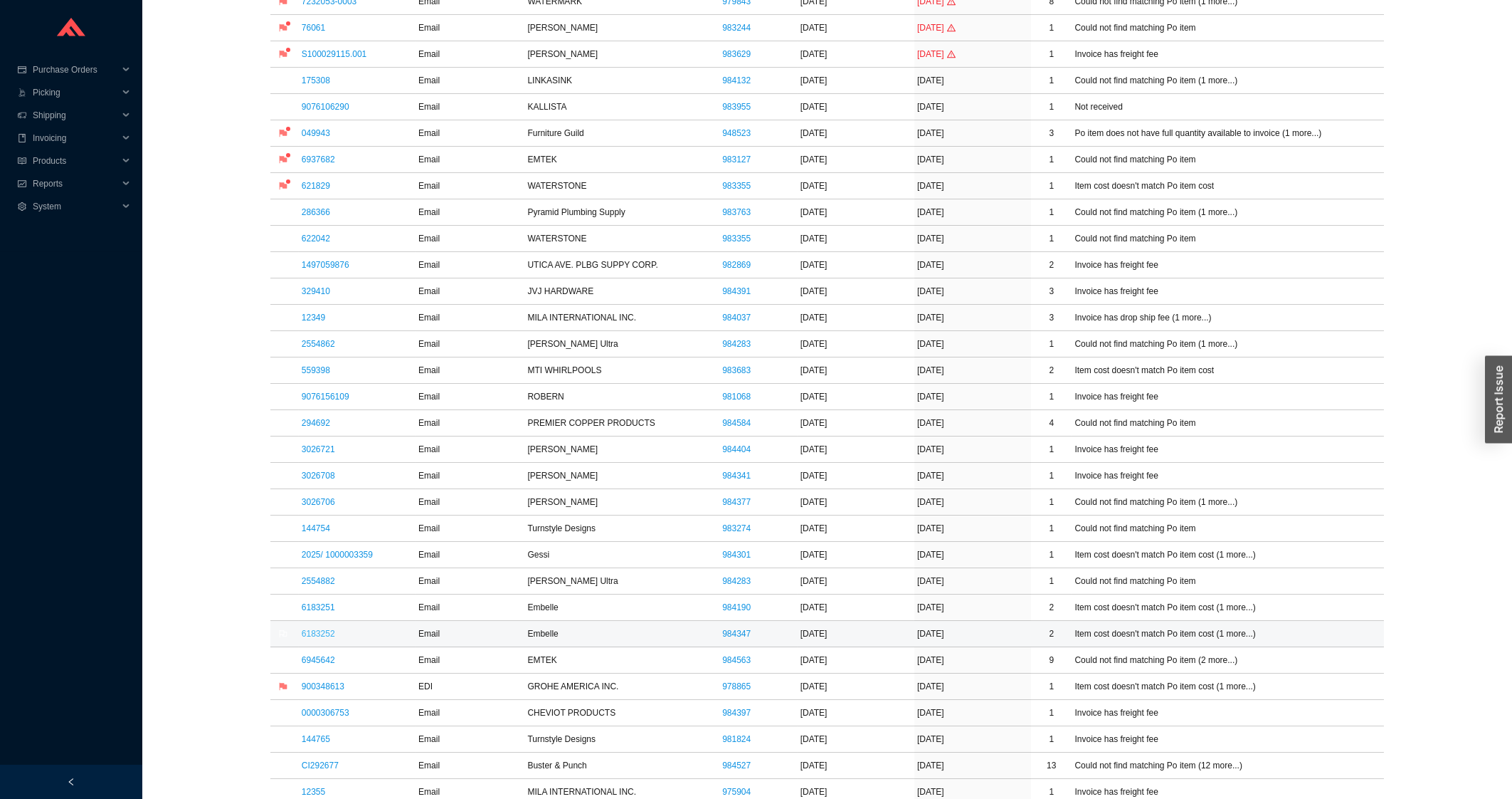
click at [329, 639] on link "6183252" at bounding box center [318, 634] width 33 height 10
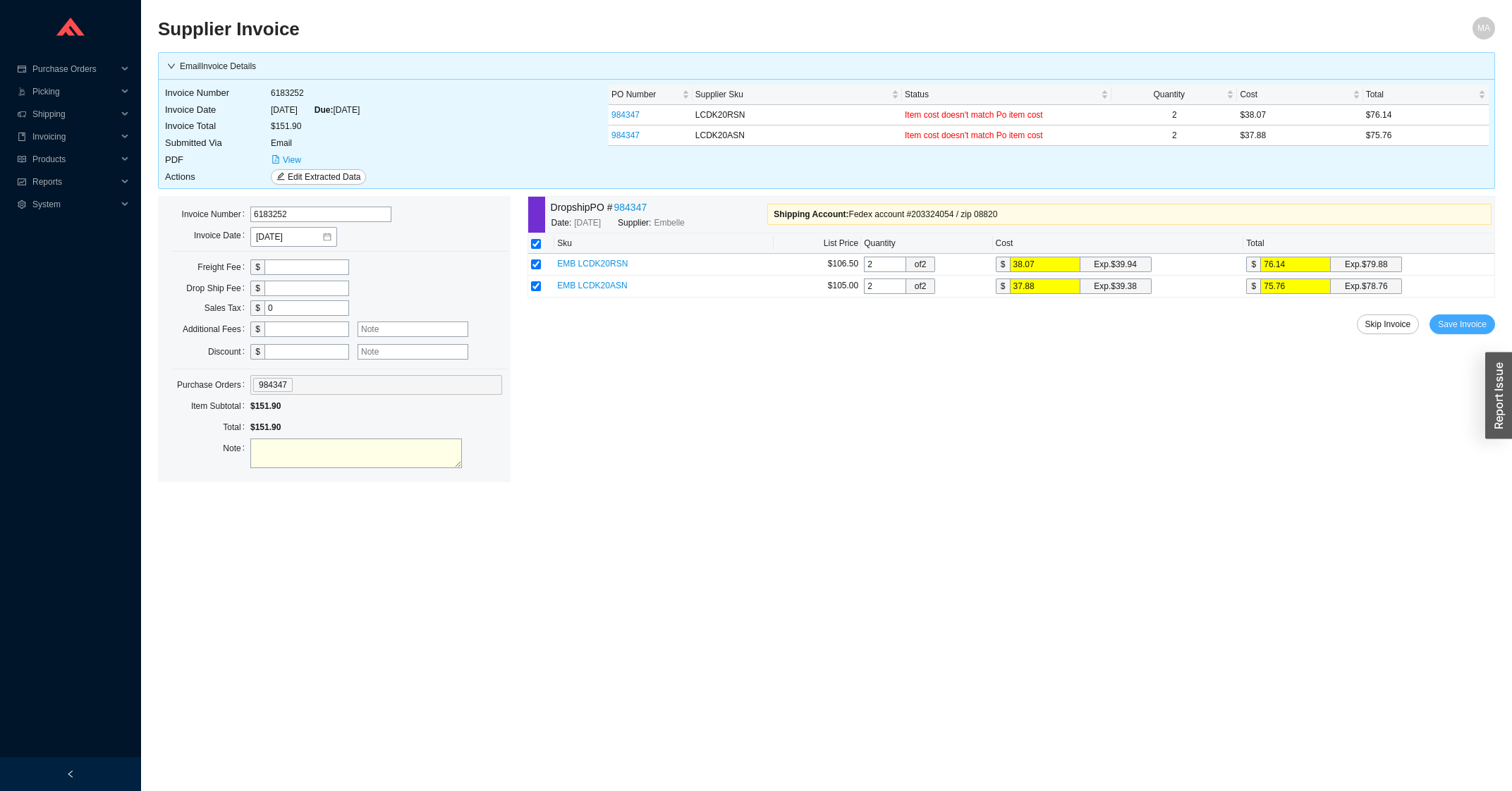
click at [1482, 315] on button "Save Invoice" at bounding box center [1462, 324] width 66 height 20
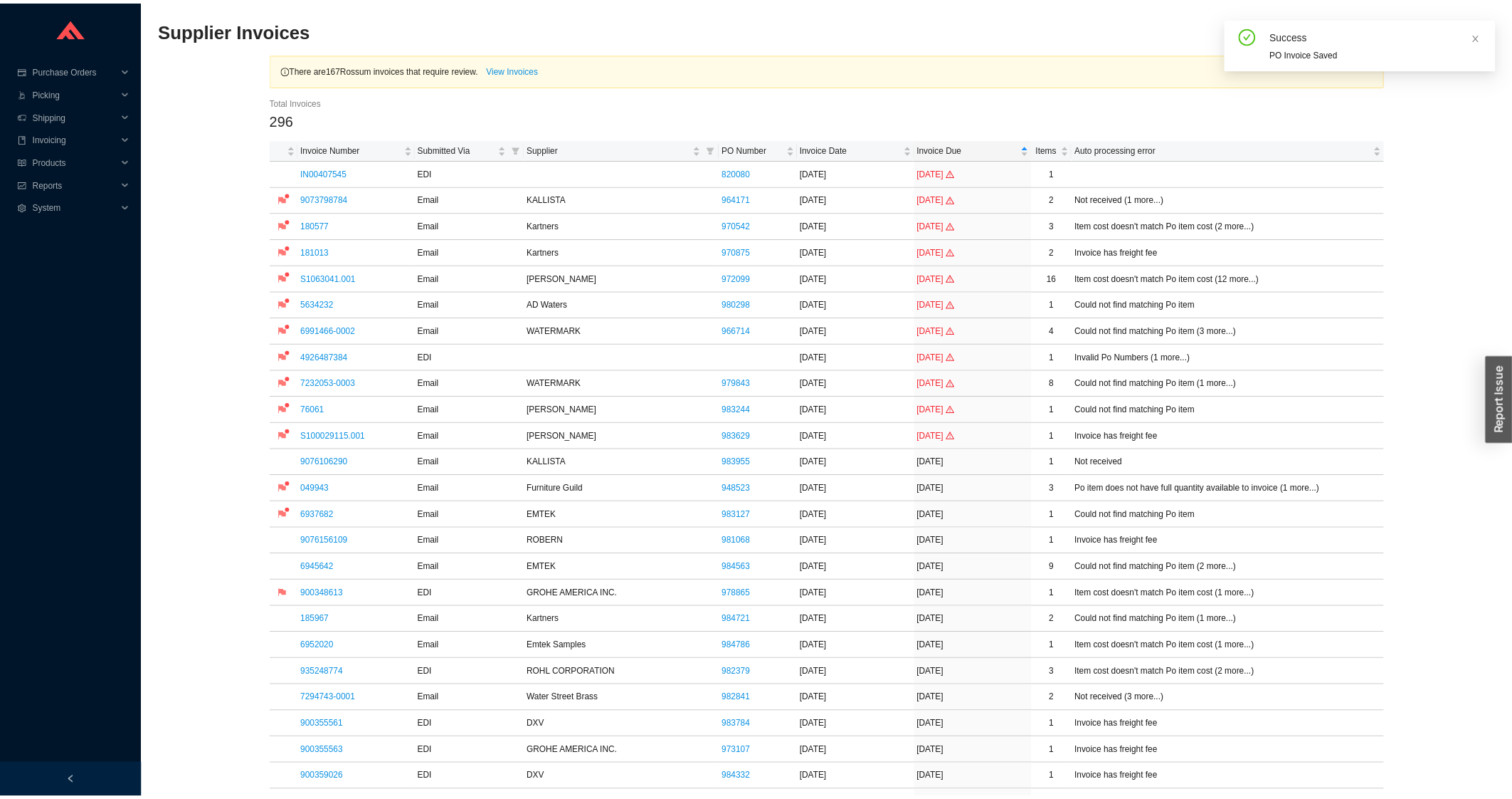
scroll to position [305, 0]
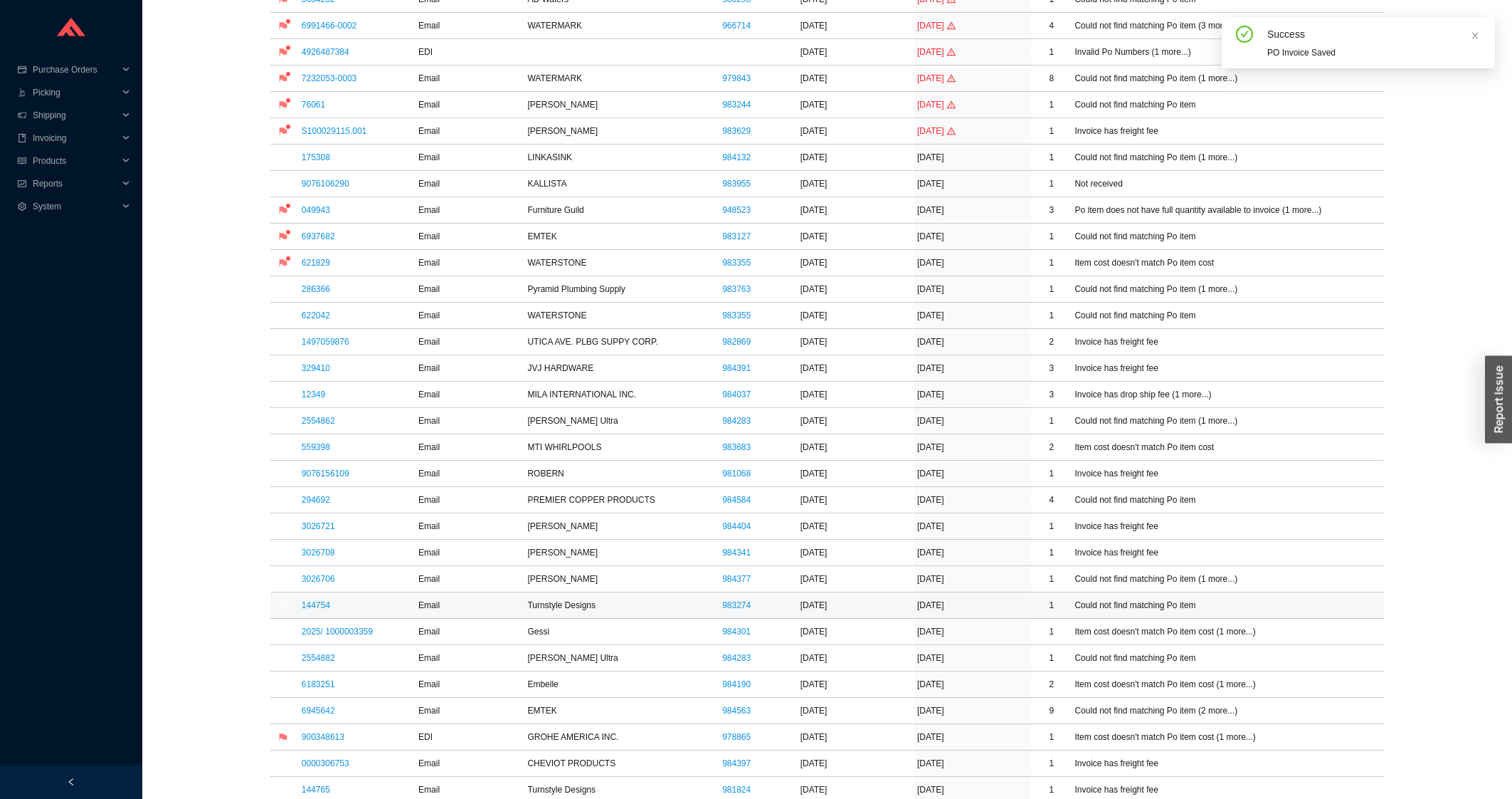
click at [313, 601] on td "144754" at bounding box center [357, 605] width 117 height 26
click at [316, 587] on td "3026706" at bounding box center [357, 579] width 117 height 26
click at [316, 584] on link "3026706" at bounding box center [318, 579] width 33 height 10
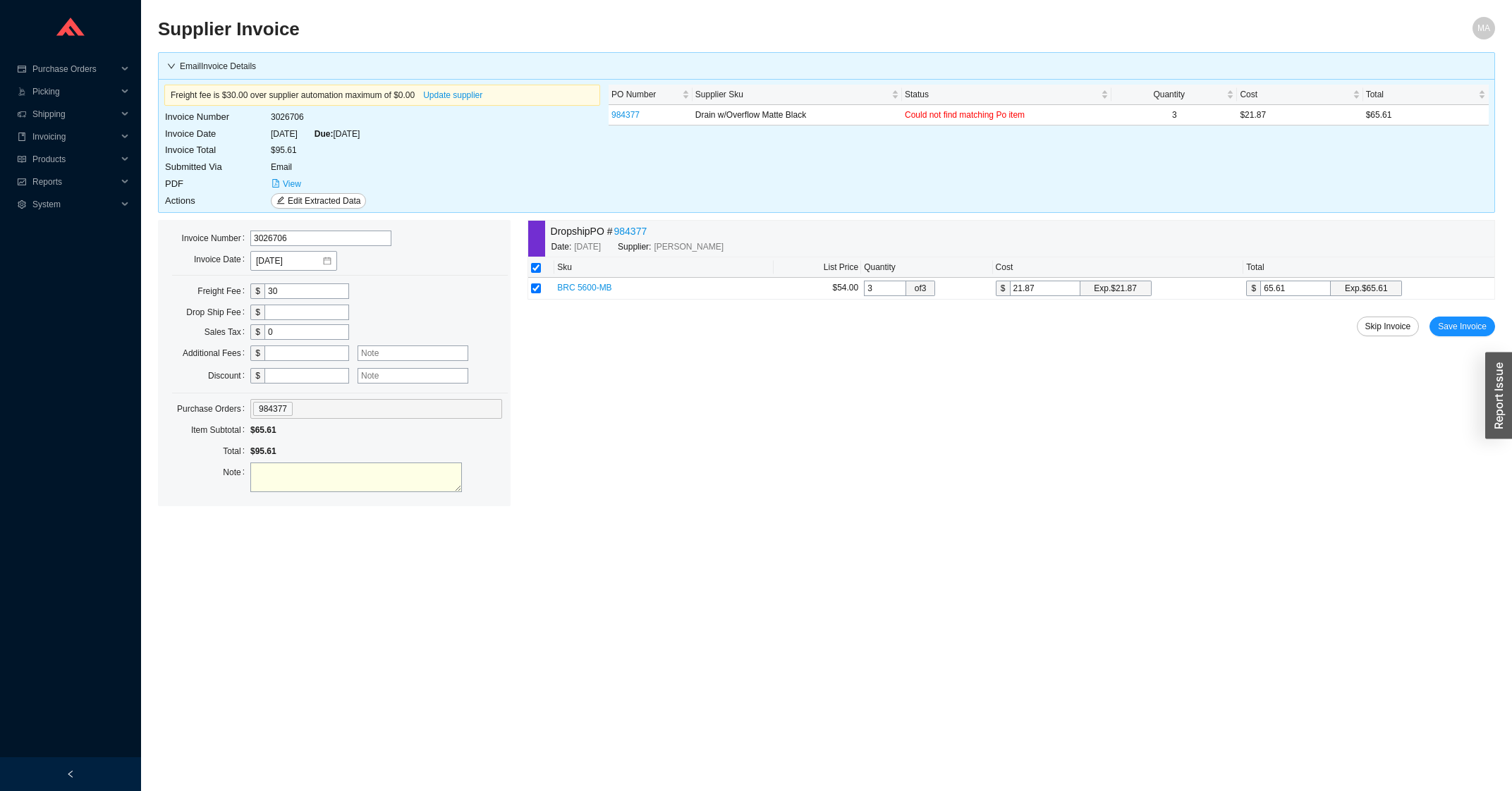
click at [648, 230] on div "Dropship PO # 984377" at bounding box center [660, 231] width 218 height 16
click at [645, 231] on link "984377" at bounding box center [630, 231] width 33 height 16
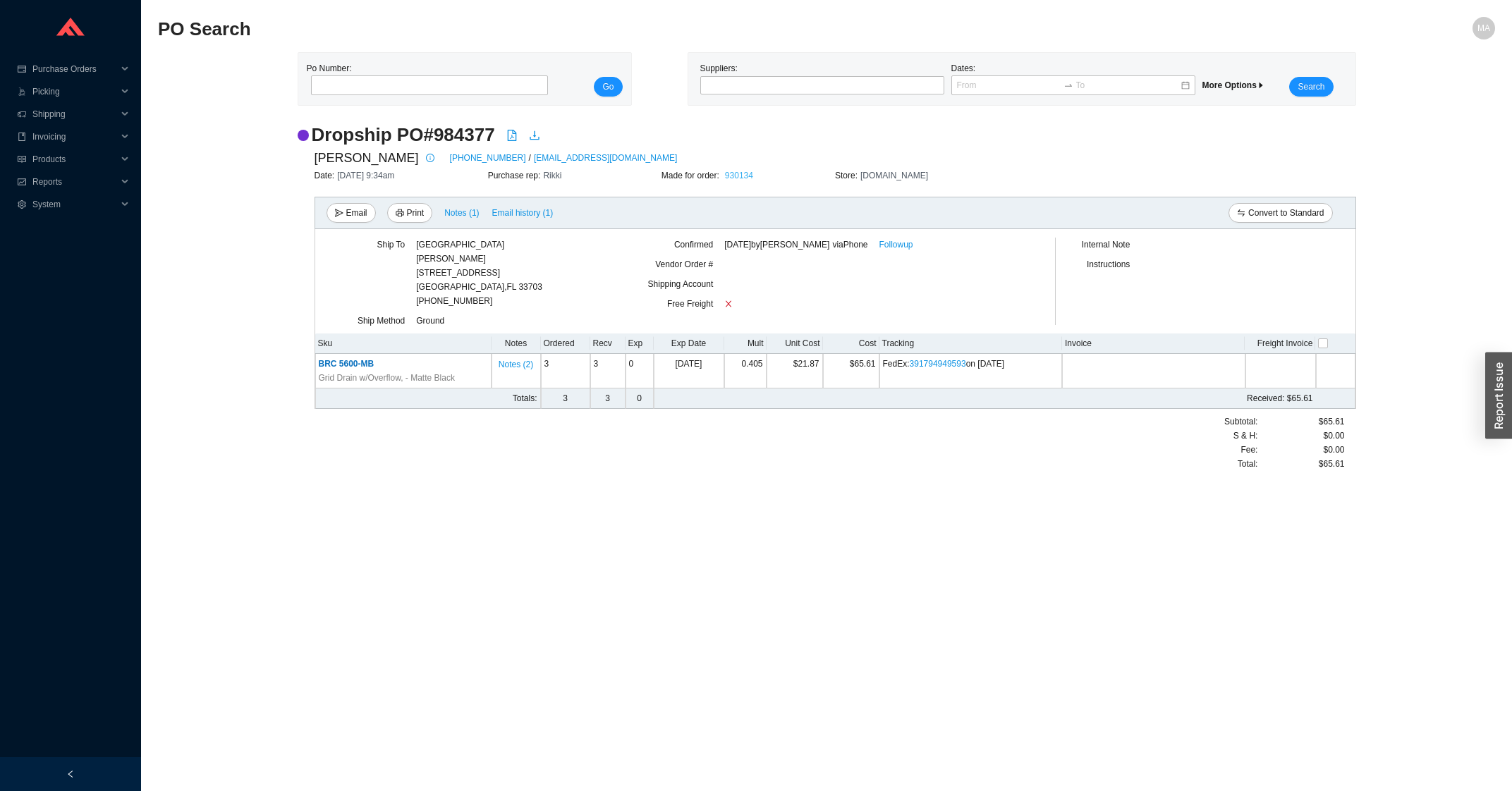
click at [751, 174] on link "930134" at bounding box center [738, 175] width 28 height 10
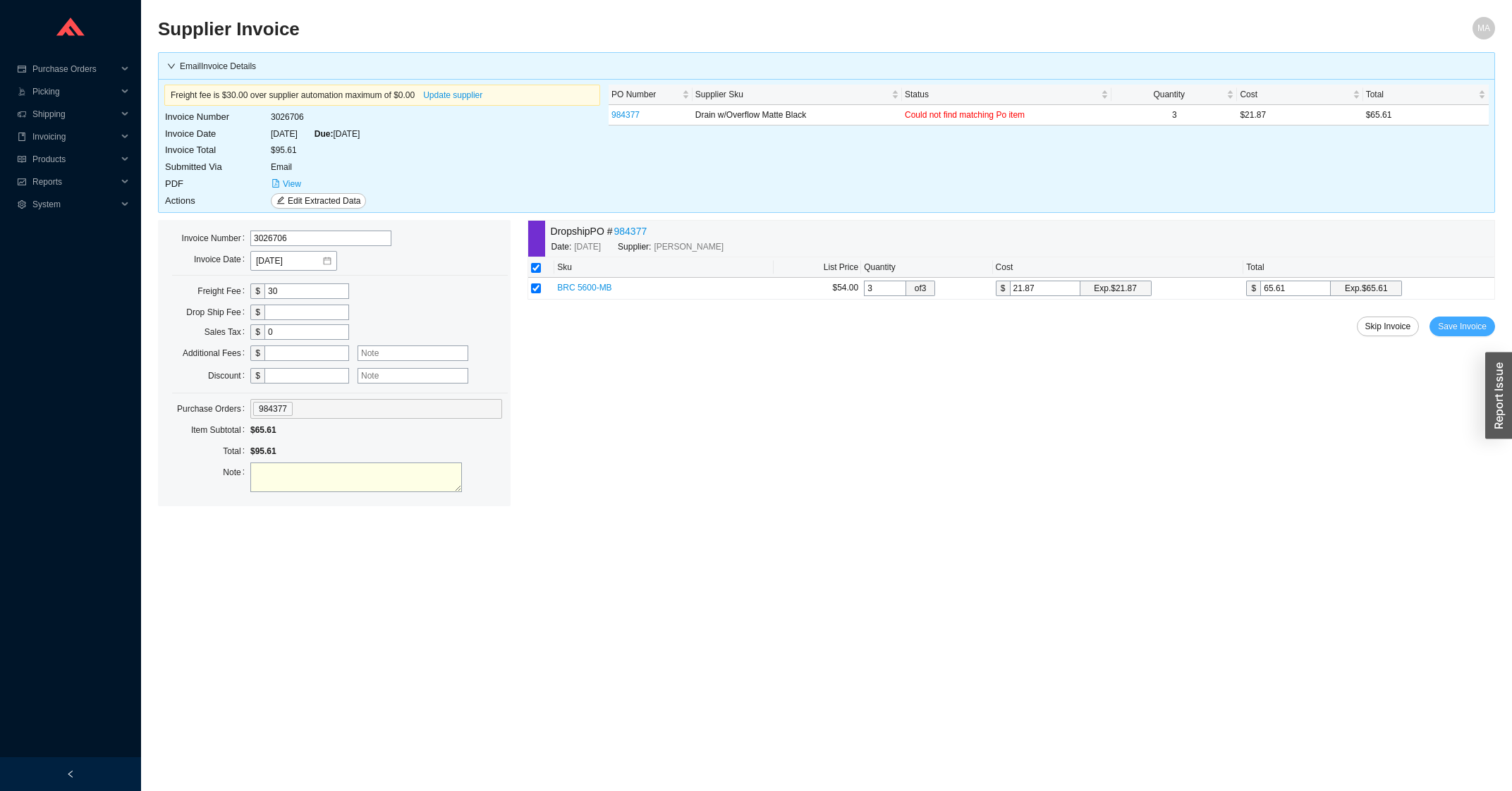
click at [1444, 328] on span "Save Invoice" at bounding box center [1462, 326] width 49 height 14
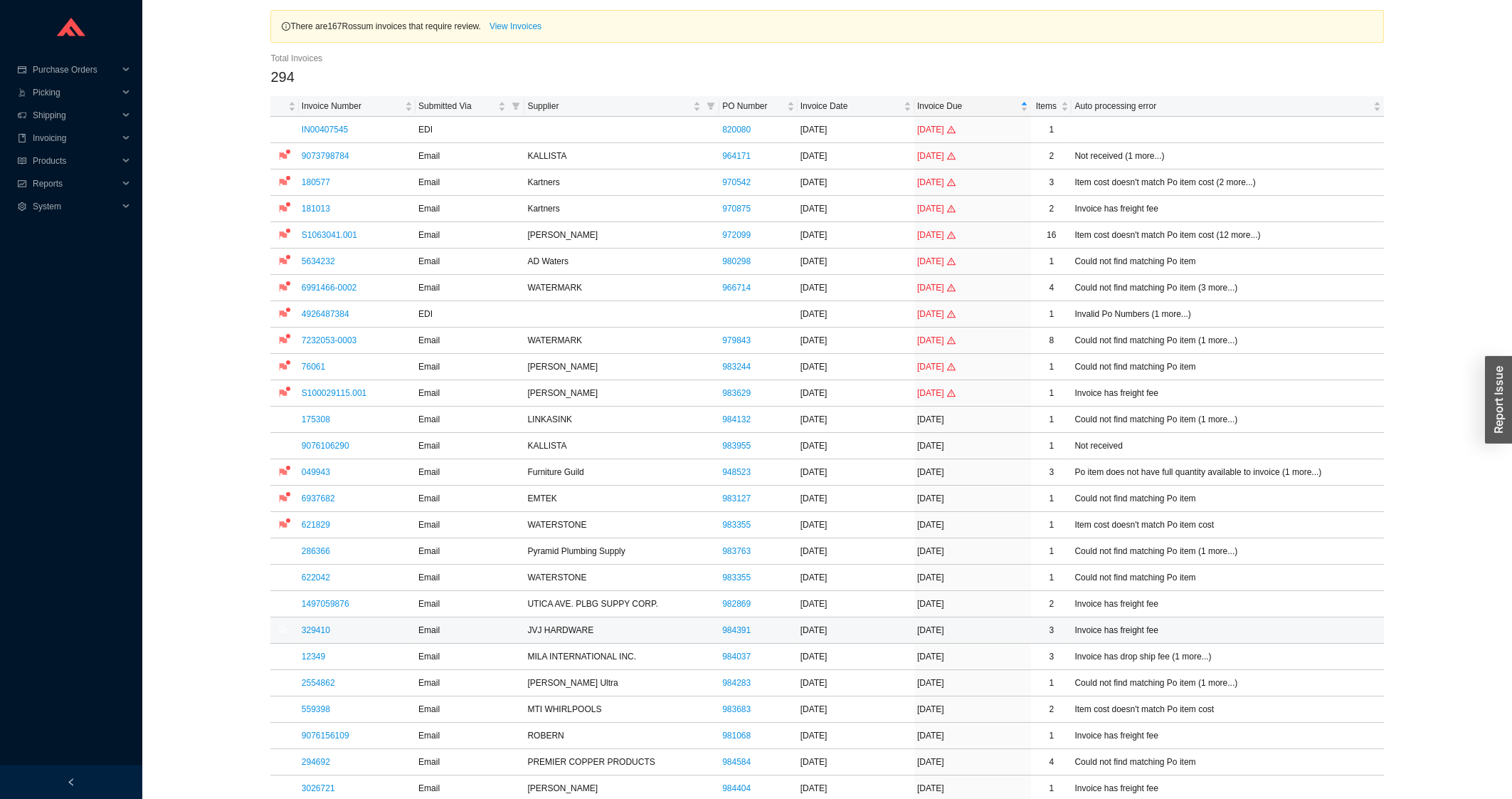
scroll to position [76, 0]
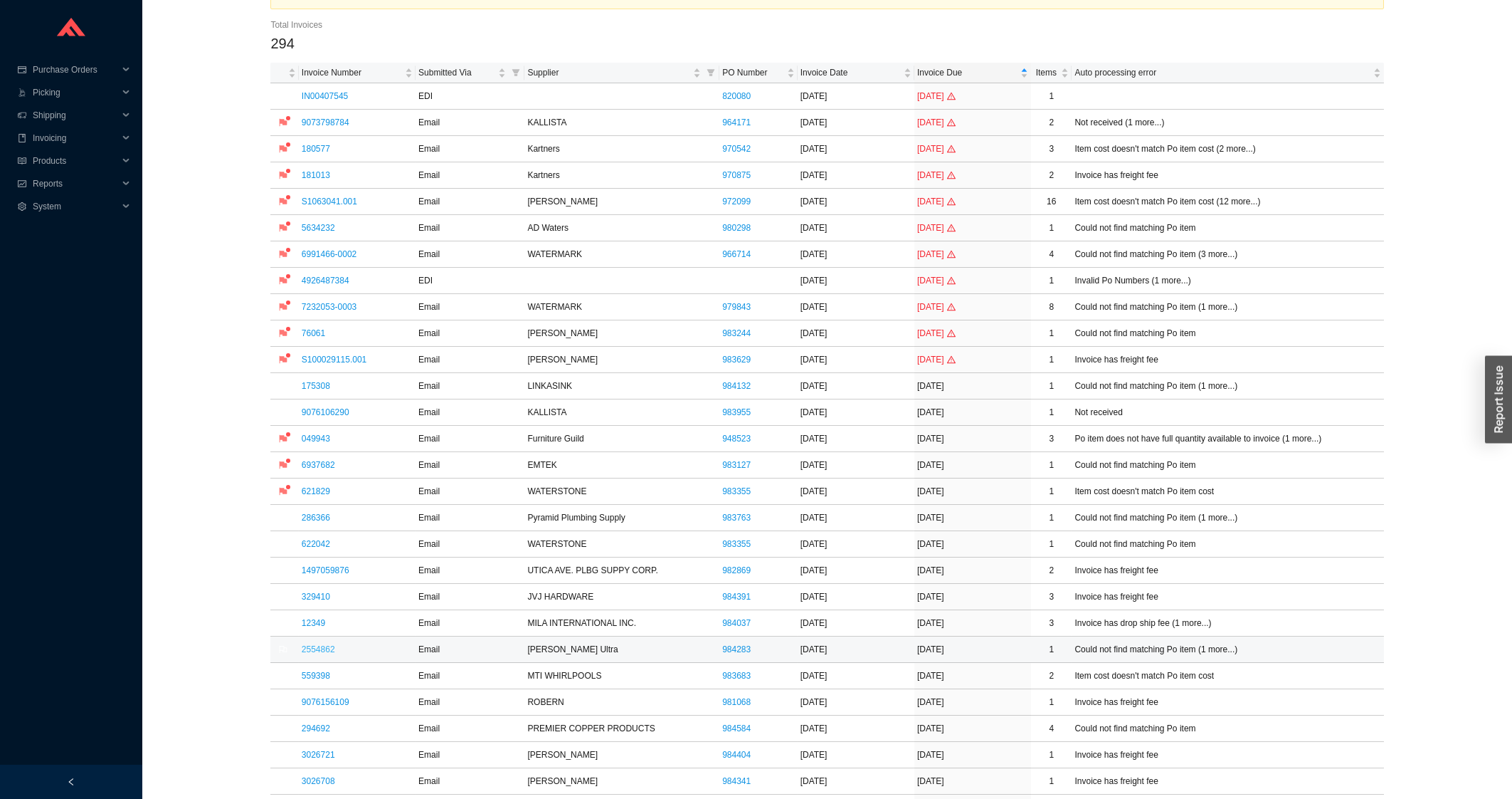
click at [332, 648] on link "2554862" at bounding box center [318, 649] width 33 height 10
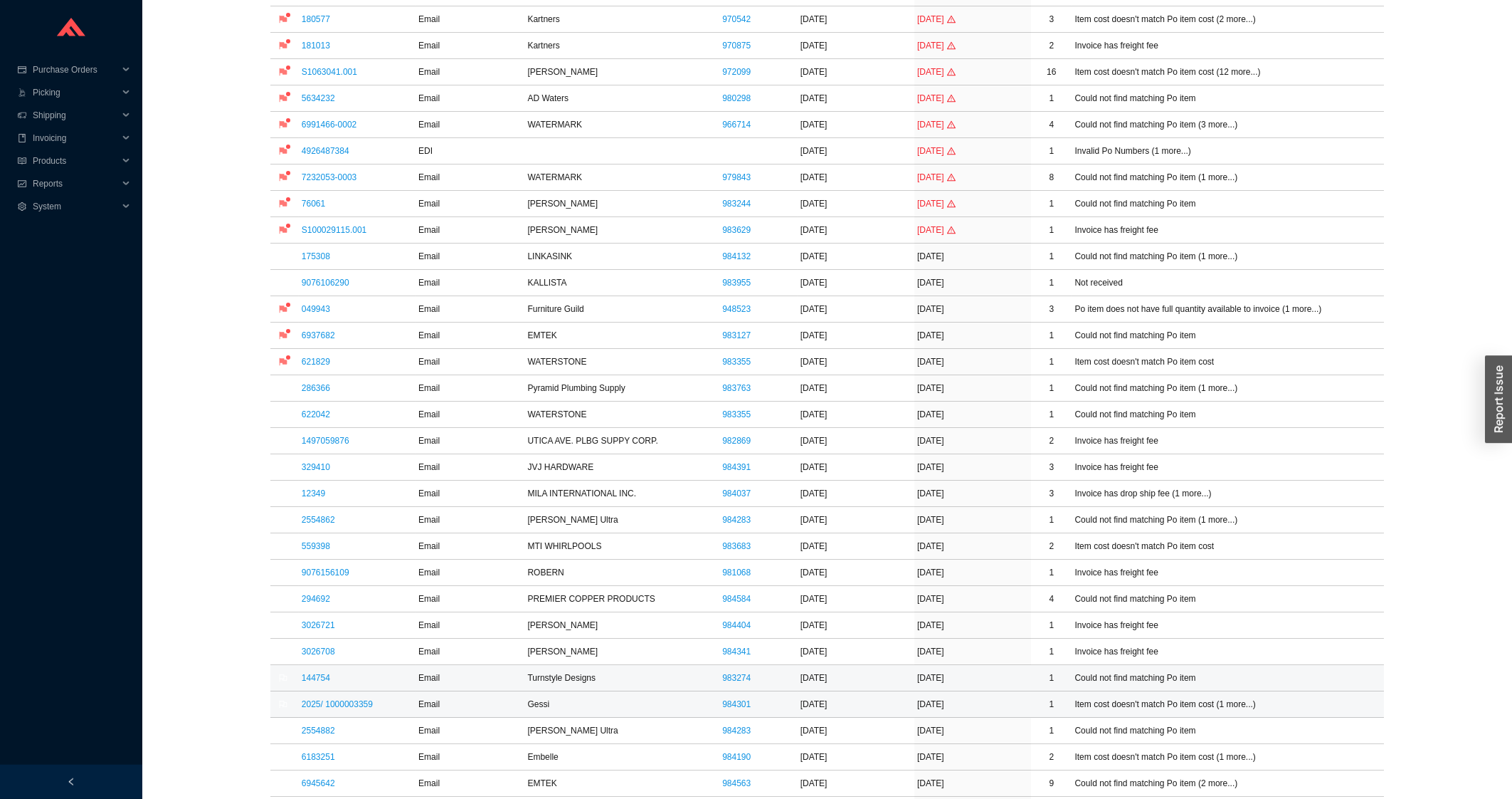
scroll to position [228, 0]
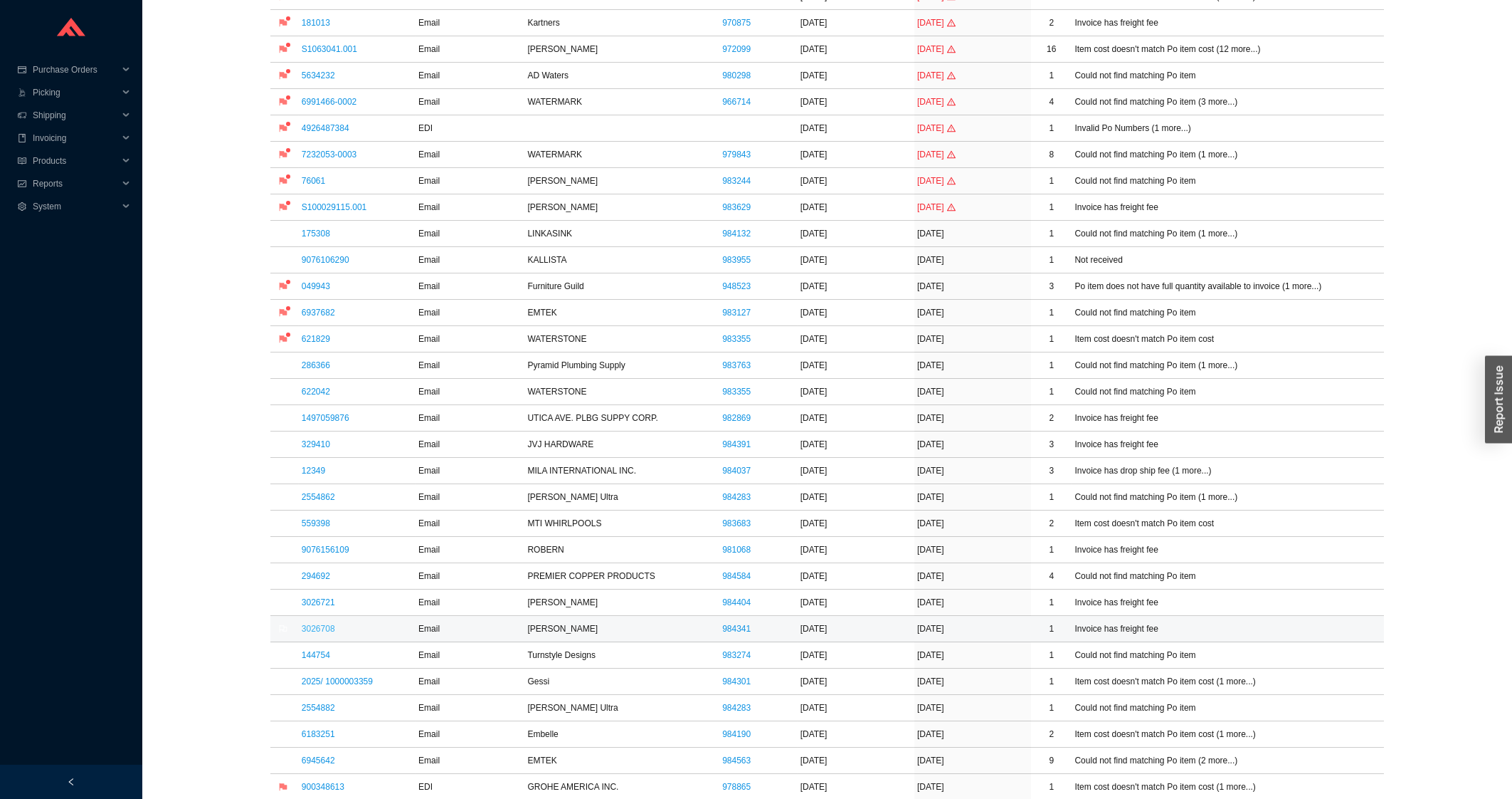
click at [307, 634] on link "3026708" at bounding box center [318, 629] width 33 height 10
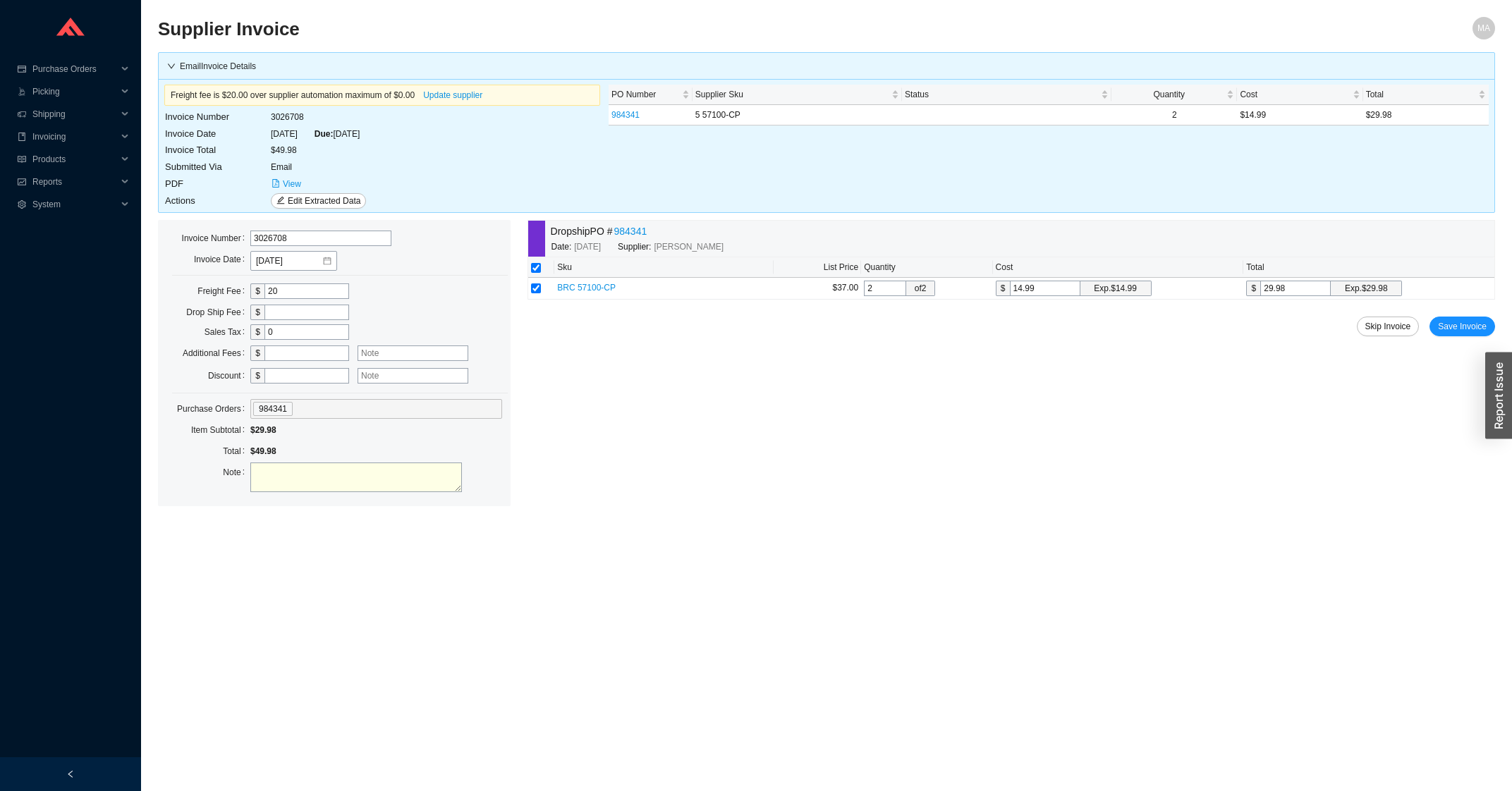
click at [1440, 344] on div "Dropship PO # 984341 Date: [DATE] Supplier: [PERSON_NAME] Sku List Price Quanti…" at bounding box center [1011, 363] width 967 height 286
click at [1445, 331] on span "Save Invoice" at bounding box center [1462, 326] width 49 height 14
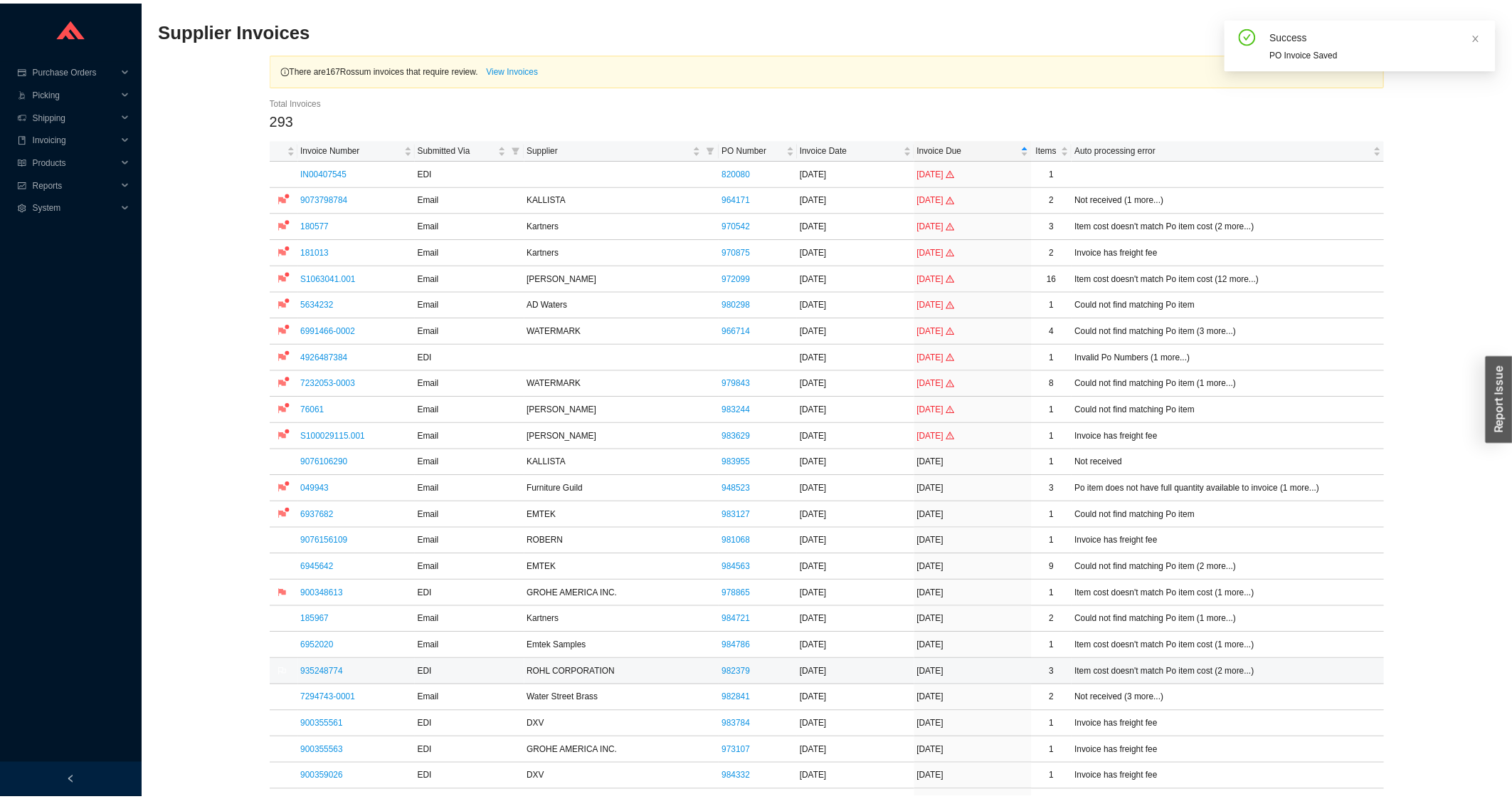
scroll to position [305, 0]
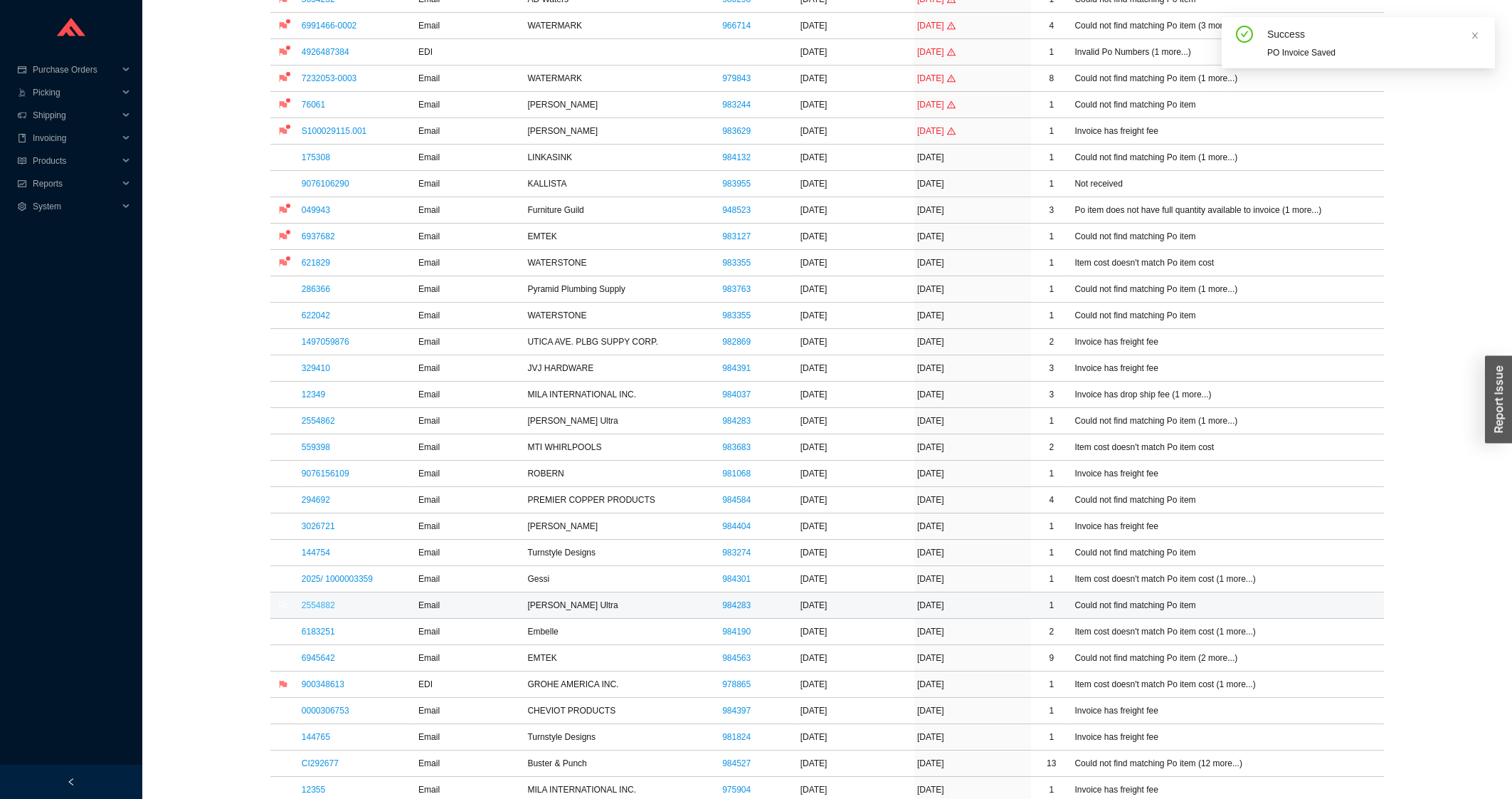
click at [313, 610] on link "2554882" at bounding box center [318, 605] width 33 height 10
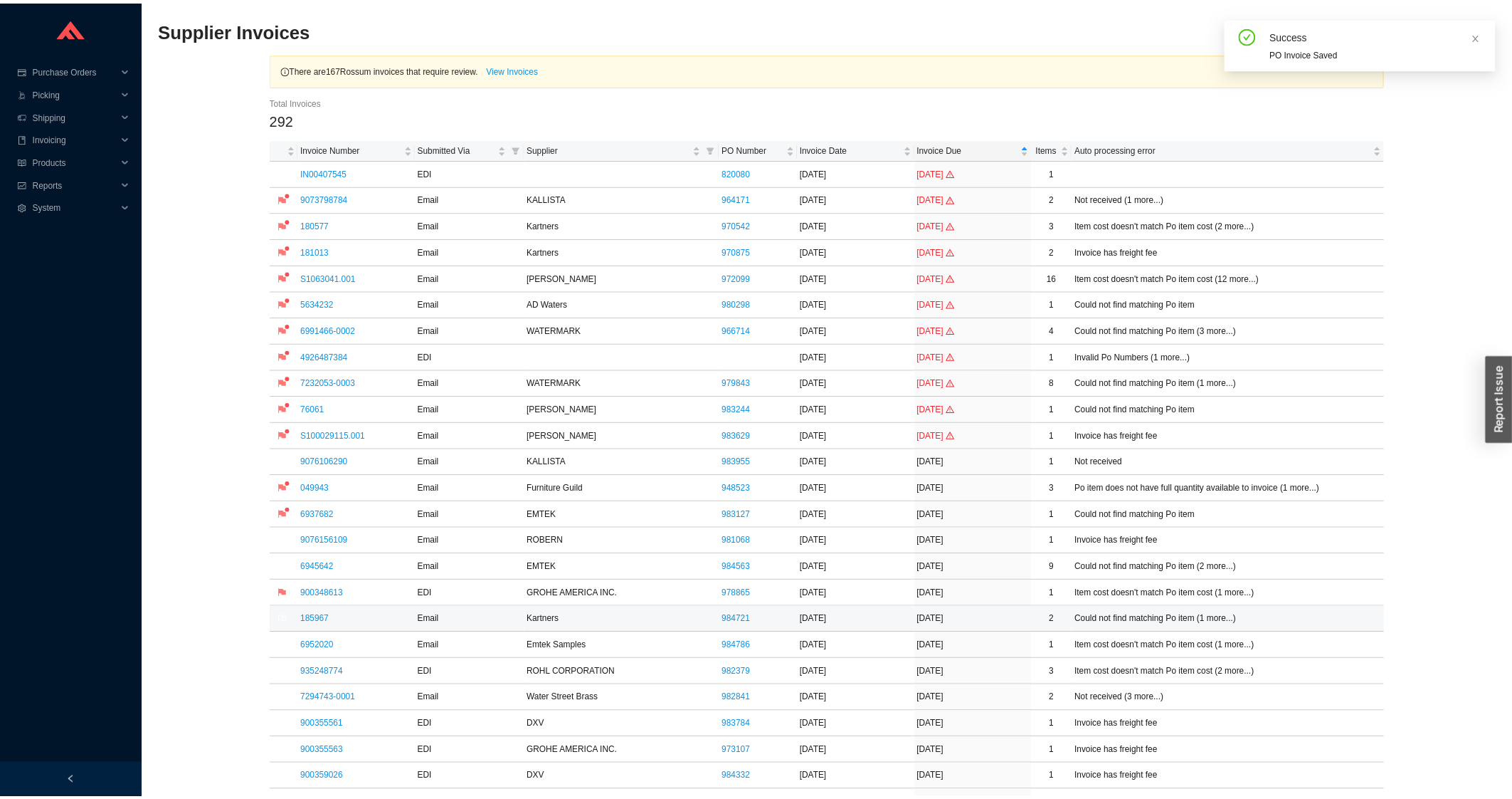
scroll to position [305, 0]
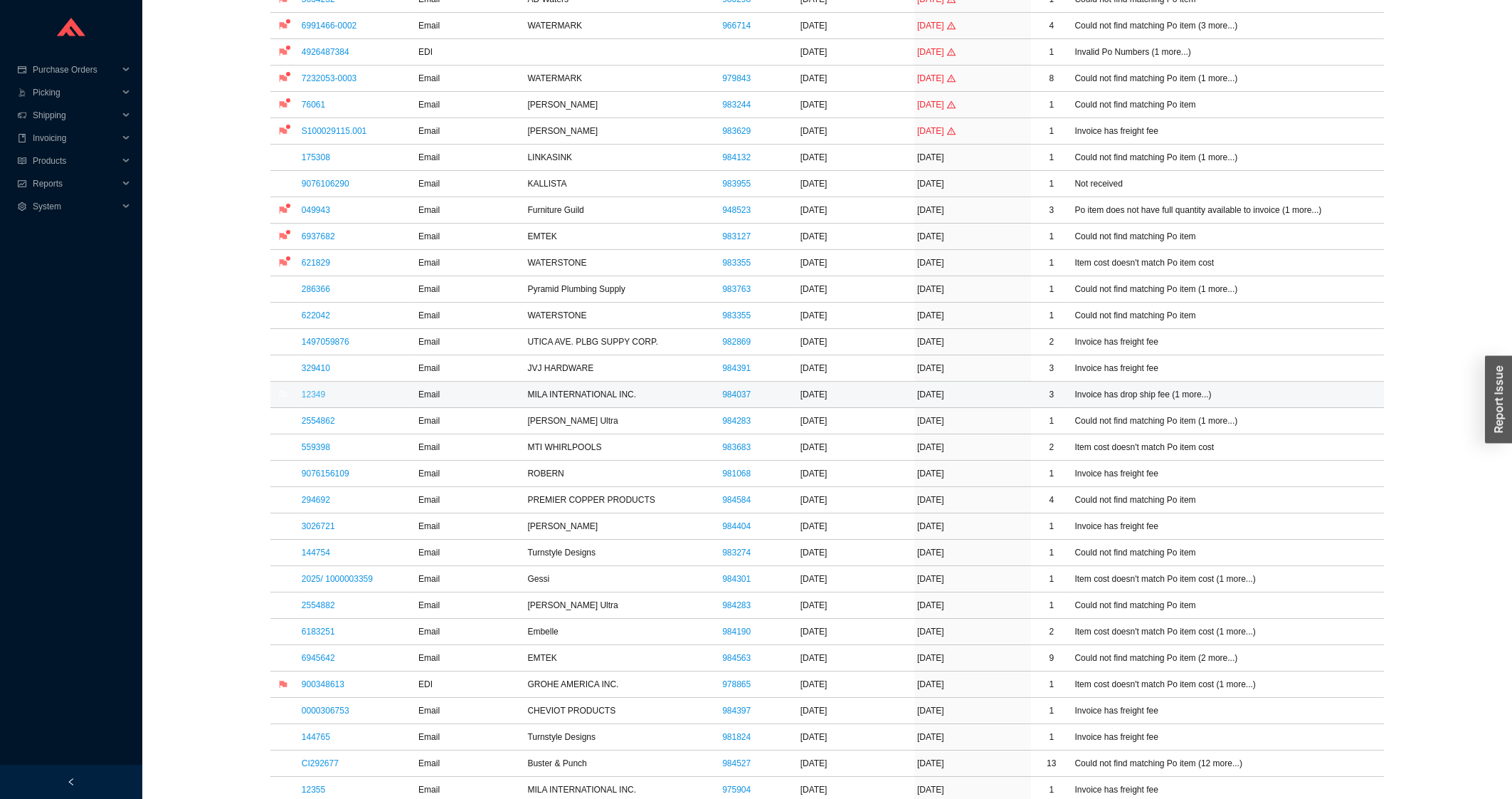
click at [321, 398] on link "12349" at bounding box center [313, 394] width 24 height 10
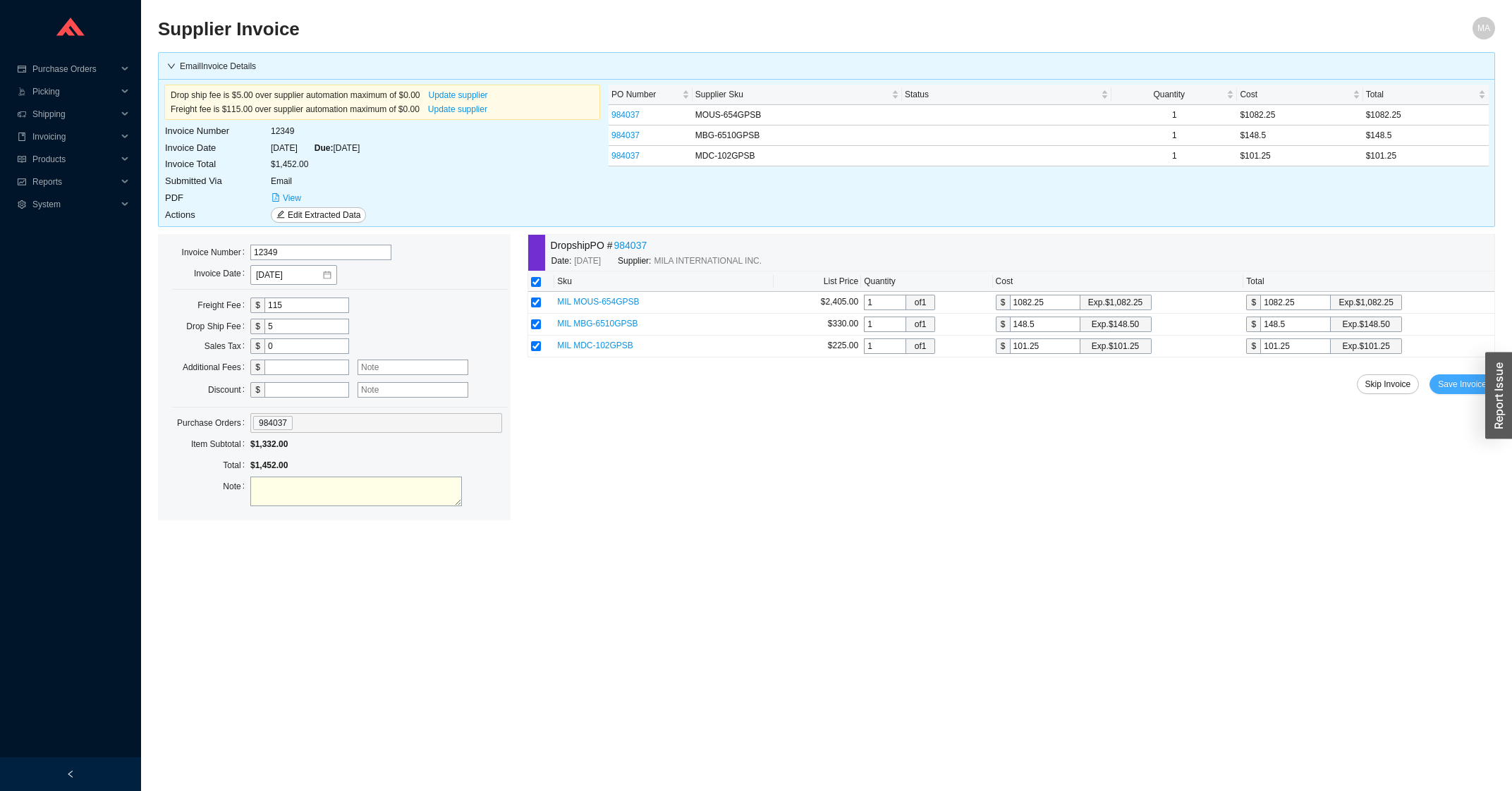
click at [1443, 386] on span "Save Invoice" at bounding box center [1462, 384] width 49 height 14
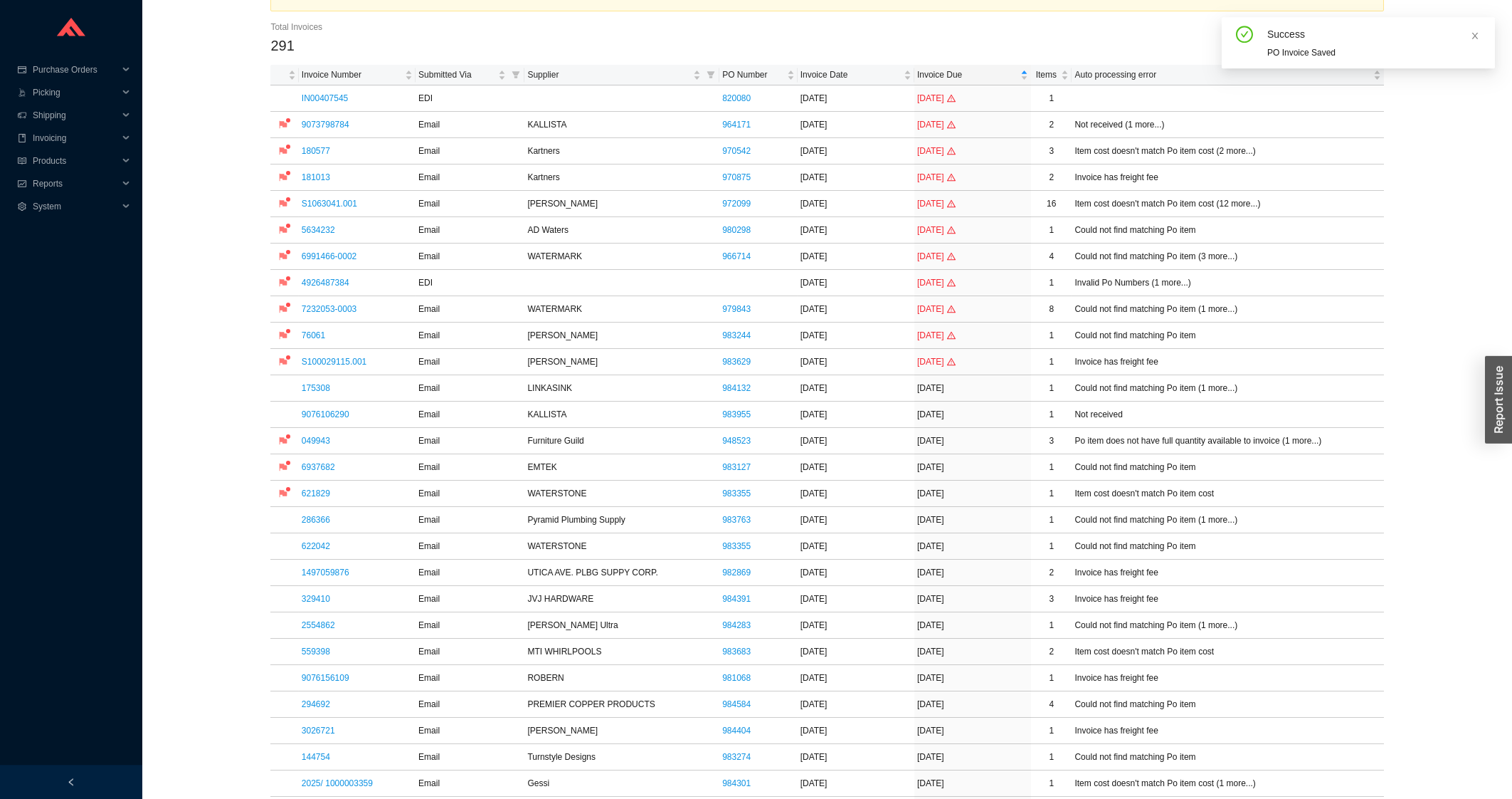
scroll to position [76, 0]
click at [316, 386] on link "175308" at bounding box center [316, 386] width 28 height 10
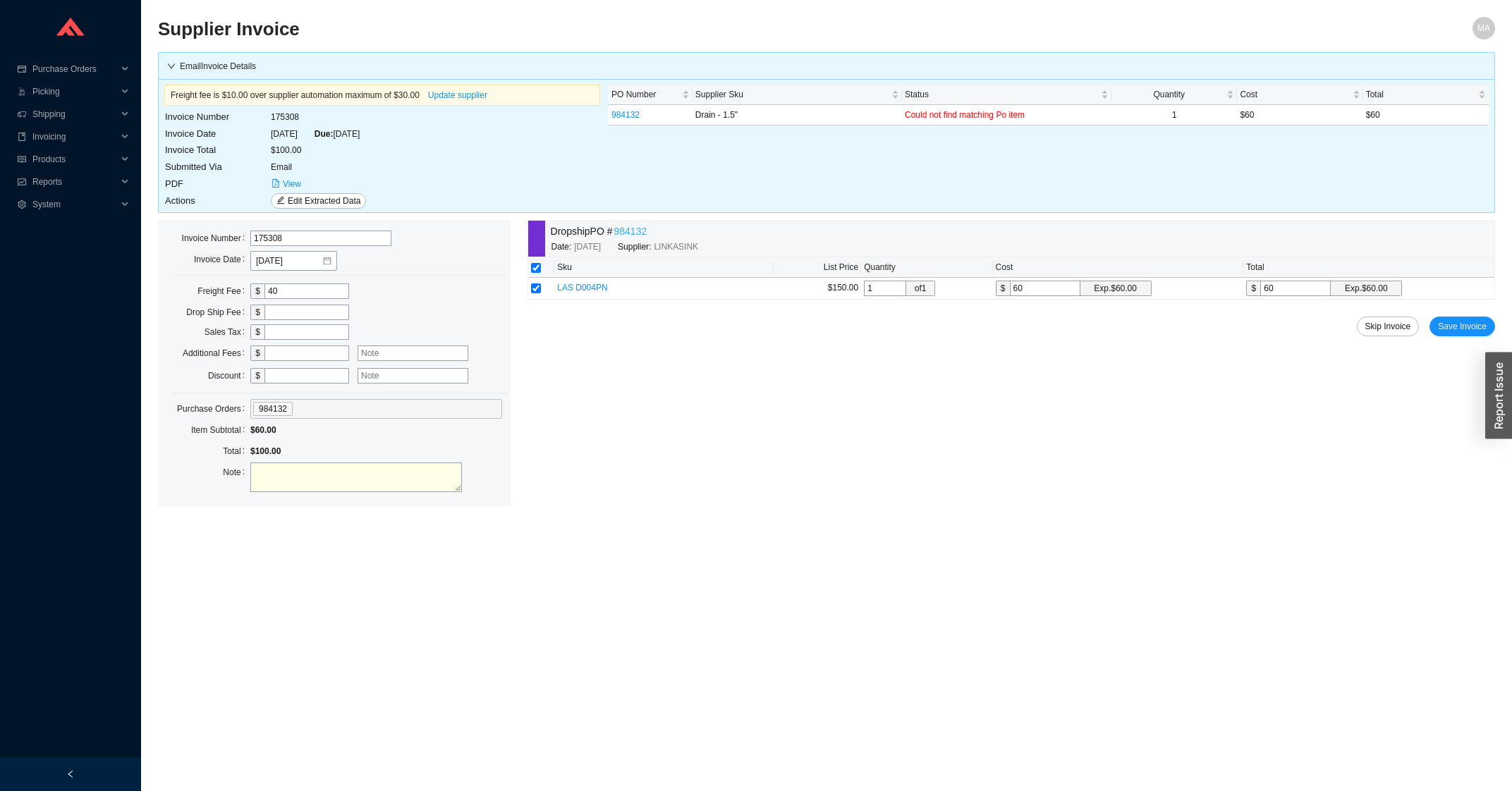
click at [628, 238] on link "984132" at bounding box center [630, 231] width 33 height 16
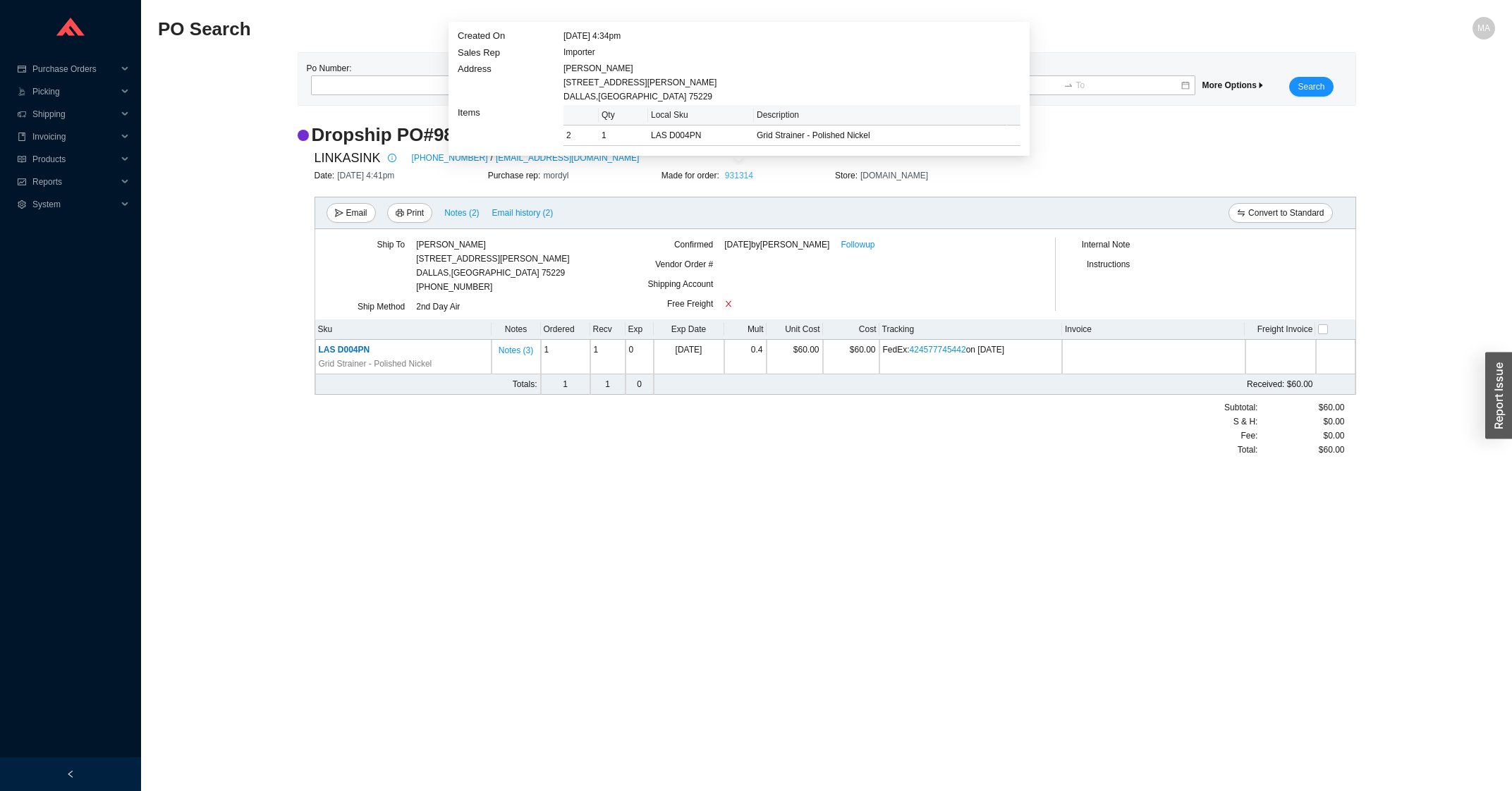
click at [749, 171] on link "931314" at bounding box center [738, 175] width 28 height 10
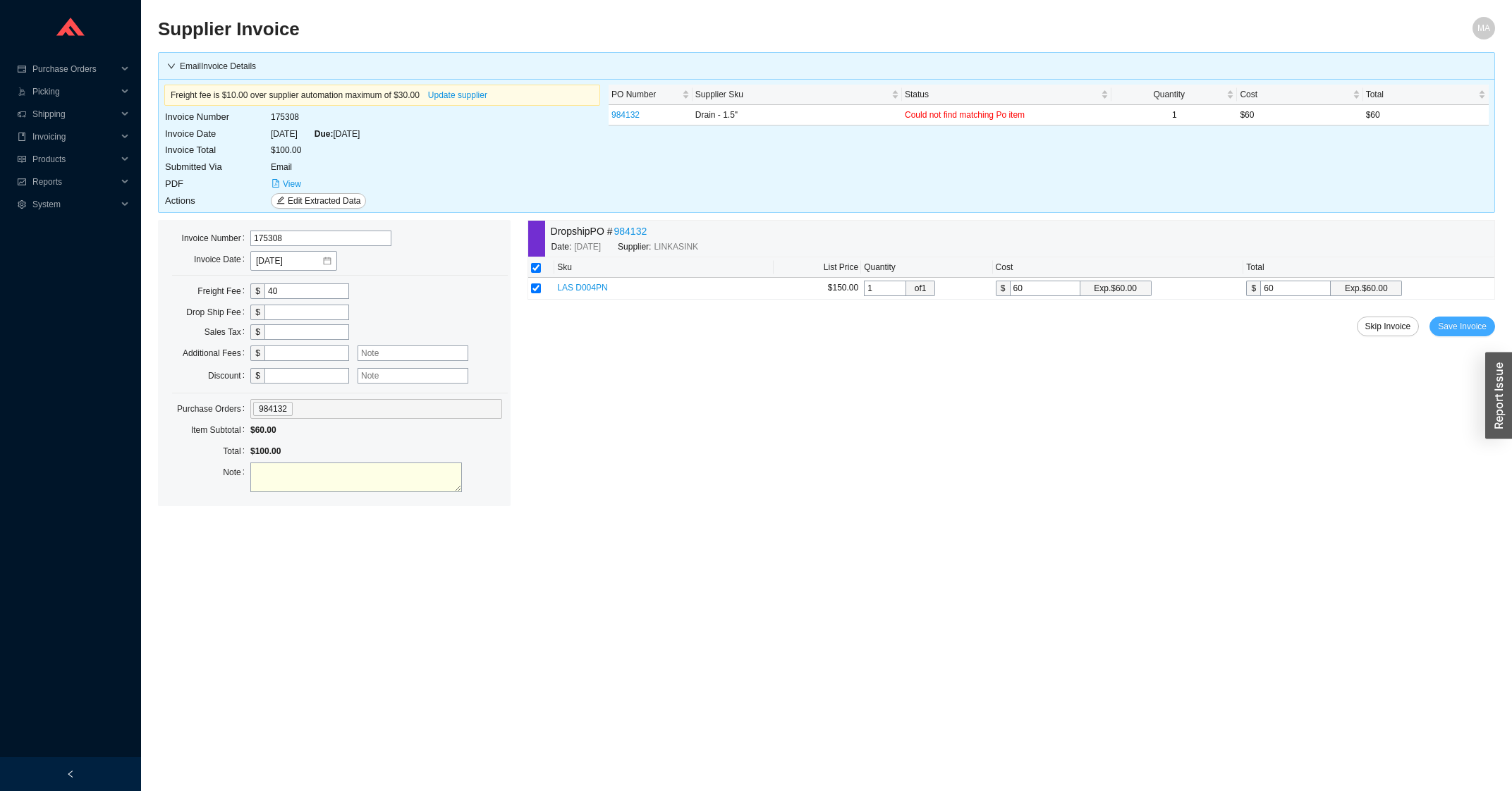
click at [1445, 330] on span "Save Invoice" at bounding box center [1462, 326] width 49 height 14
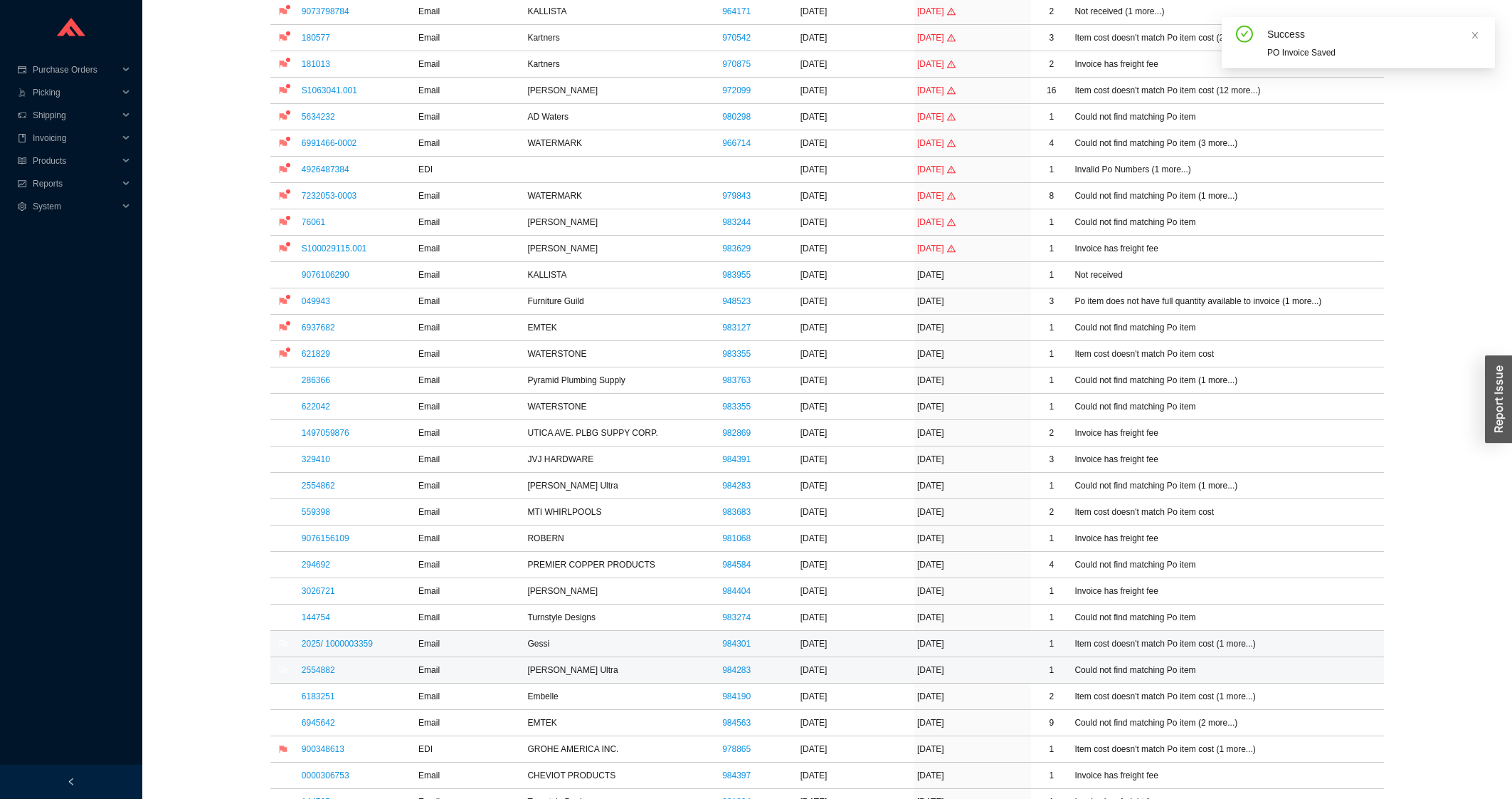
scroll to position [228, 0]
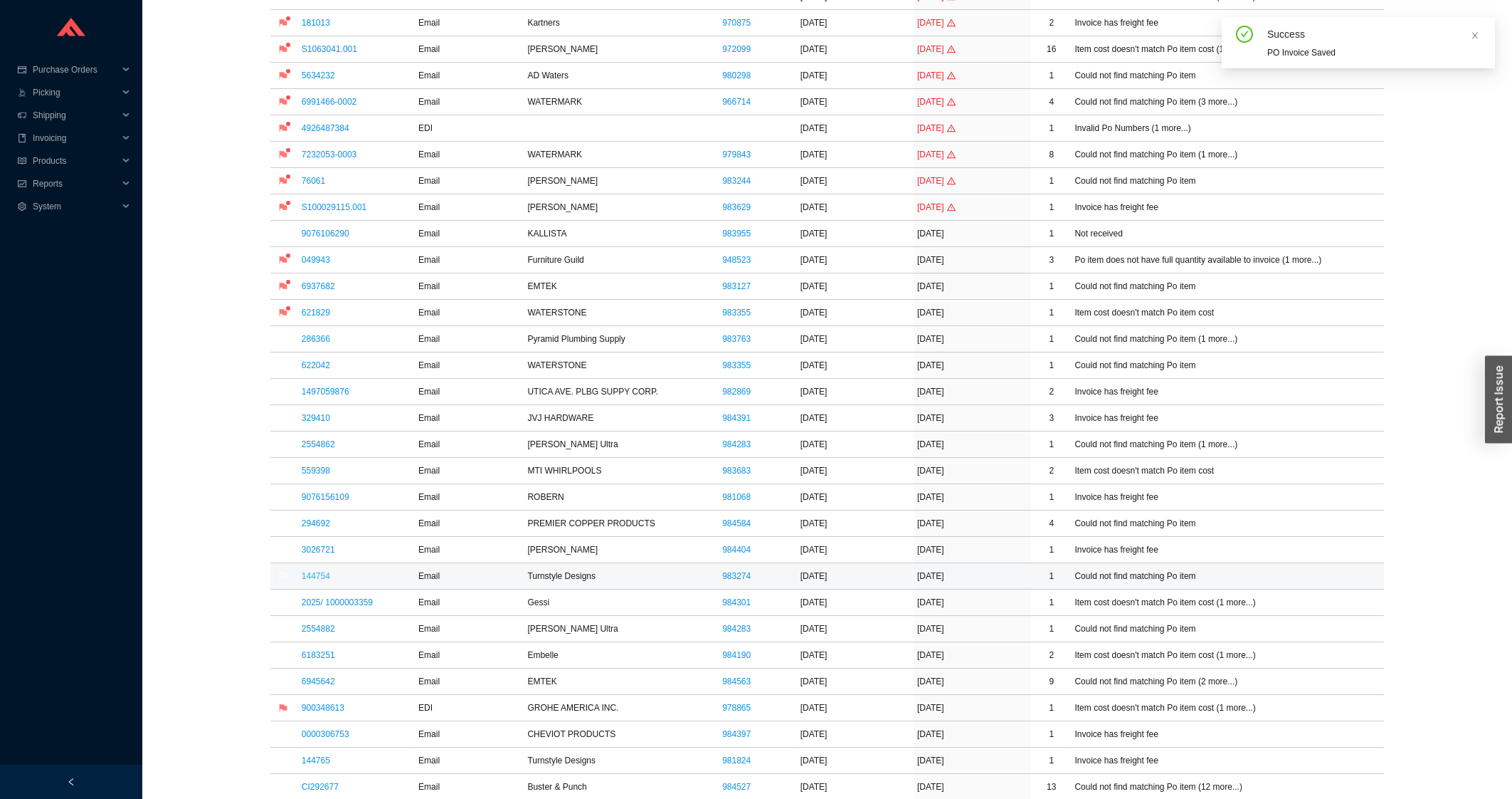
click at [316, 575] on link "144754" at bounding box center [316, 576] width 28 height 10
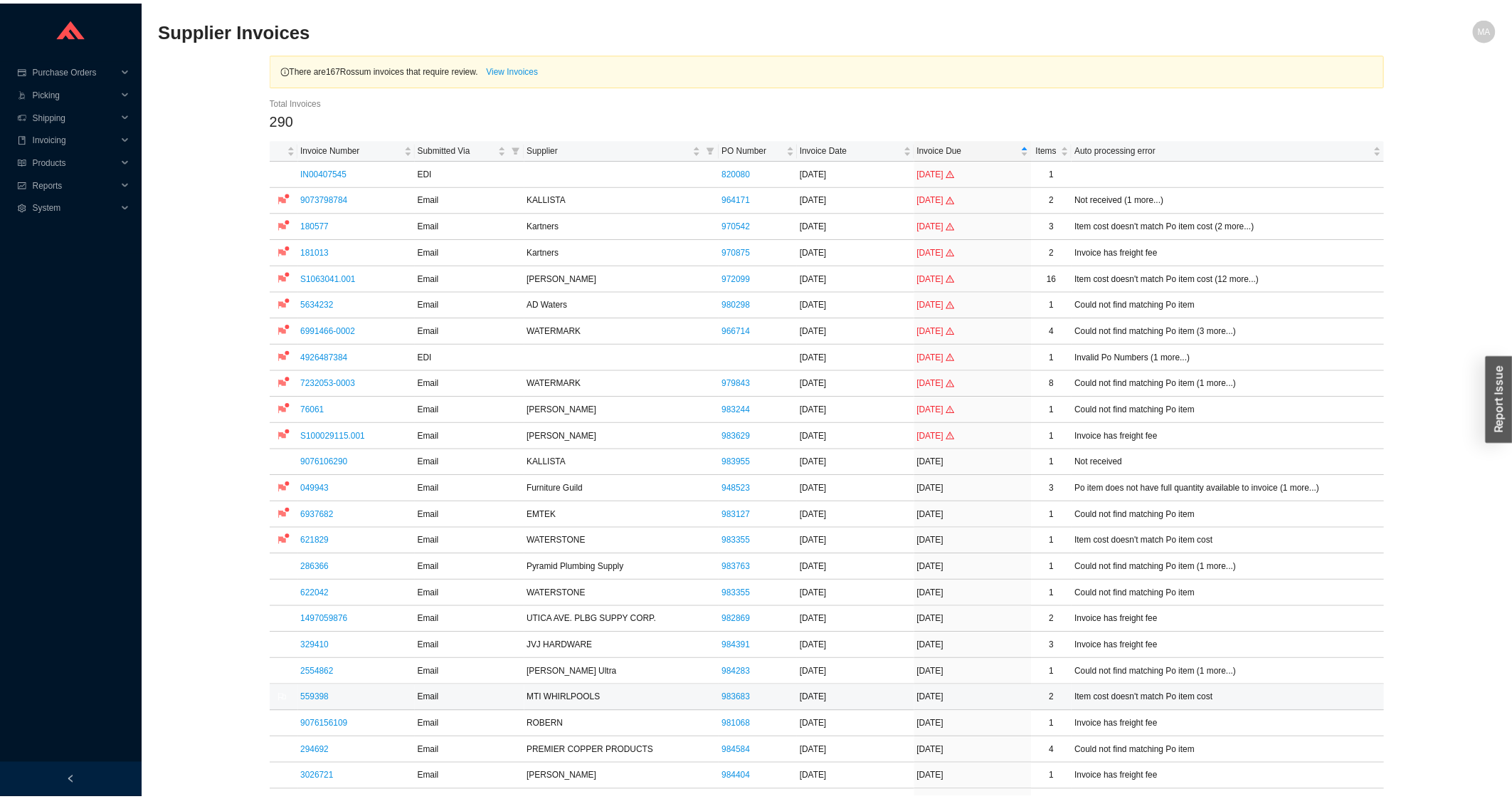
scroll to position [228, 0]
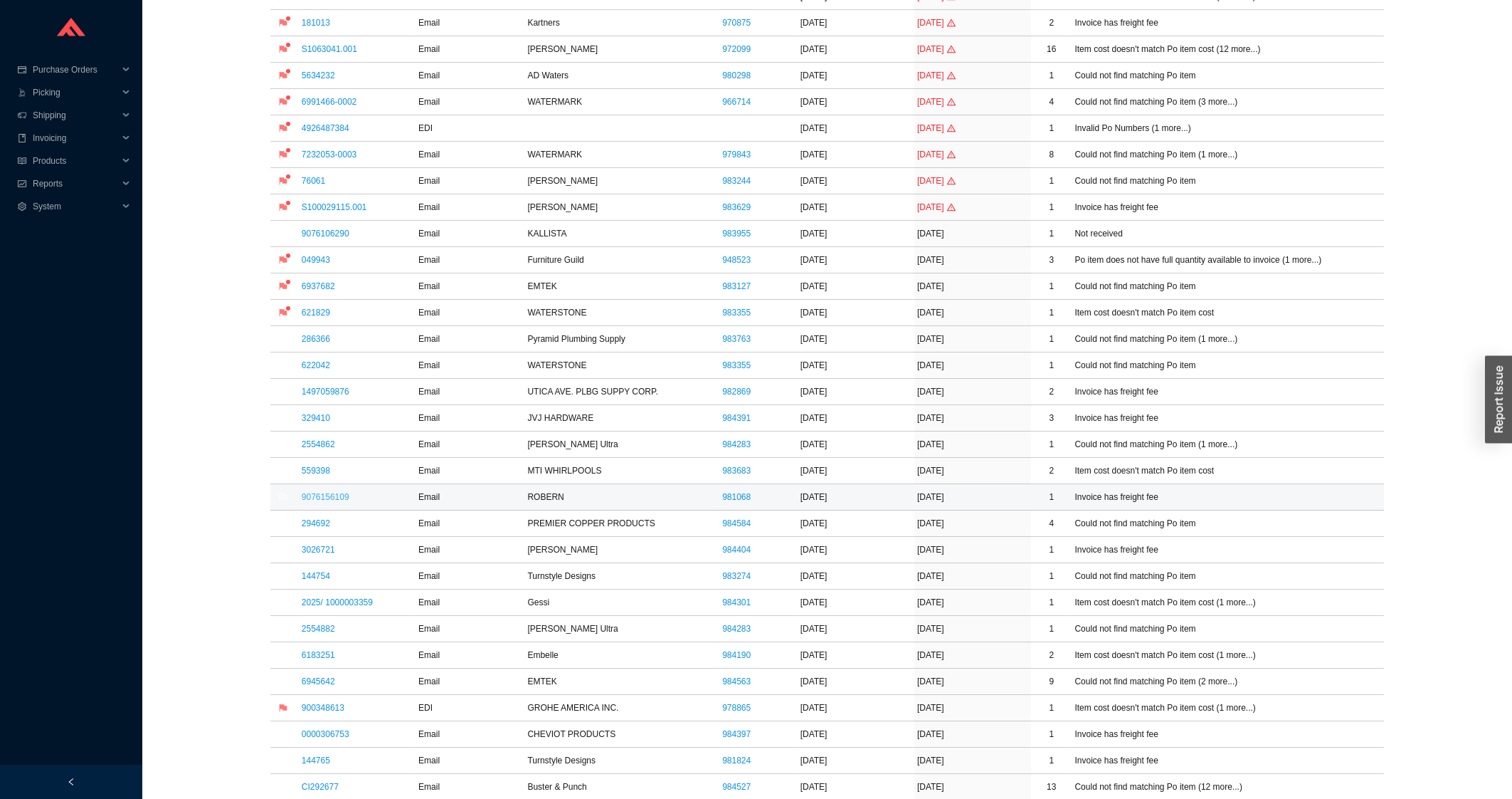
click at [326, 497] on link "9076156109" at bounding box center [326, 497] width 48 height 10
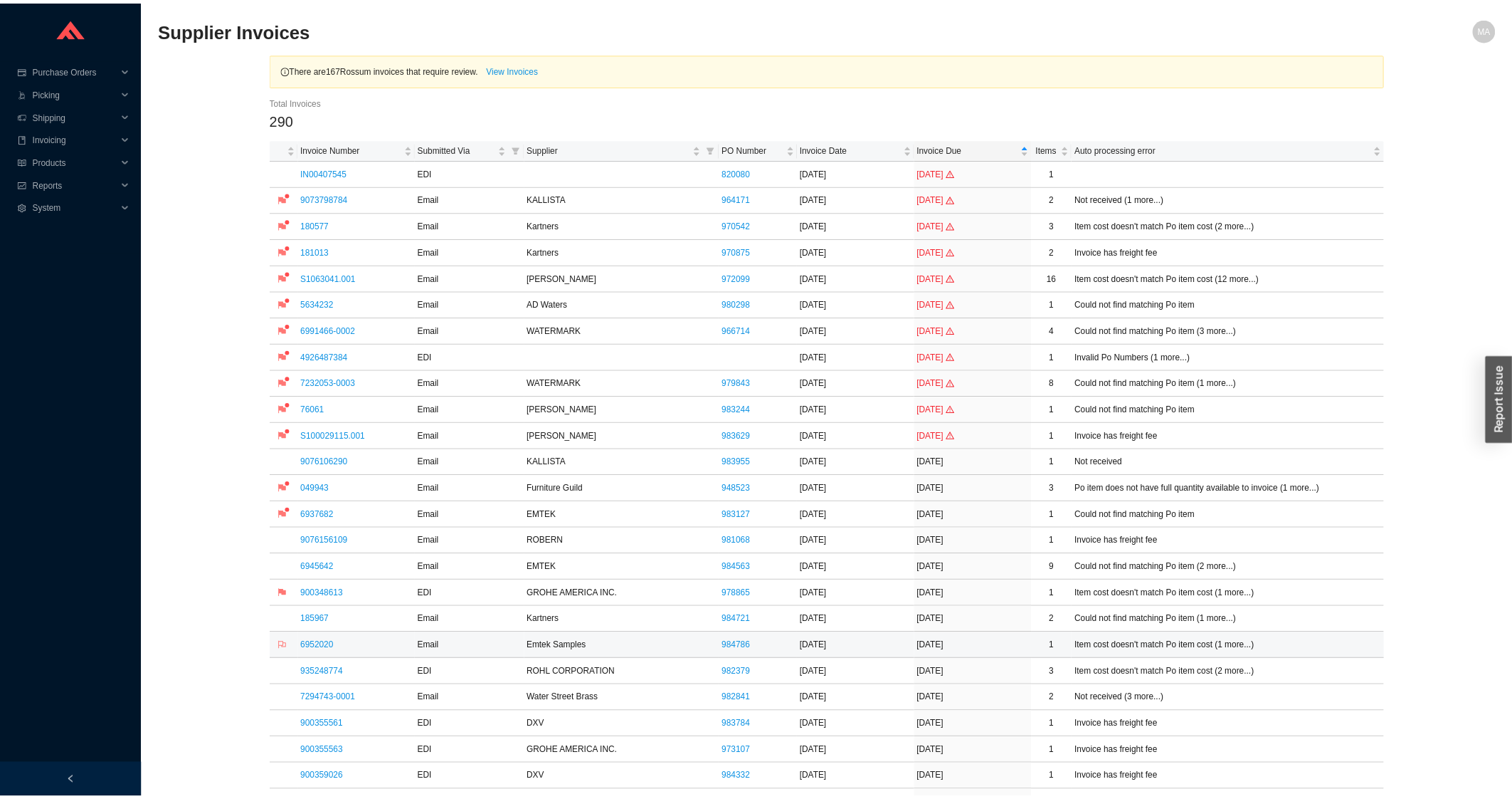
scroll to position [228, 0]
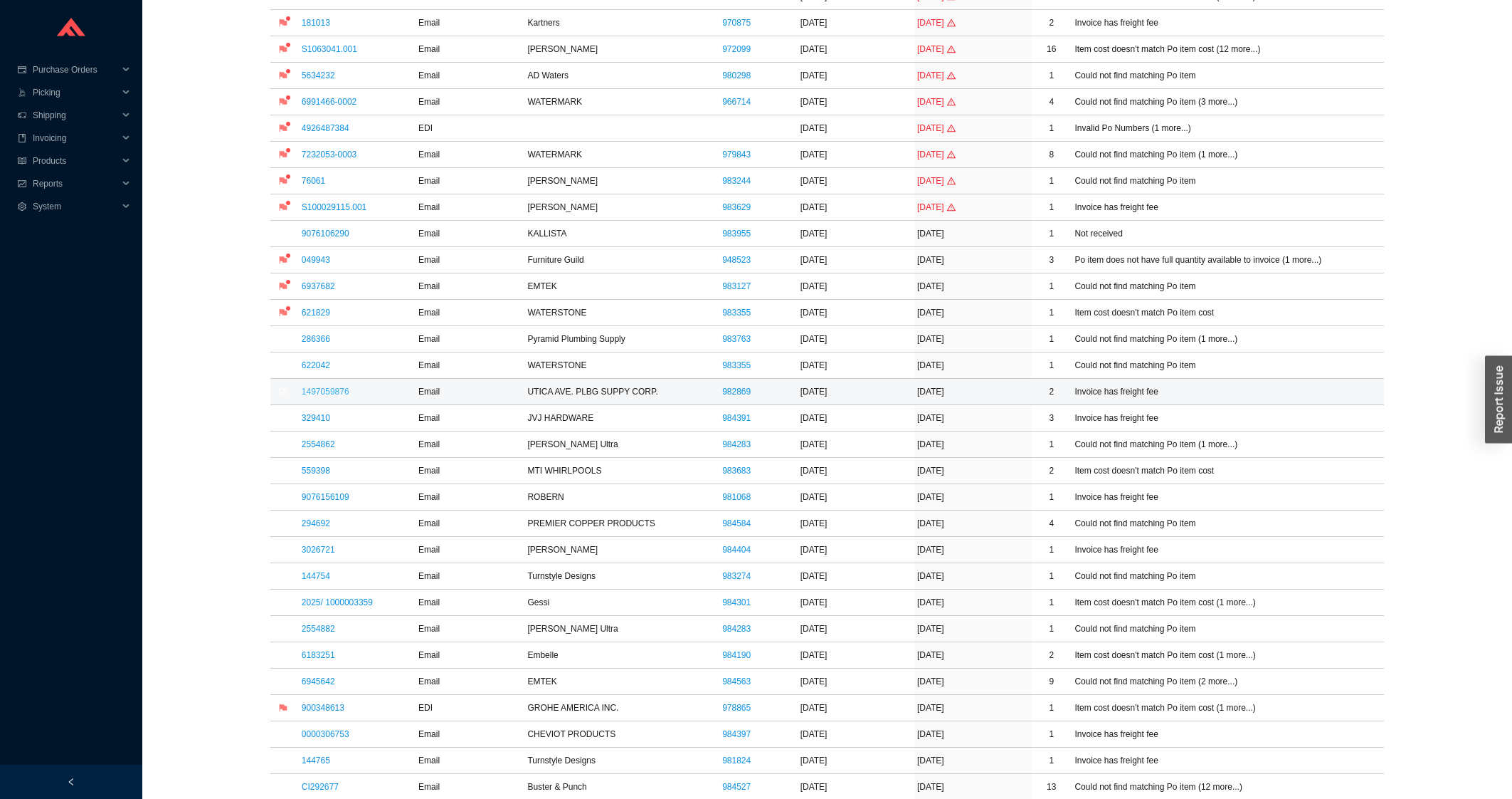
click at [334, 396] on link "1497059876" at bounding box center [326, 392] width 48 height 10
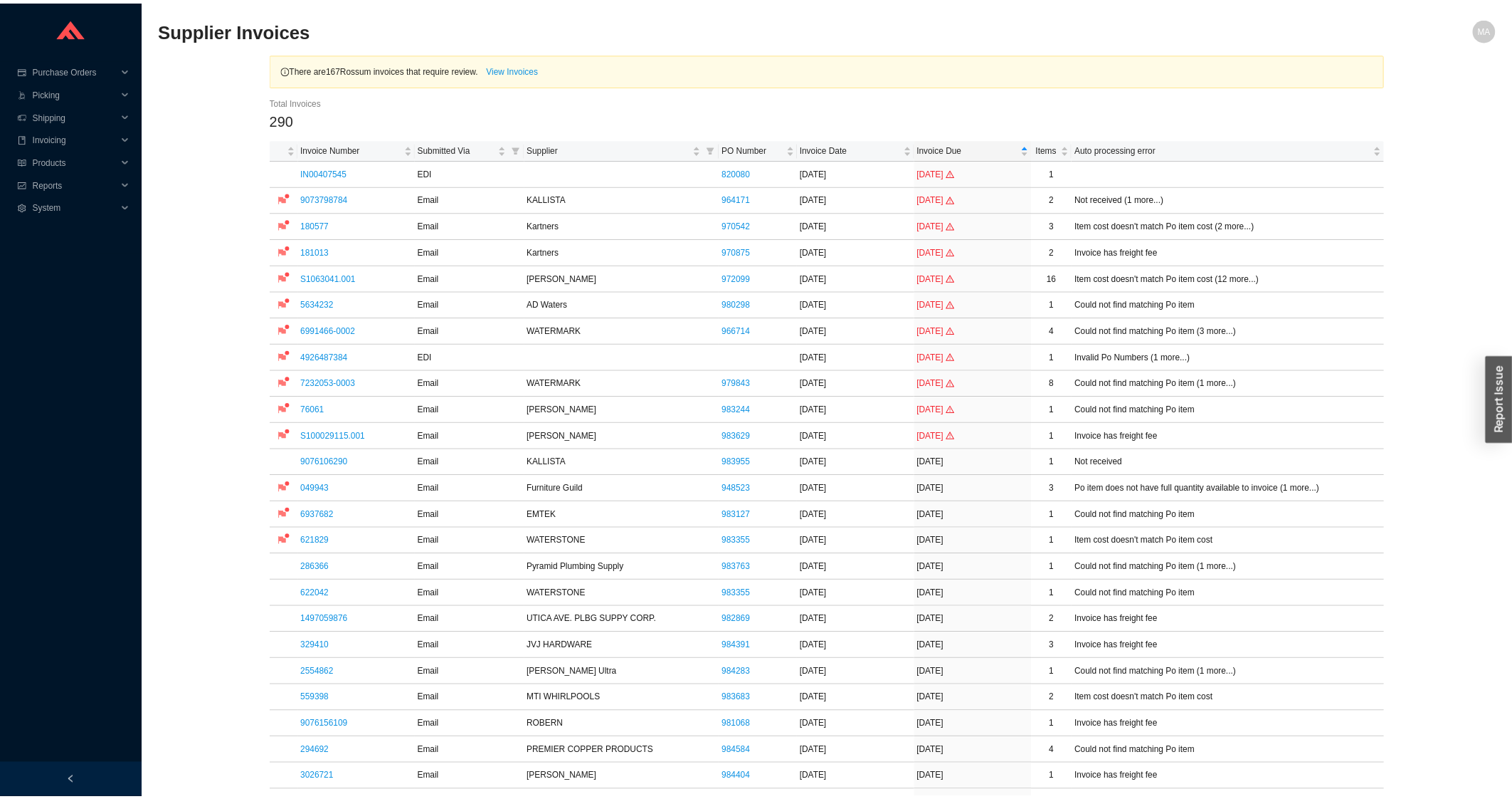
scroll to position [228, 0]
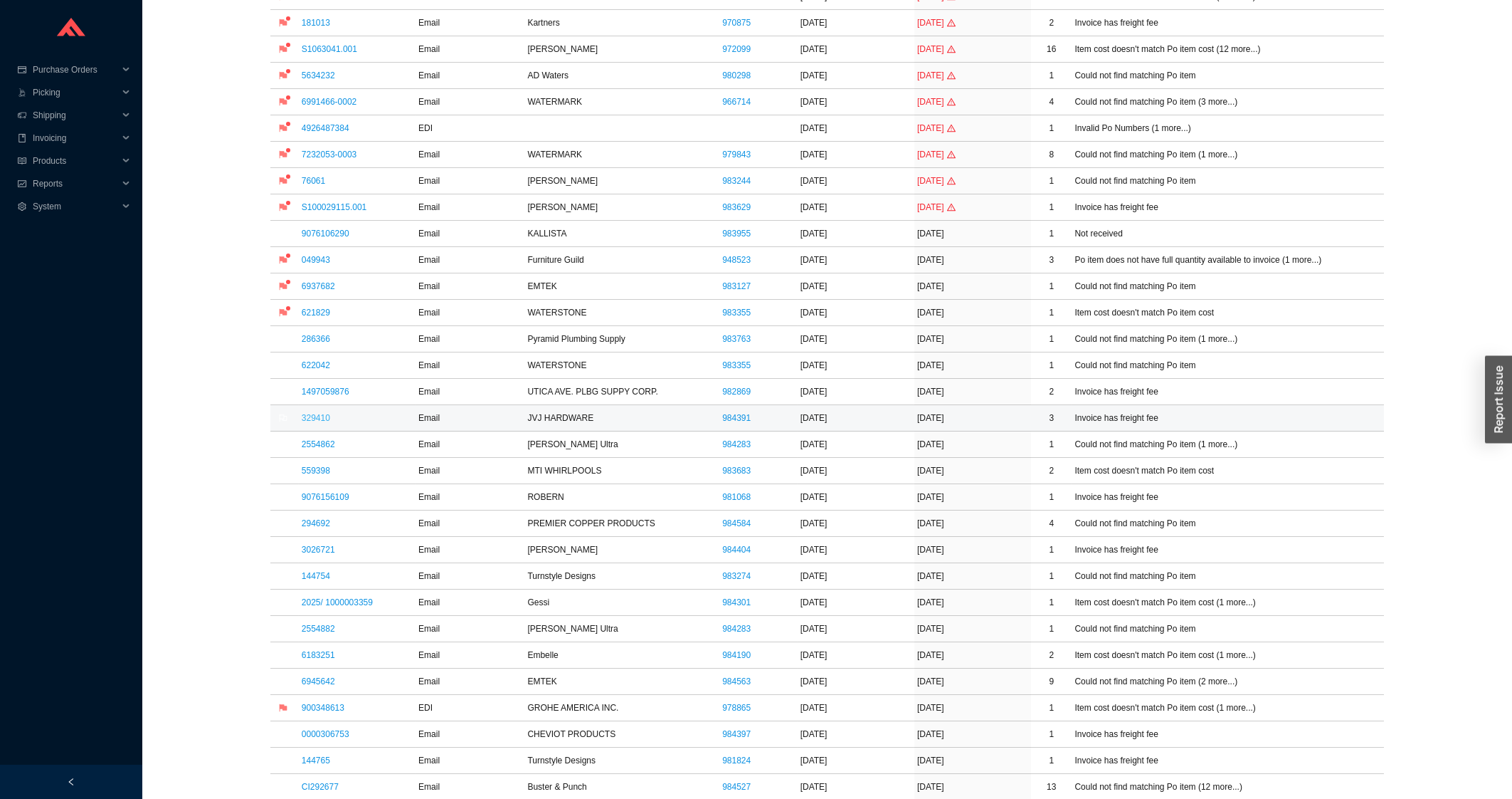
click at [312, 423] on link "329410" at bounding box center [316, 418] width 28 height 10
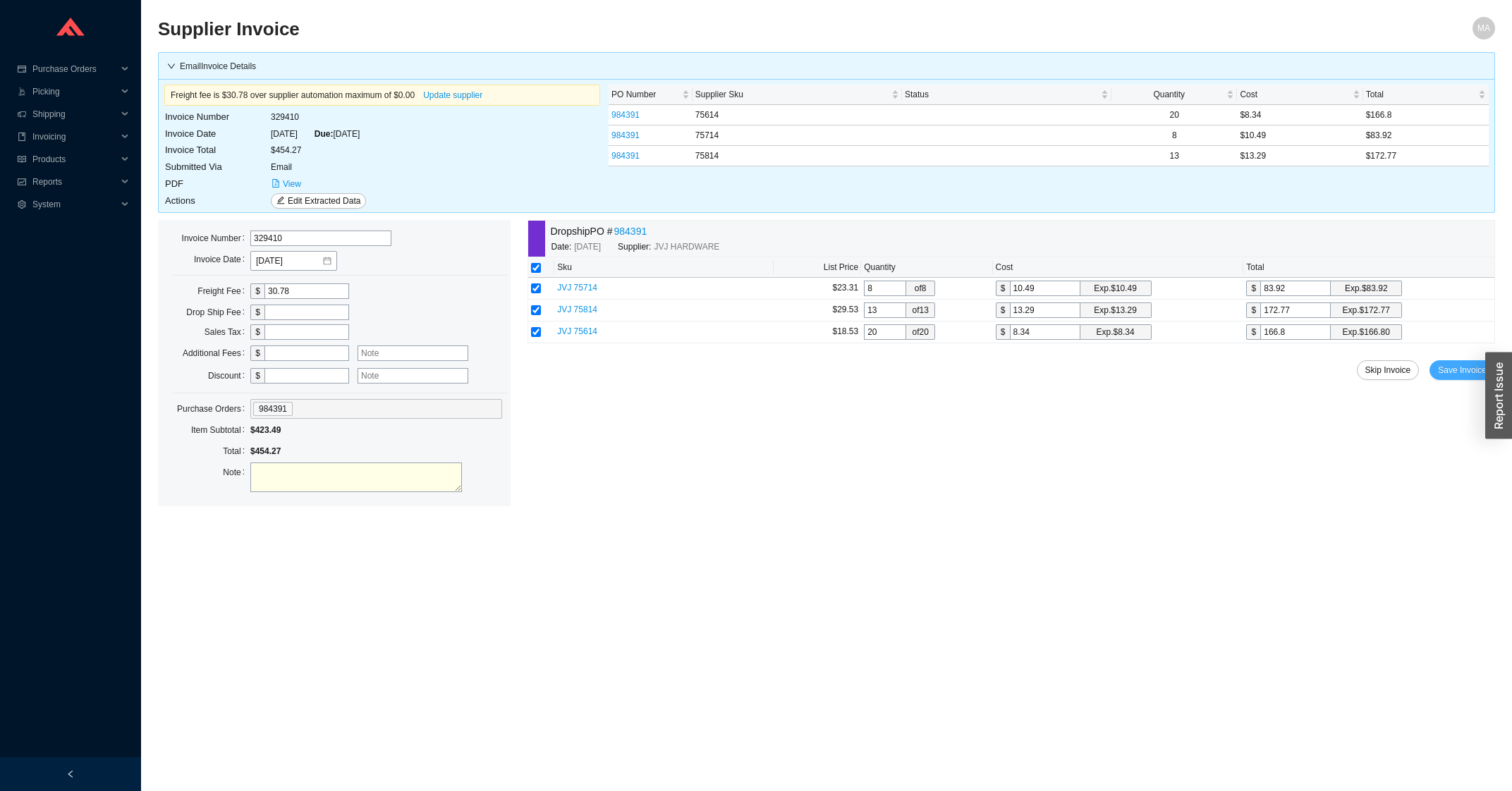
click at [1437, 369] on button "Save Invoice" at bounding box center [1462, 370] width 66 height 20
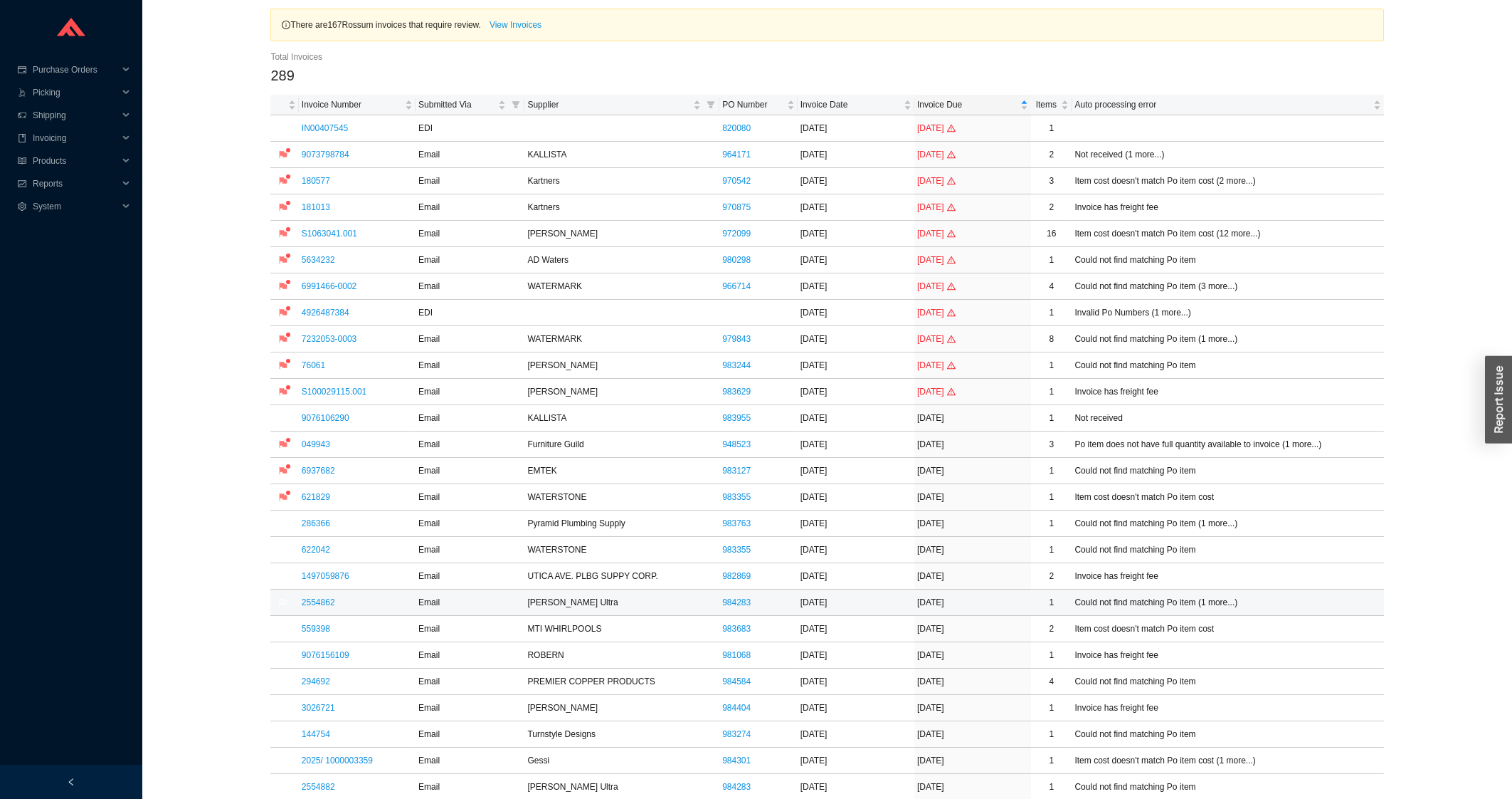
scroll to position [76, 0]
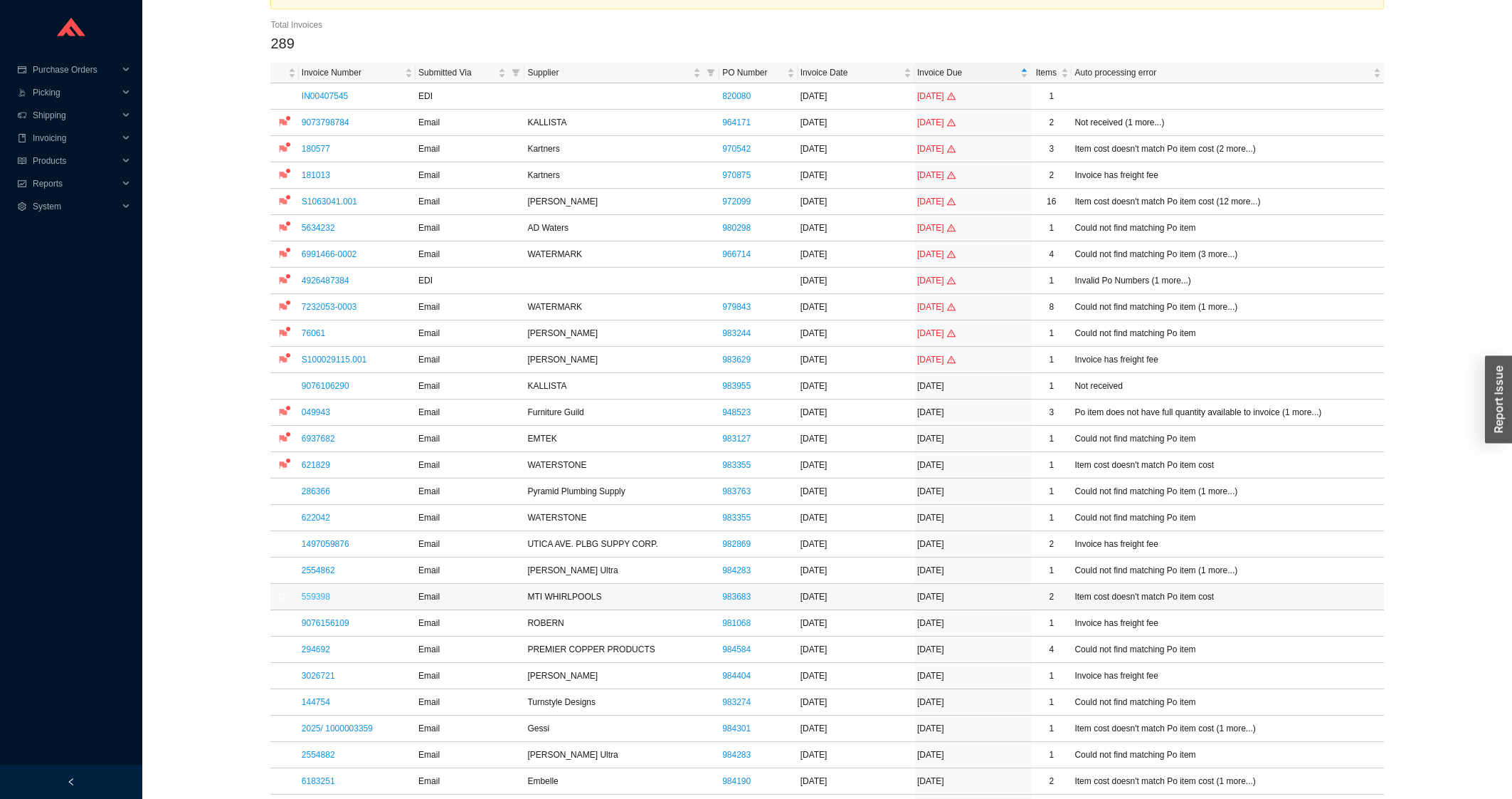
click at [323, 600] on link "559398" at bounding box center [316, 597] width 28 height 10
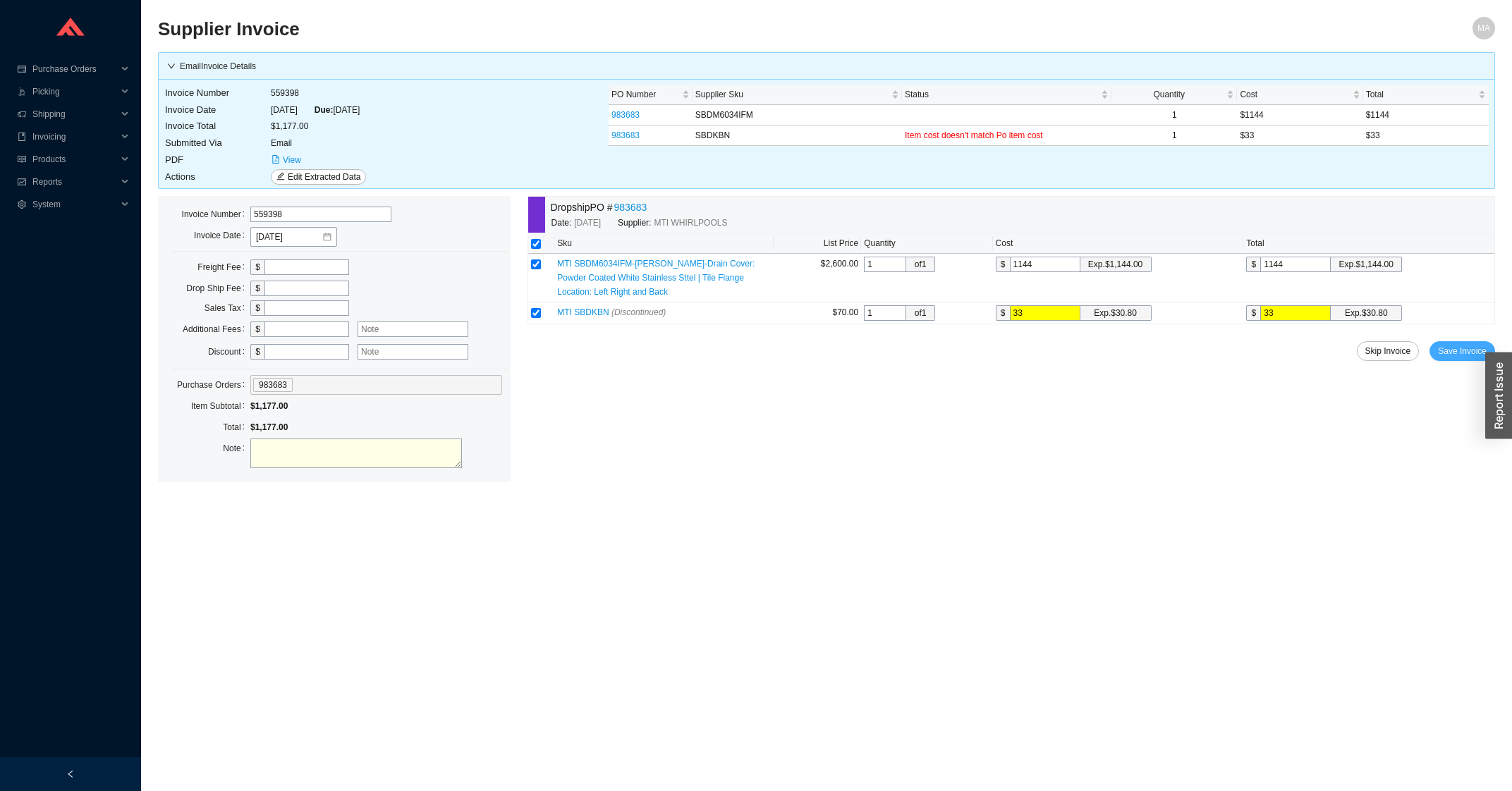
click at [1443, 349] on span "Save Invoice" at bounding box center [1462, 351] width 49 height 14
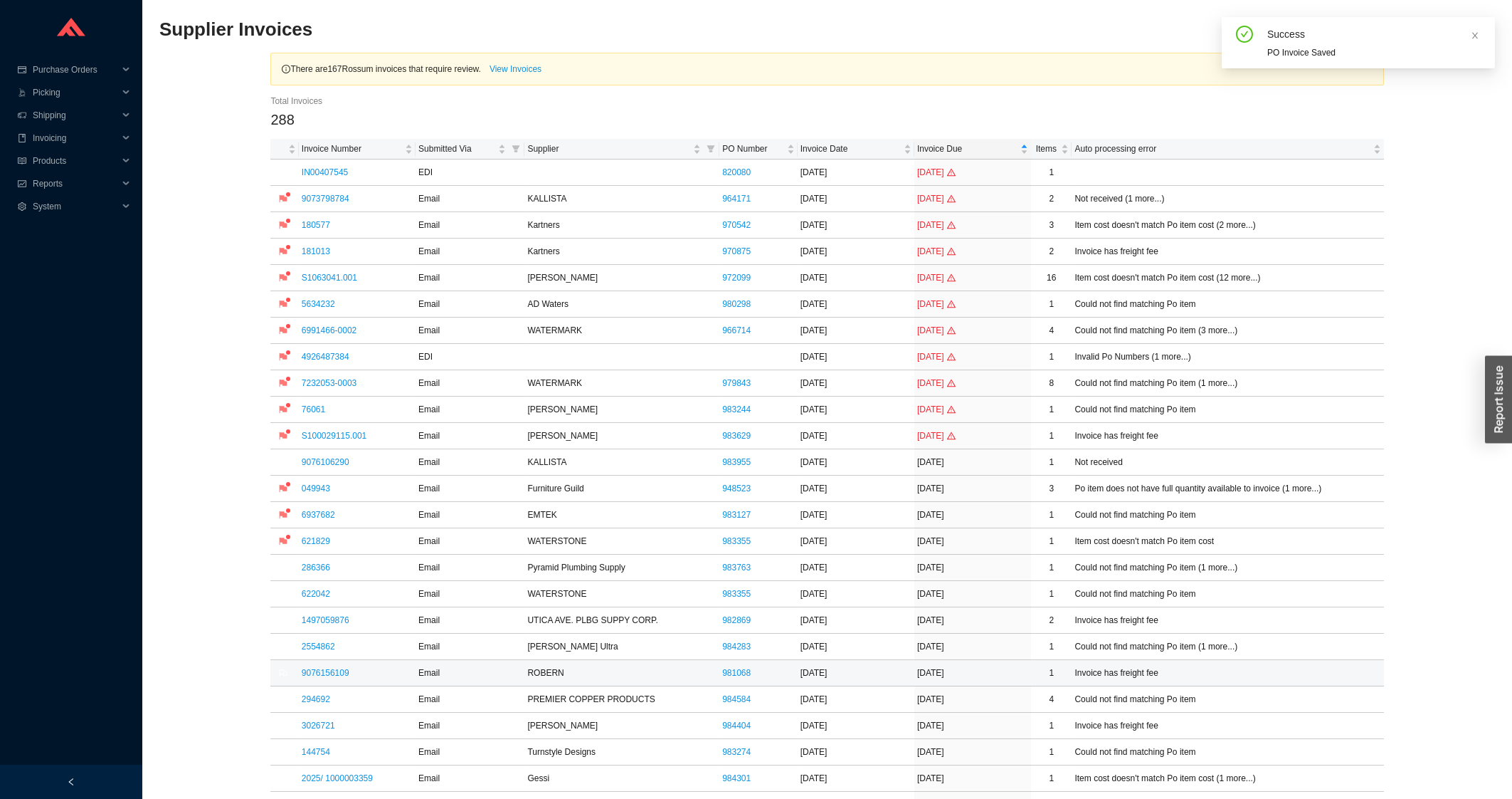
scroll to position [305, 0]
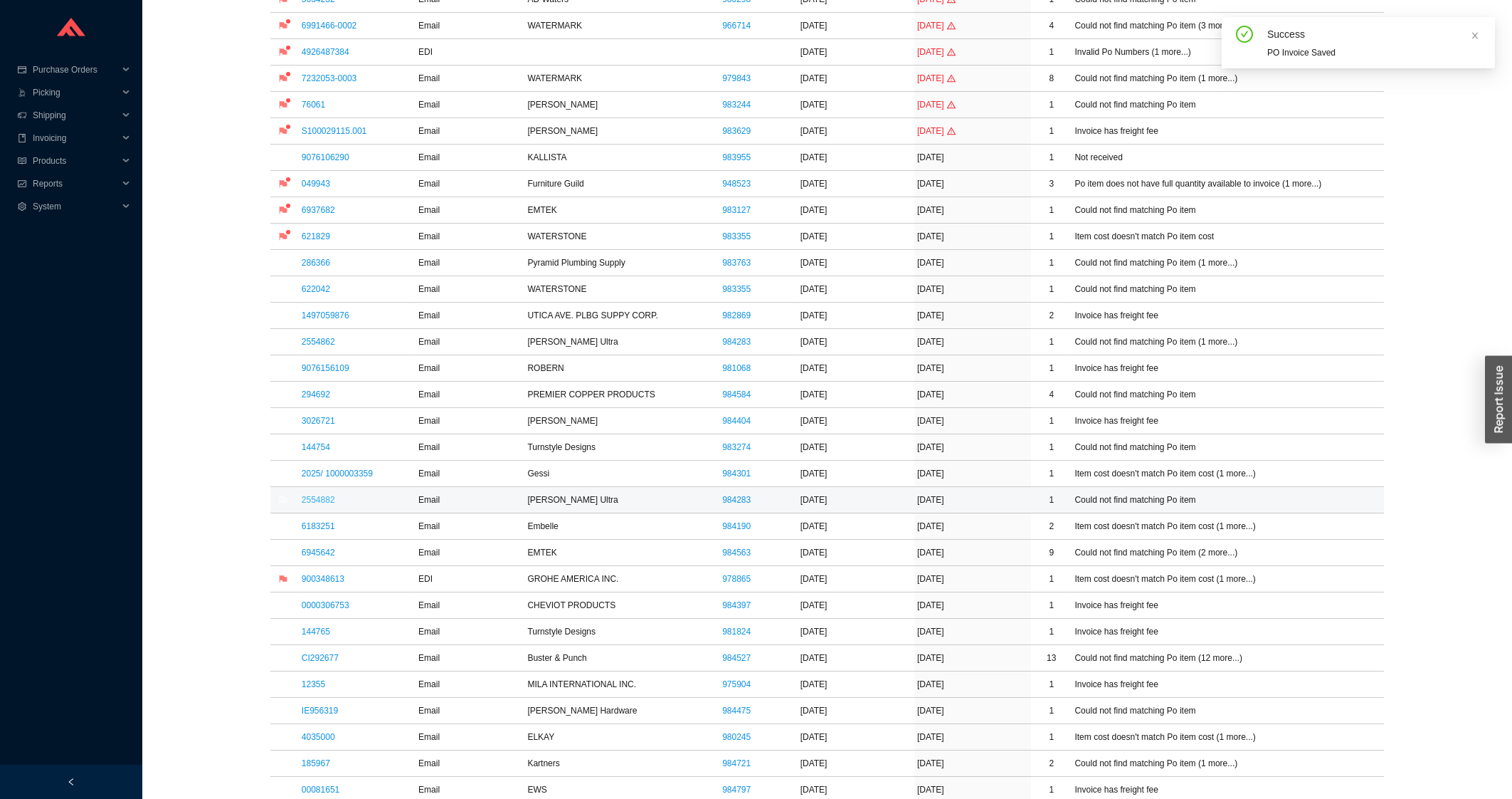
click at [312, 503] on link "2554882" at bounding box center [318, 500] width 33 height 10
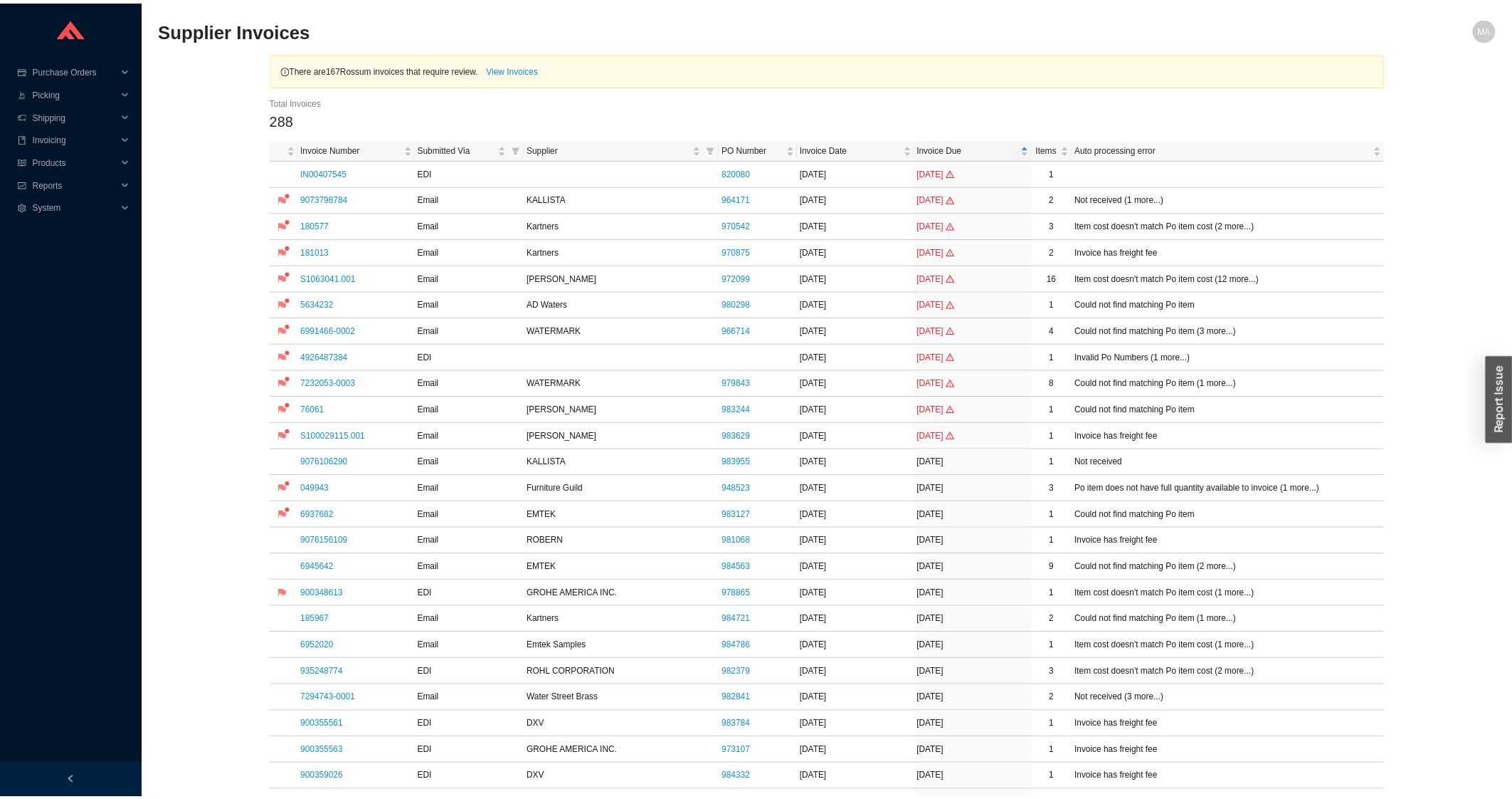
scroll to position [305, 0]
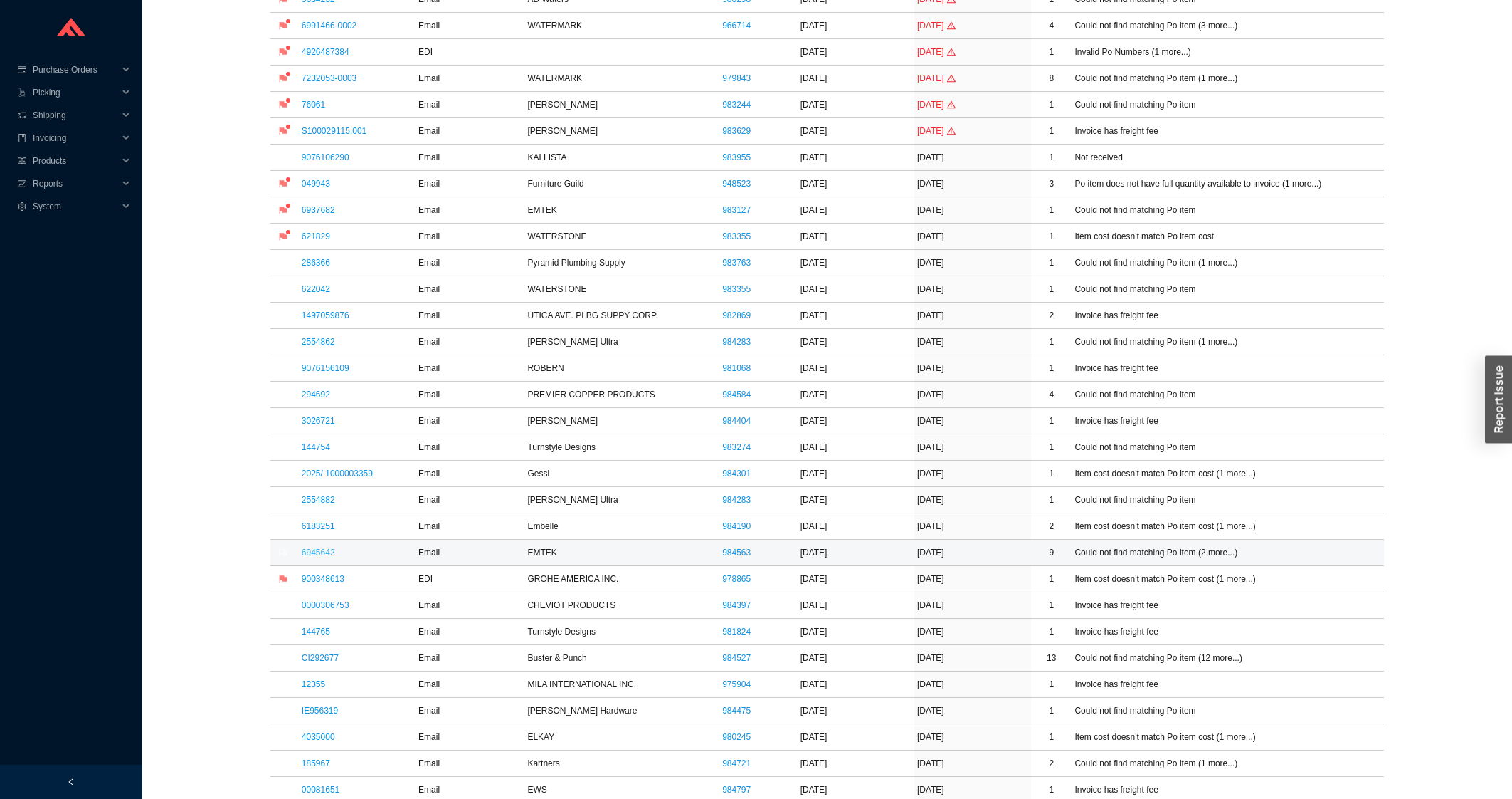
click at [321, 553] on link "6945642" at bounding box center [318, 553] width 33 height 10
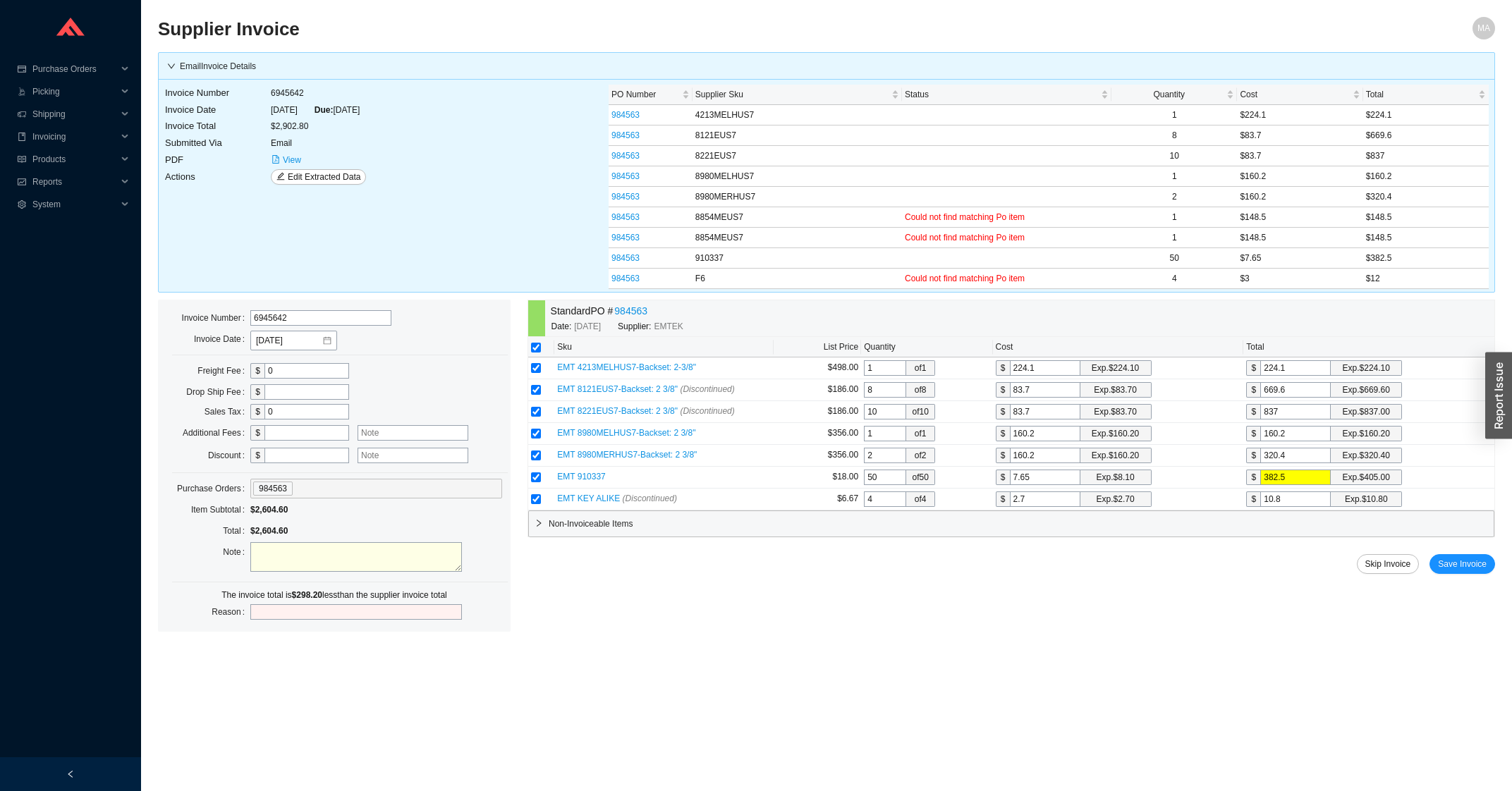
click at [630, 524] on span "Non-Invoiceable Items" at bounding box center [1018, 524] width 940 height 14
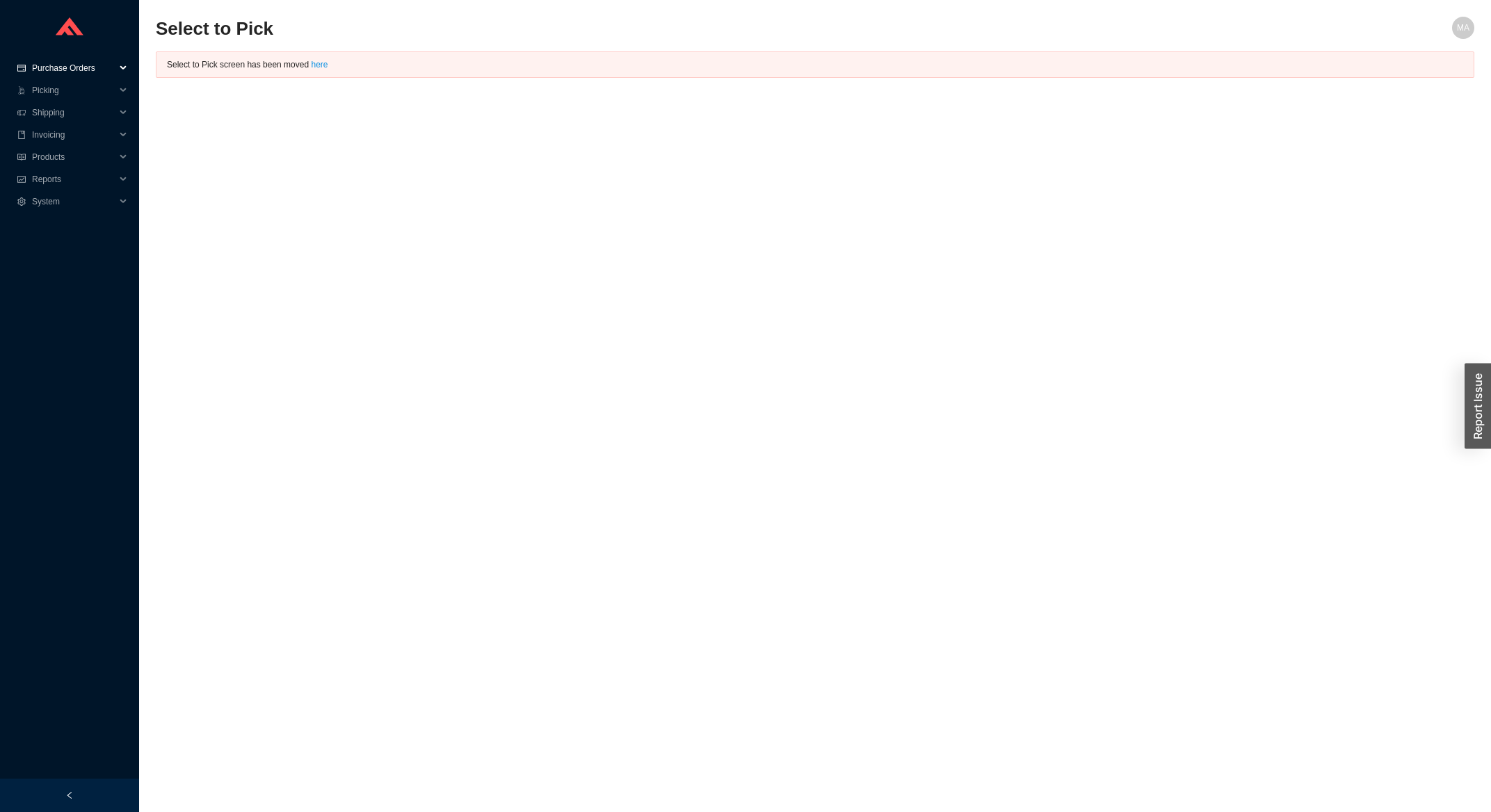
click at [79, 71] on span "Purchase Orders" at bounding box center [73, 68] width 83 height 23
click at [60, 89] on link "Search" at bounding box center [46, 90] width 26 height 10
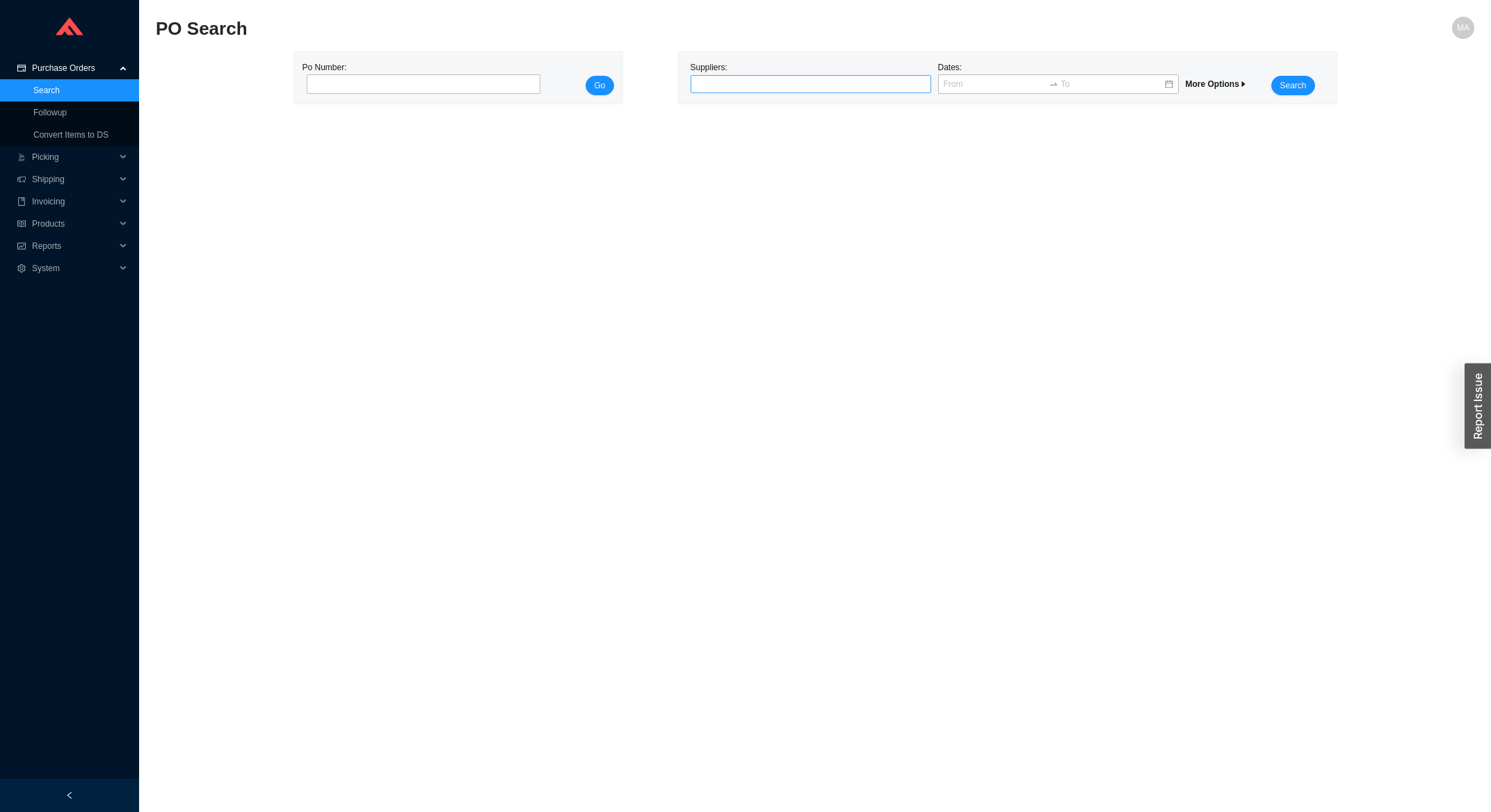
click at [725, 92] on div at bounding box center [811, 84] width 241 height 18
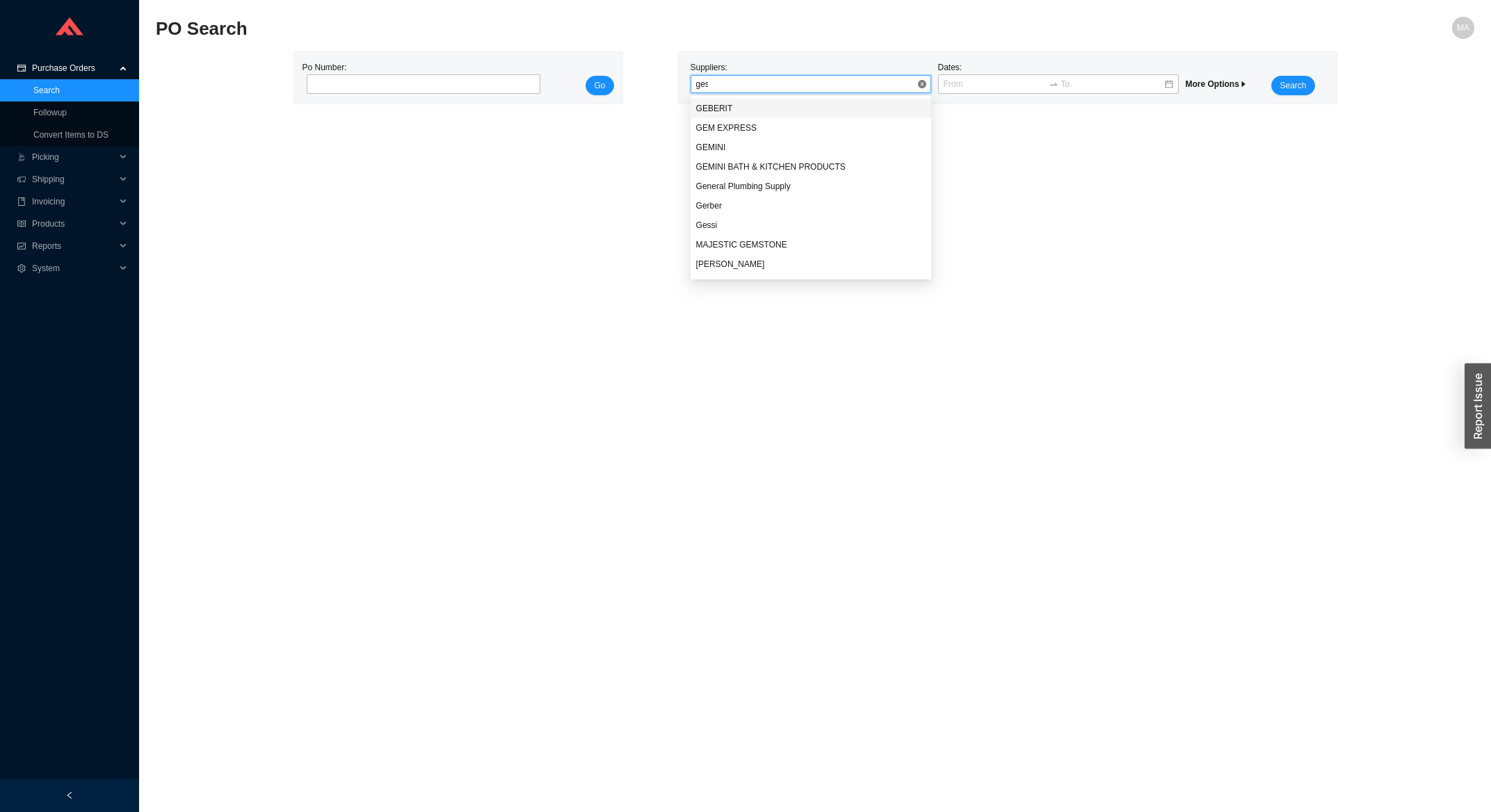
type input "gess"
click at [696, 106] on div "Gessi" at bounding box center [810, 109] width 229 height 13
click at [1307, 82] on button "Search" at bounding box center [1292, 85] width 43 height 20
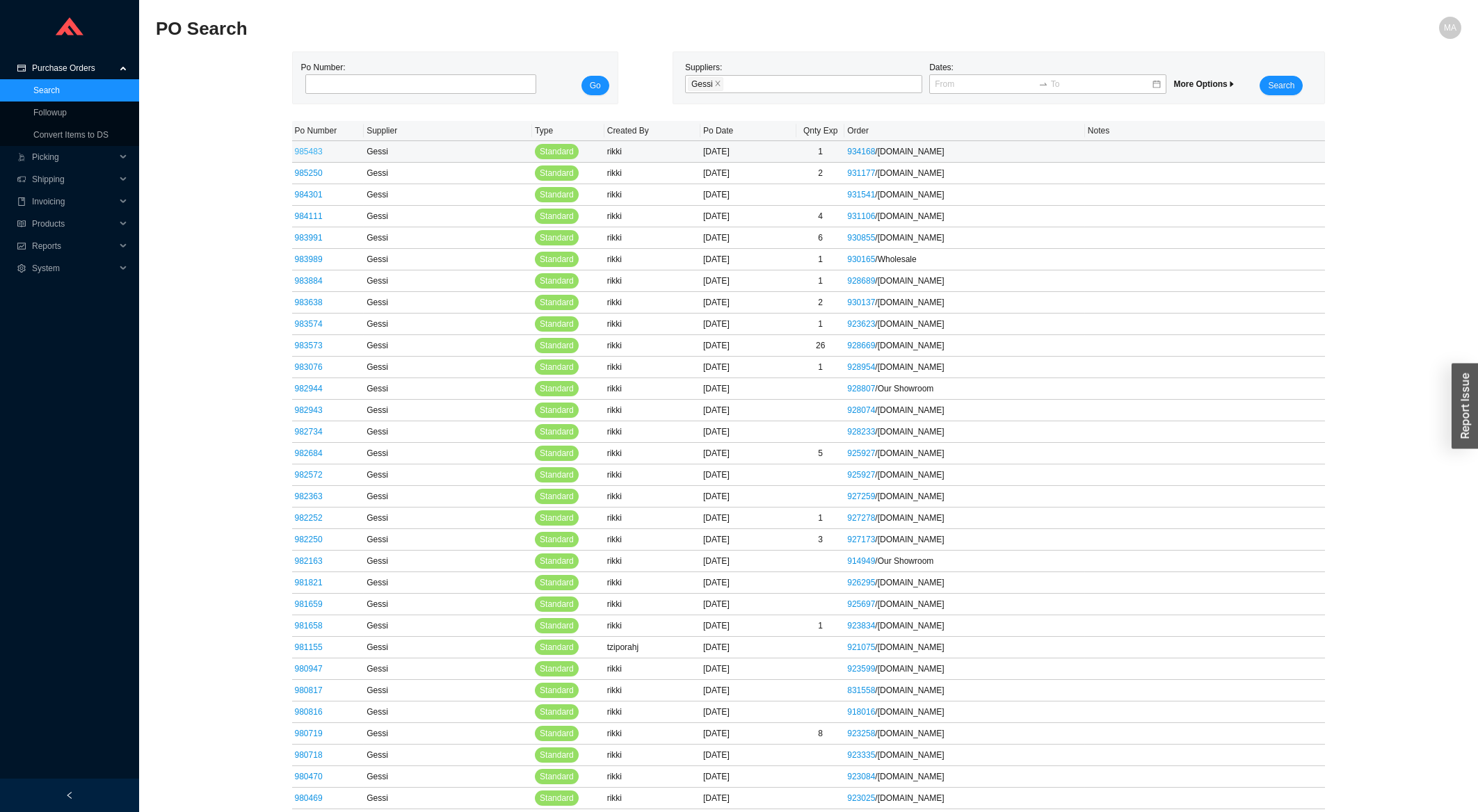
click at [308, 154] on link "985483" at bounding box center [308, 152] width 28 height 10
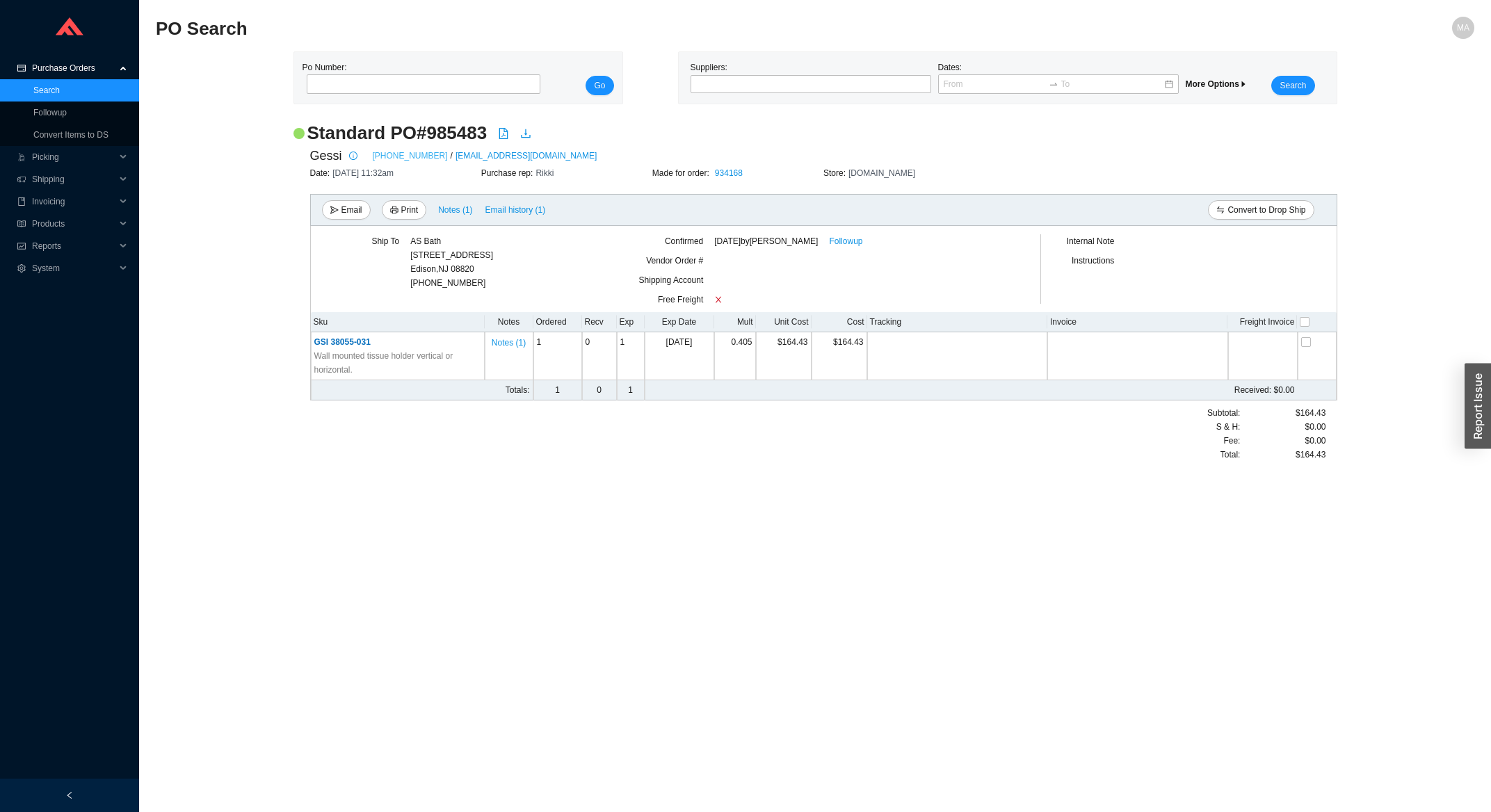
click at [402, 157] on link "714-808-0099" at bounding box center [410, 156] width 75 height 14
